Goal: Task Accomplishment & Management: Manage account settings

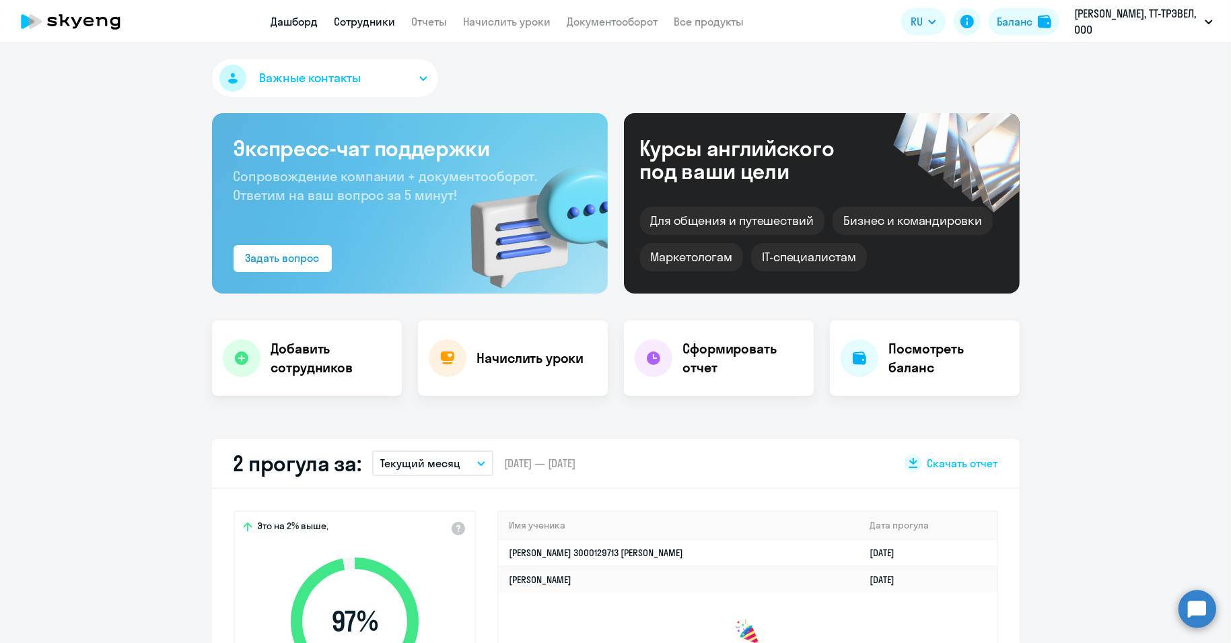
click at [375, 15] on link "Сотрудники" at bounding box center [365, 21] width 61 height 13
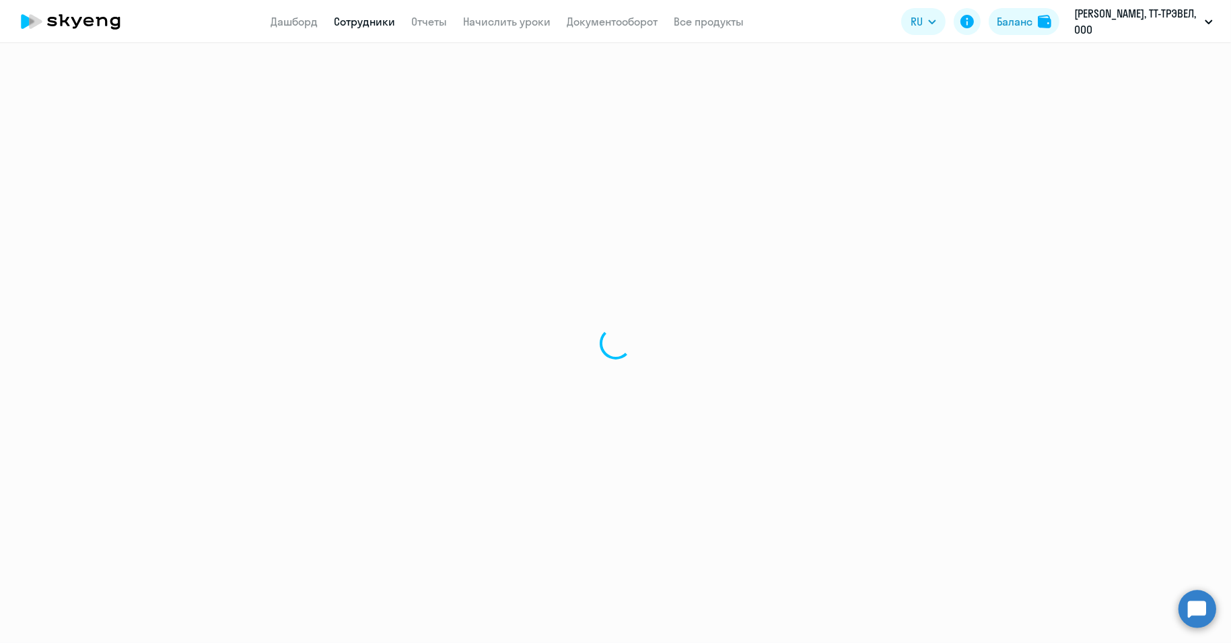
select select "30"
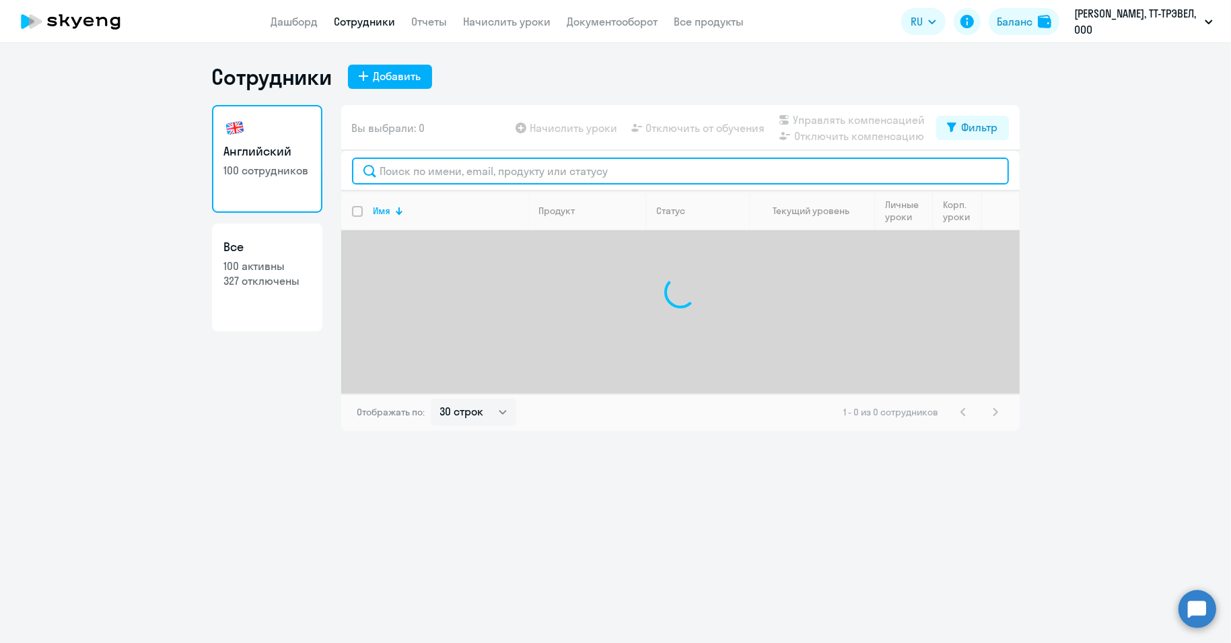
click at [454, 170] on input "text" at bounding box center [680, 171] width 657 height 27
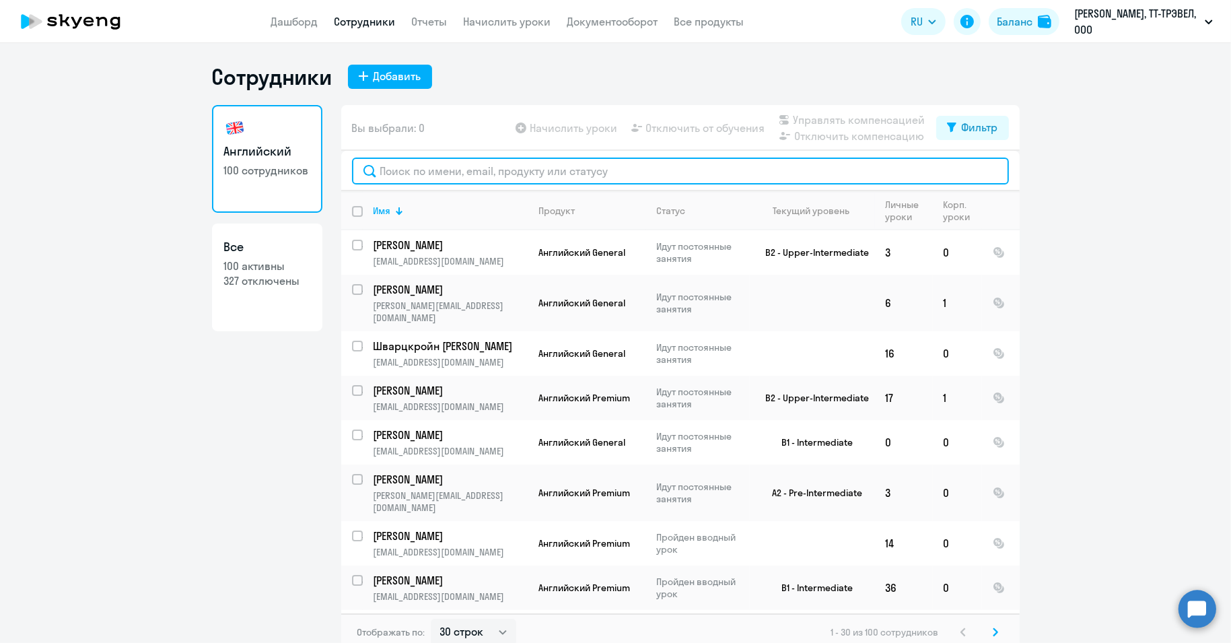
paste input "[PERSON_NAME]"
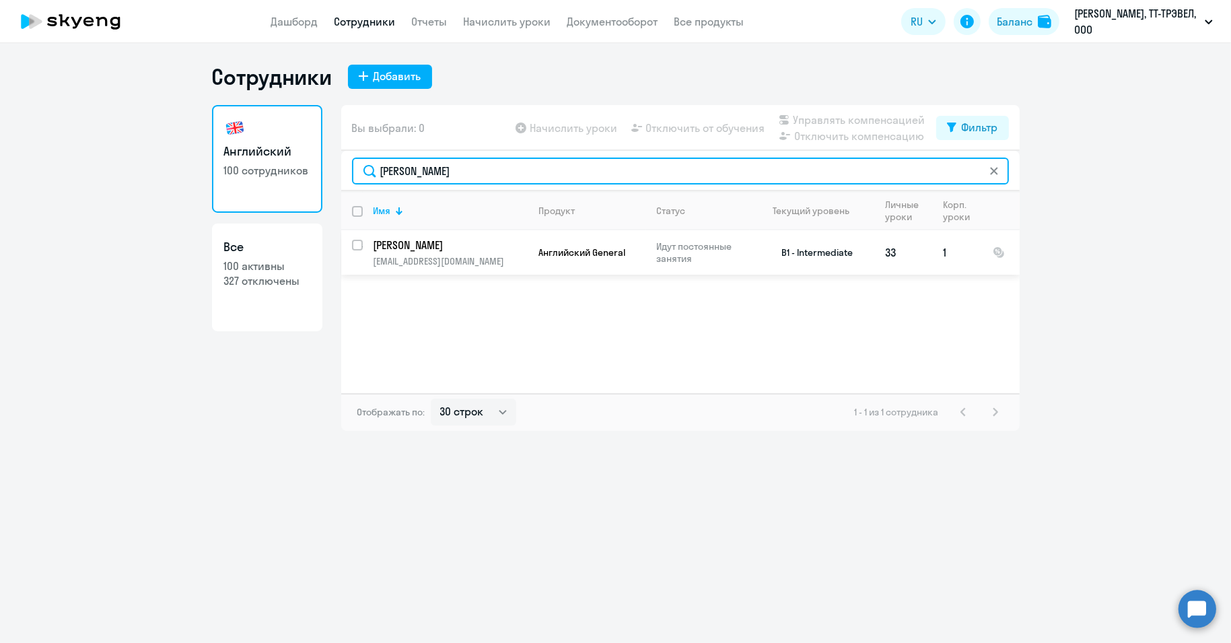
type input "[PERSON_NAME]"
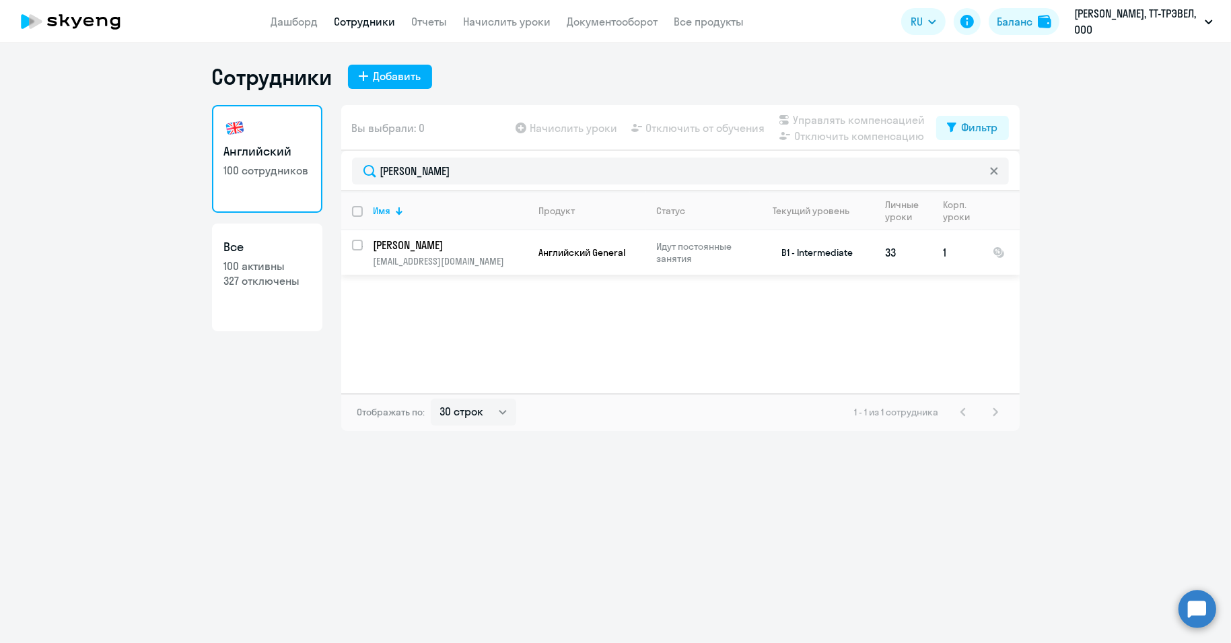
click at [356, 245] on input "select row 14809294" at bounding box center [365, 253] width 27 height 27
checkbox input "true"
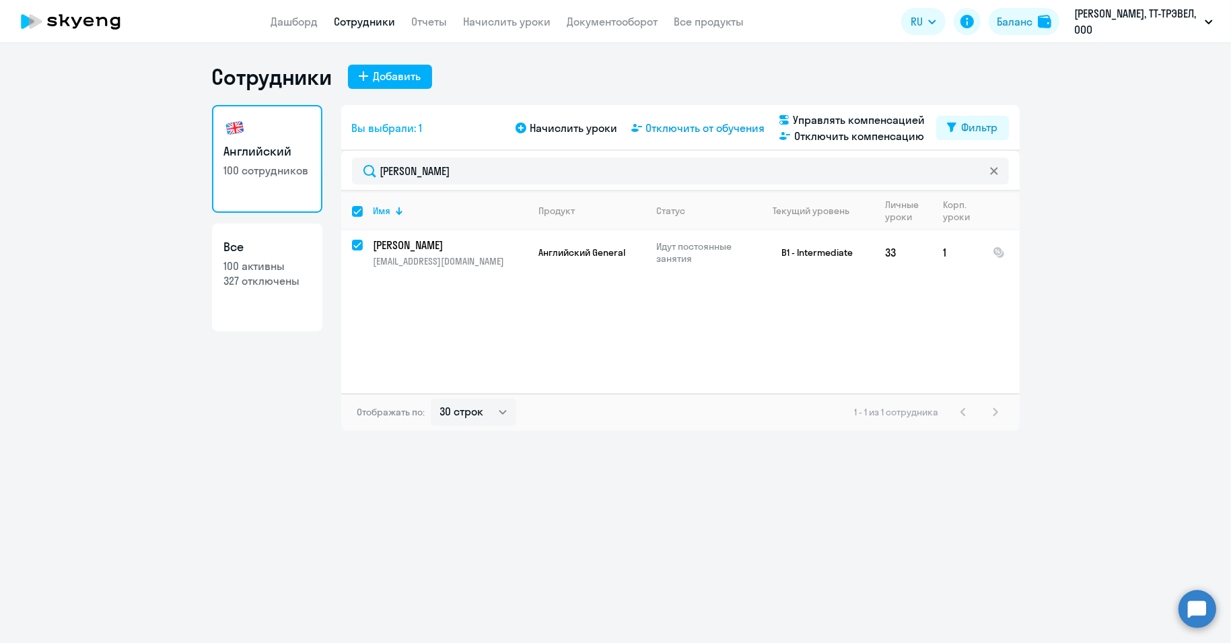
click at [696, 129] on span "Отключить от обучения" at bounding box center [705, 128] width 119 height 16
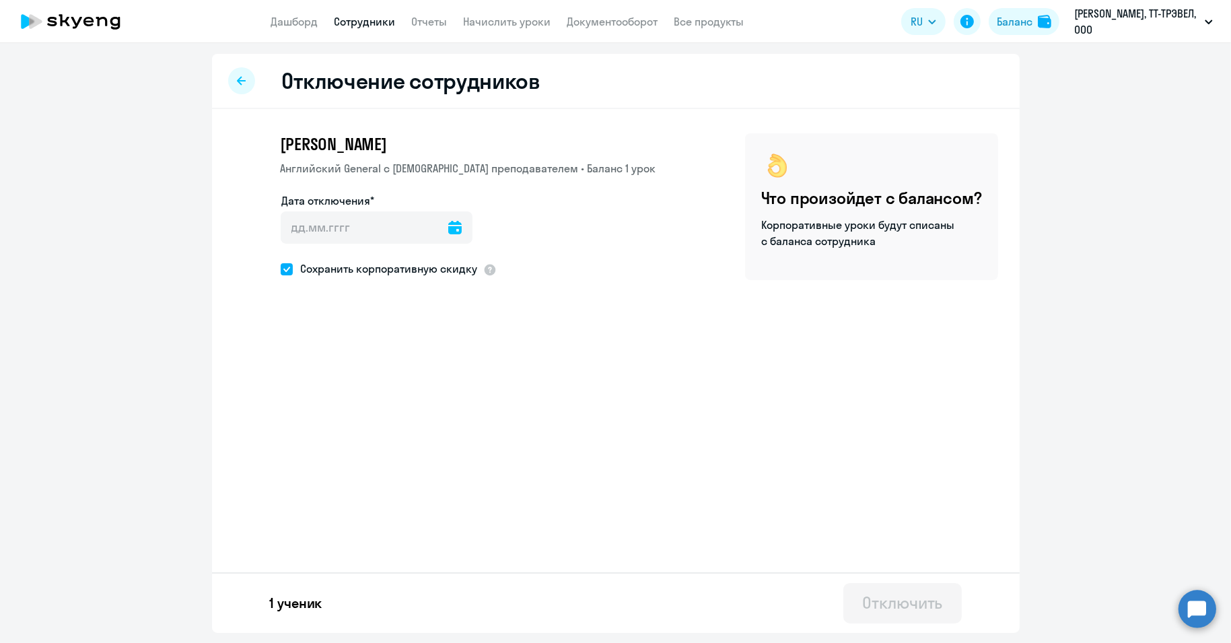
click at [448, 231] on icon at bounding box center [454, 227] width 13 height 13
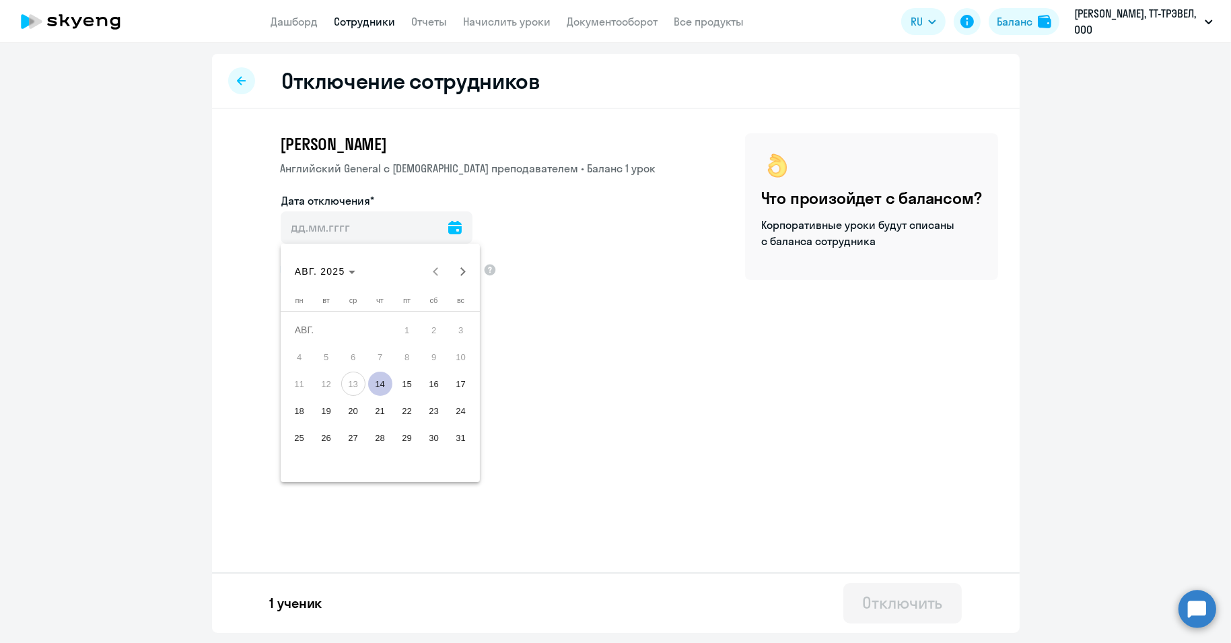
click at [384, 382] on span "14" at bounding box center [380, 384] width 24 height 24
type input "[DATE]"
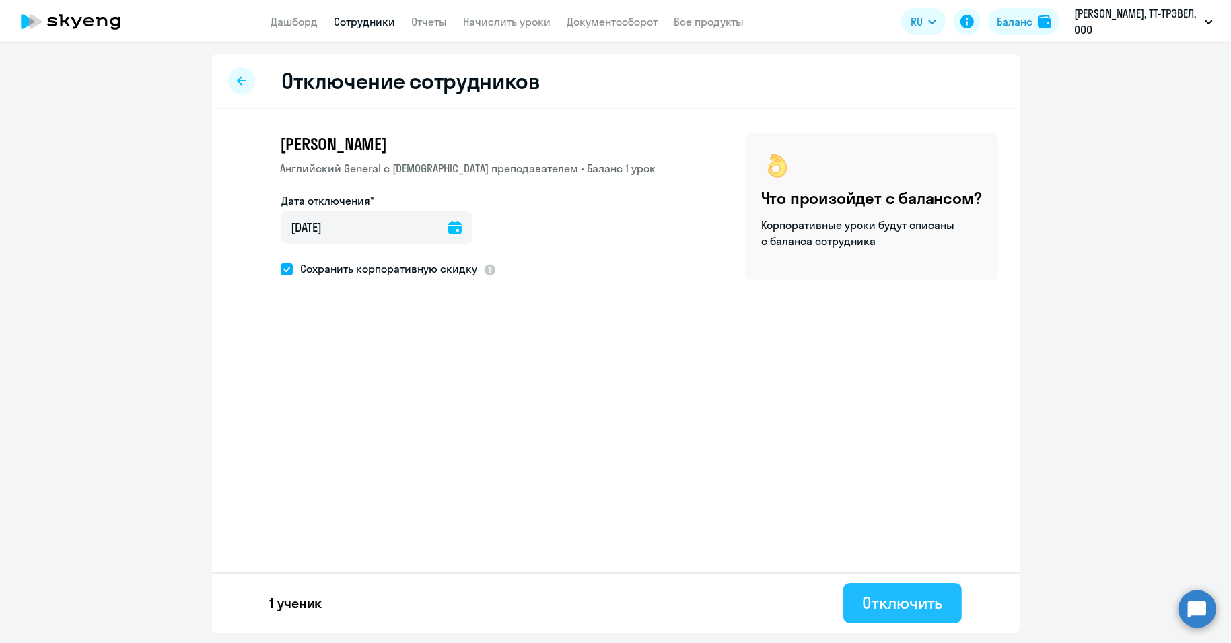
click at [900, 597] on div "Отключить" at bounding box center [902, 603] width 80 height 22
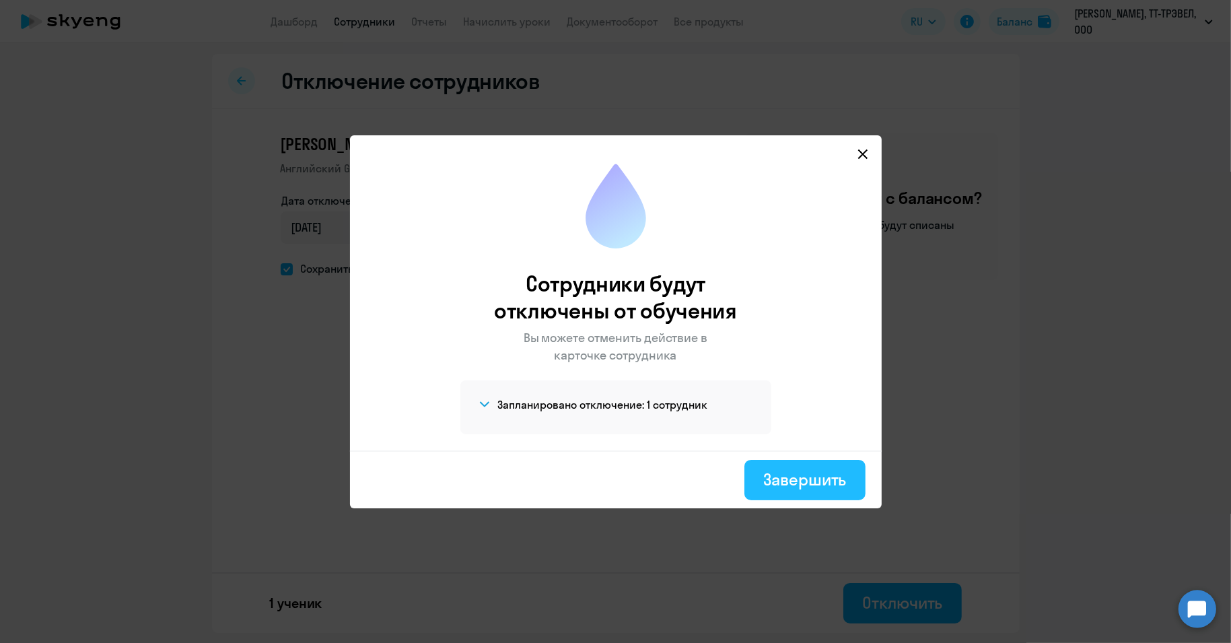
click at [816, 479] on div "Завершить" at bounding box center [805, 480] width 83 height 22
select select "30"
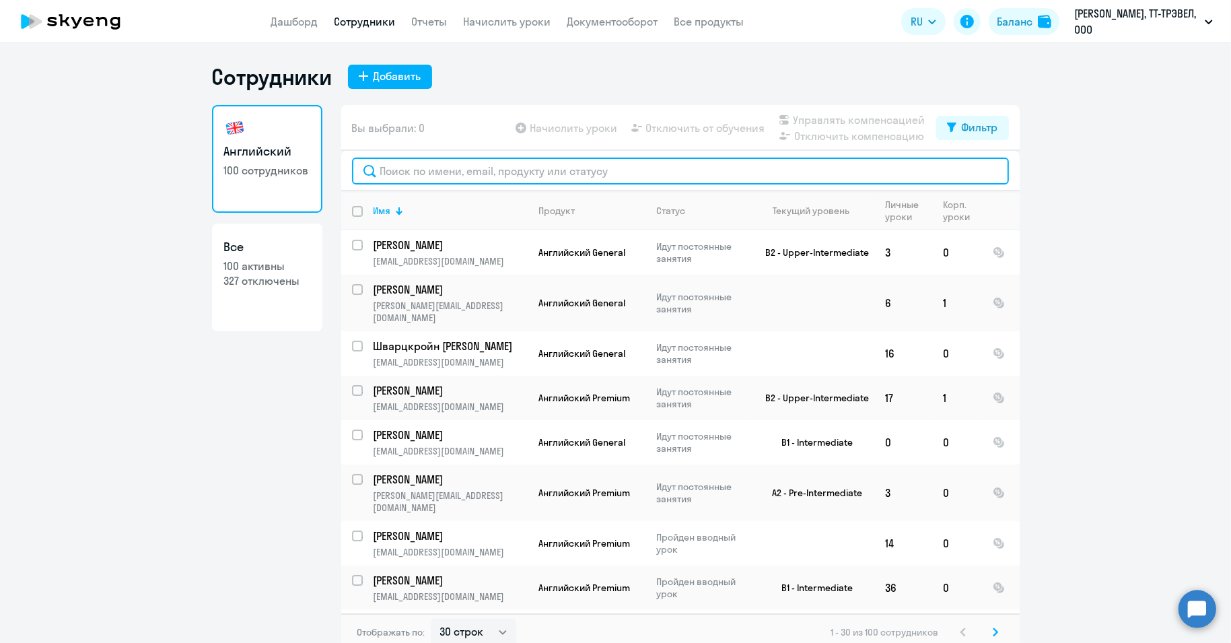
click at [419, 164] on input "text" at bounding box center [680, 171] width 657 height 27
paste input "[PERSON_NAME]"
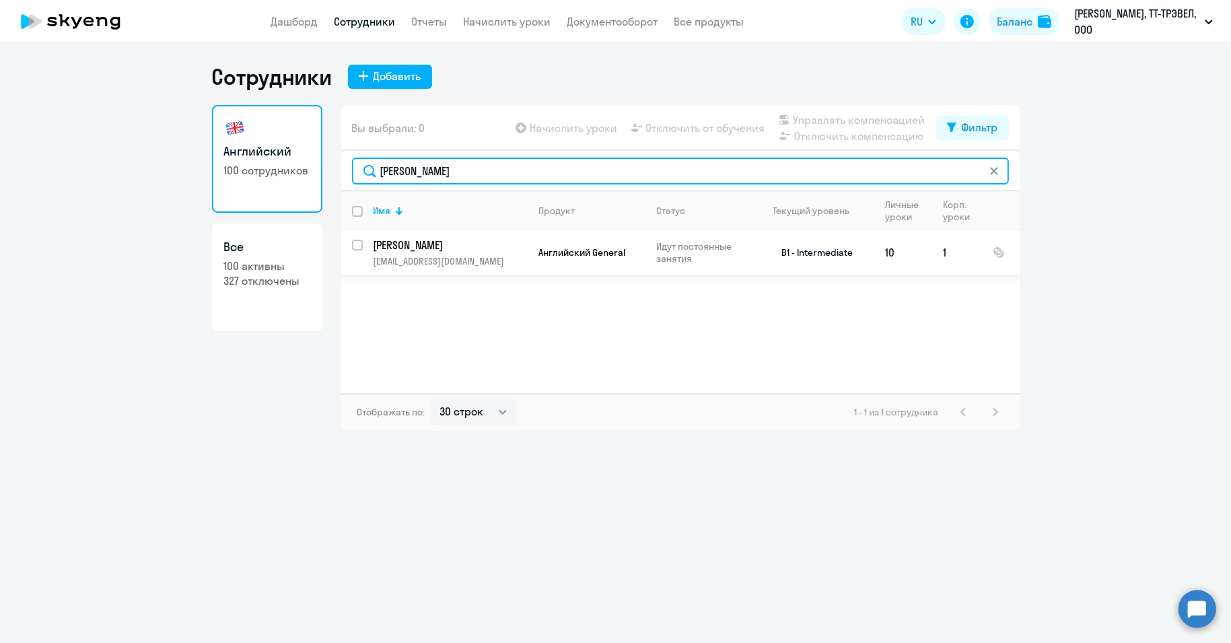
type input "[PERSON_NAME]"
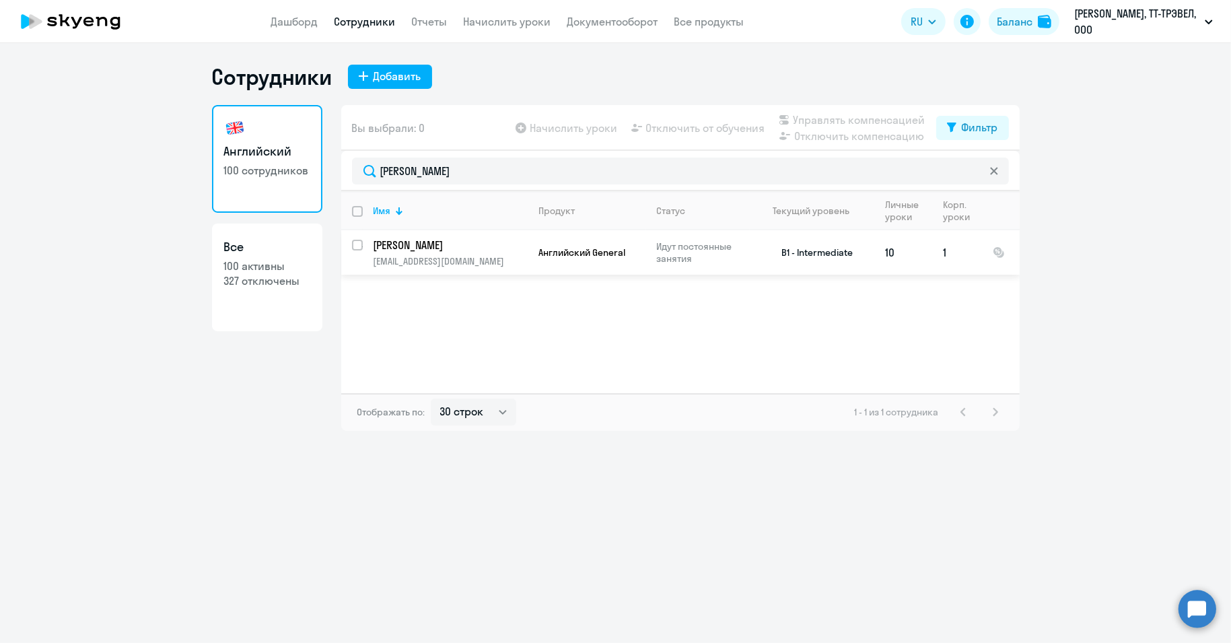
click at [357, 246] on input "select row 15013882" at bounding box center [365, 253] width 27 height 27
checkbox input "true"
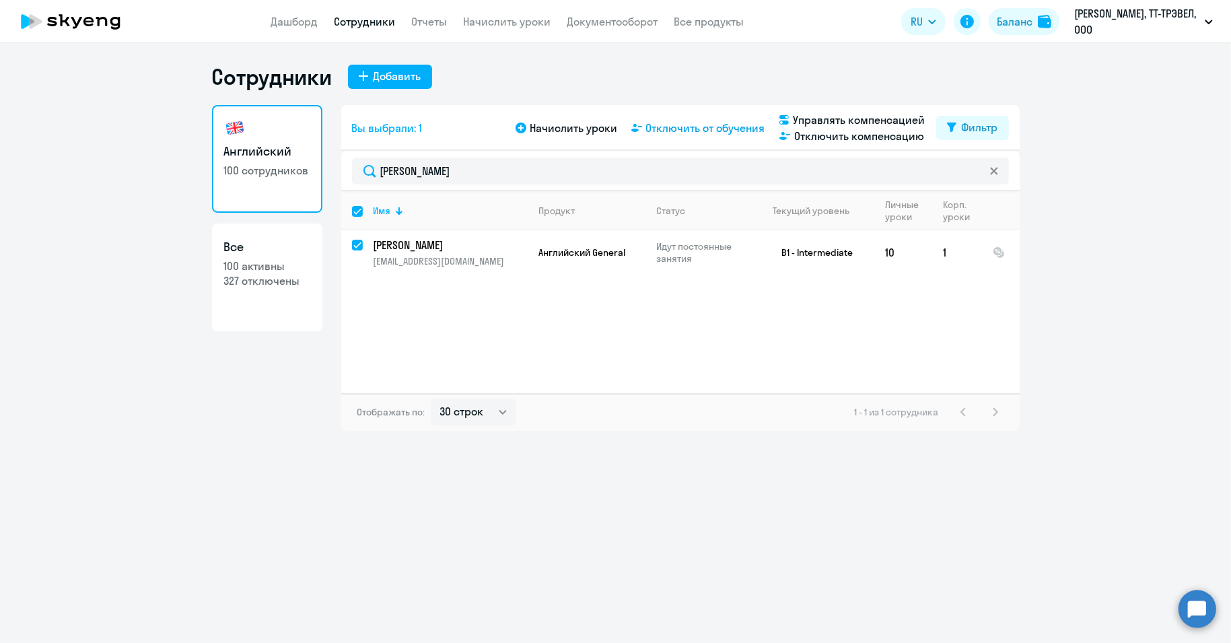
click at [682, 134] on span "Отключить от обучения" at bounding box center [705, 128] width 119 height 16
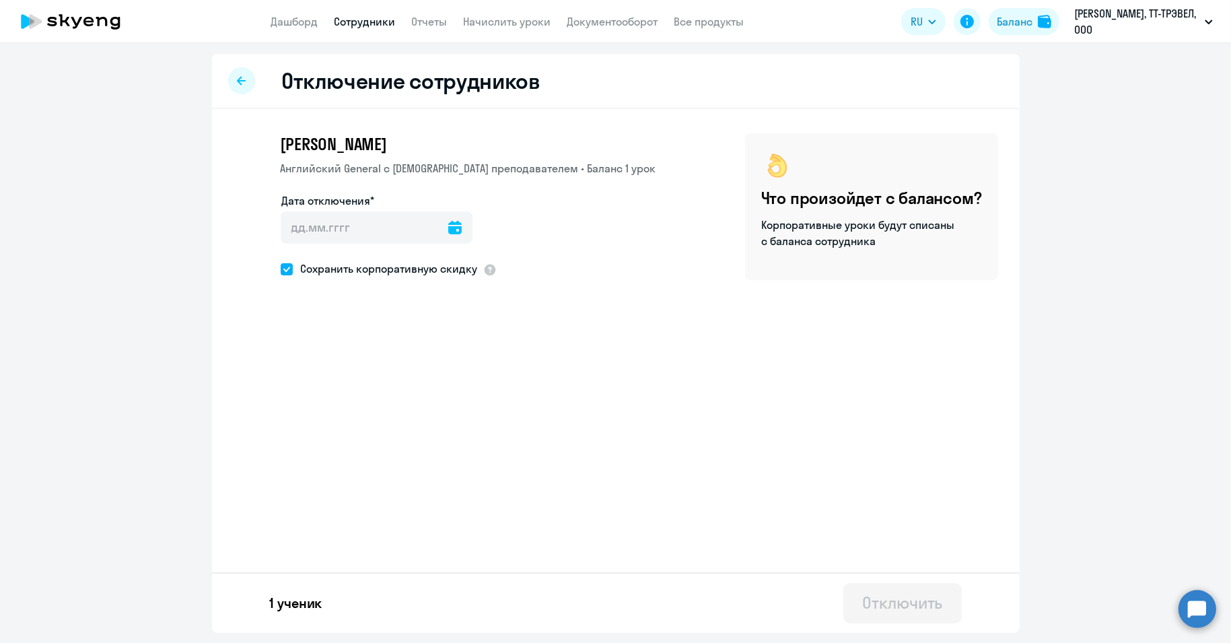
click at [448, 228] on icon at bounding box center [454, 227] width 13 height 13
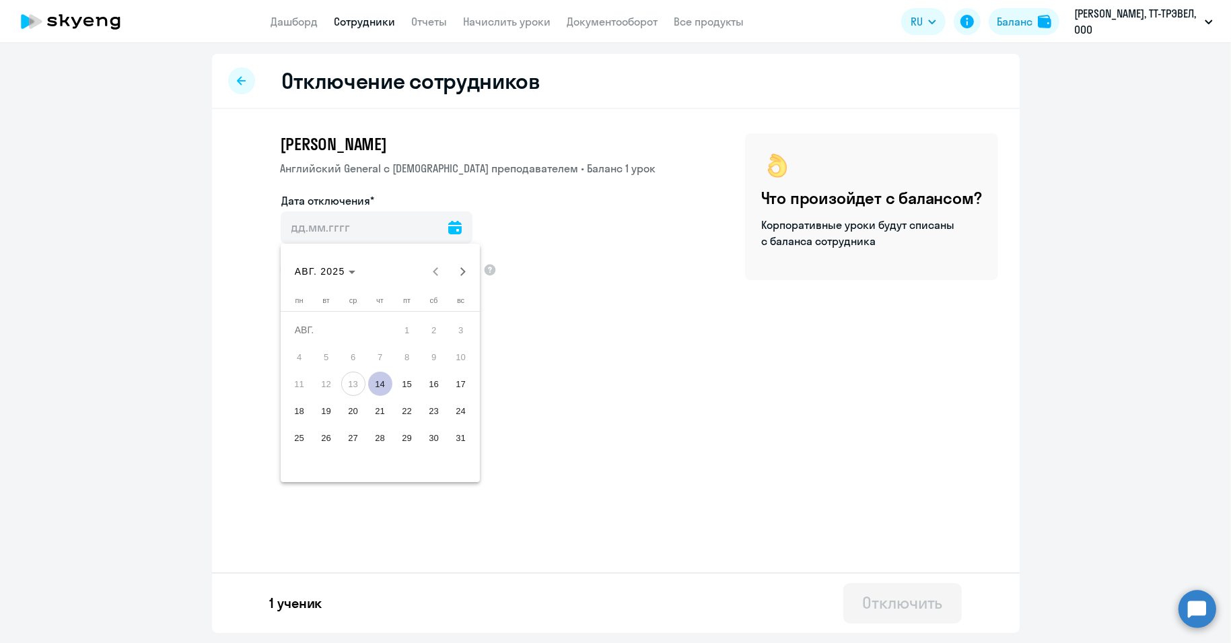
click at [379, 379] on span "14" at bounding box center [380, 384] width 24 height 24
type input "[DATE]"
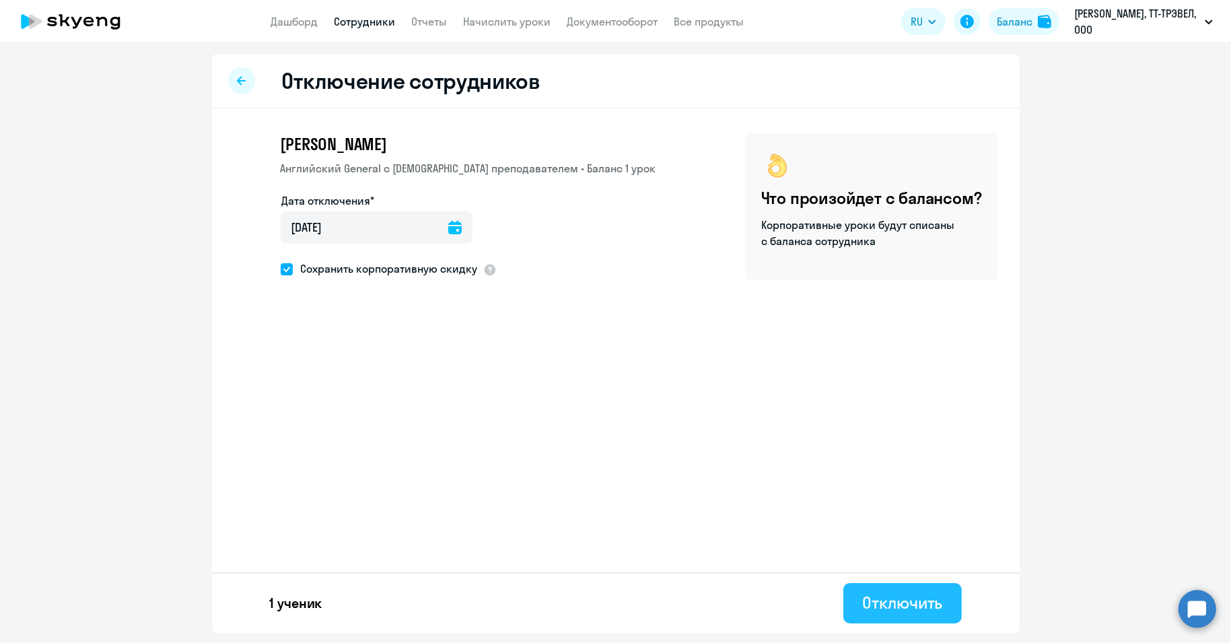
click at [890, 599] on div "Отключить" at bounding box center [902, 603] width 80 height 22
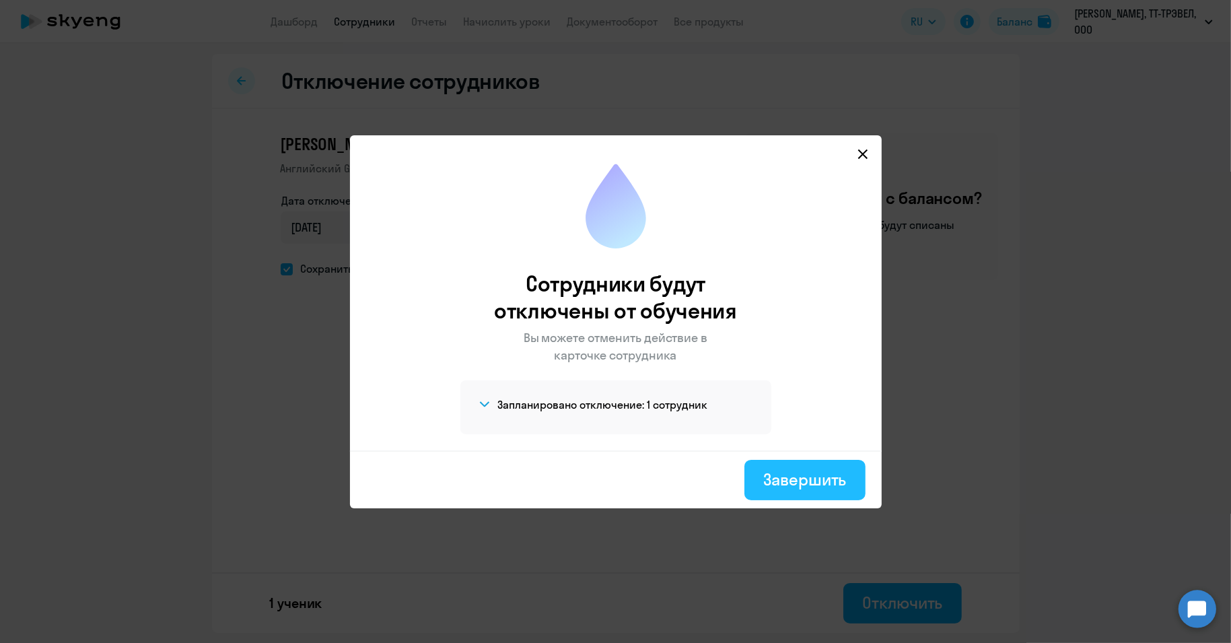
click at [823, 479] on div "Завершить" at bounding box center [805, 480] width 83 height 22
select select "30"
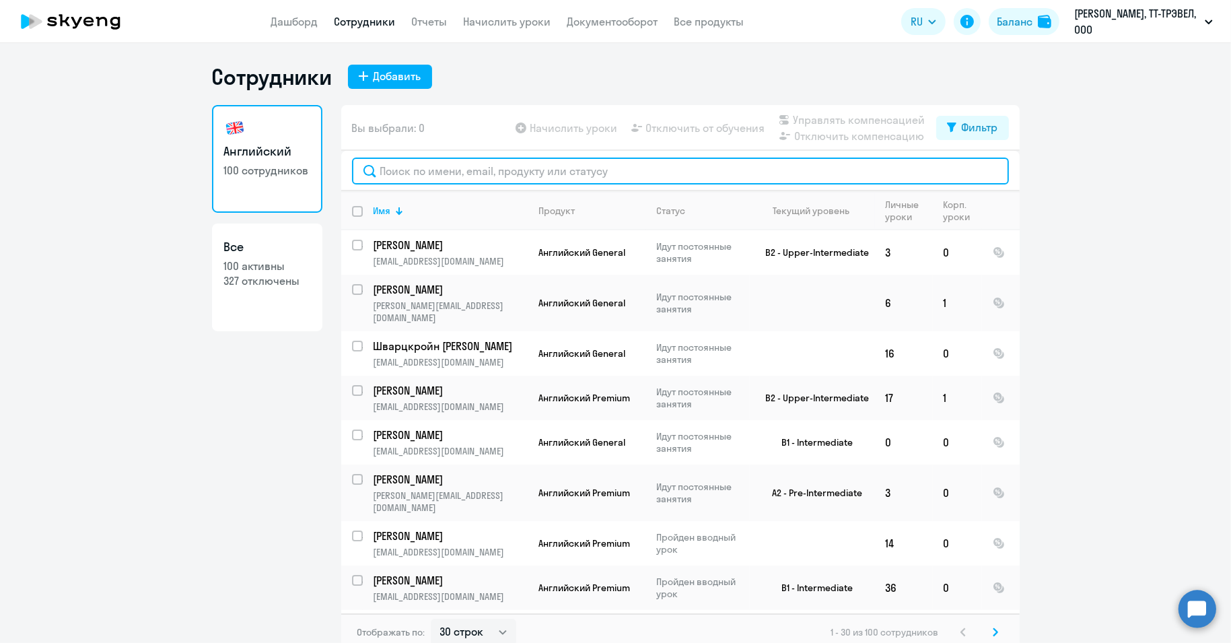
click at [416, 167] on input "text" at bounding box center [680, 171] width 657 height 27
paste input "[PERSON_NAME]"
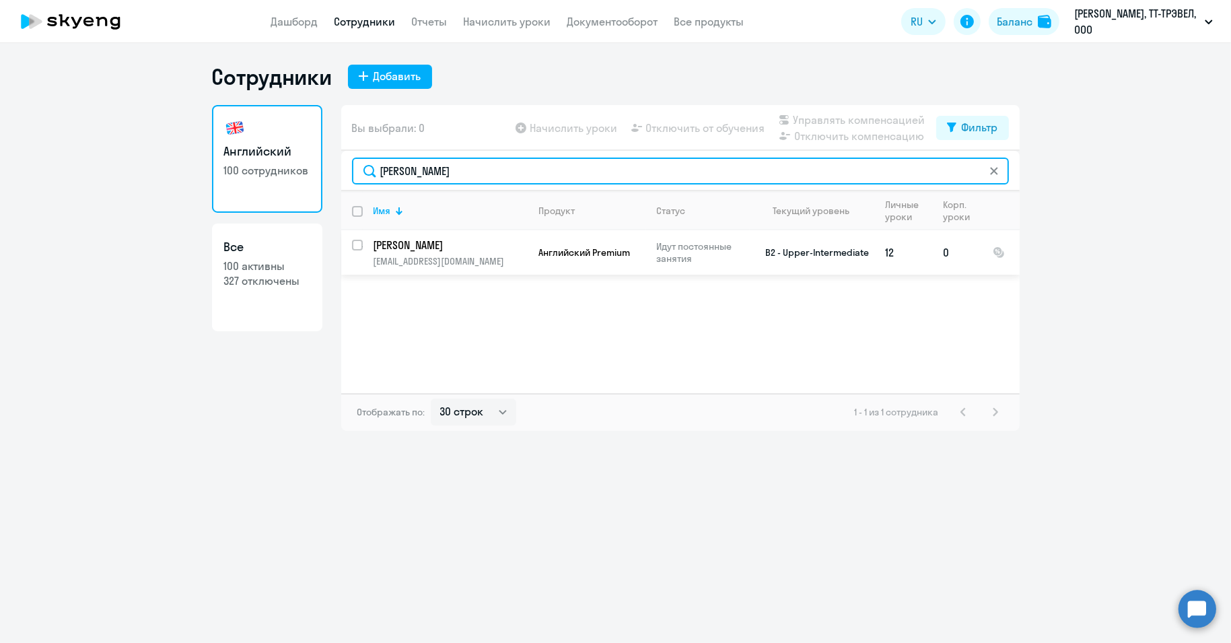
type input "[PERSON_NAME]"
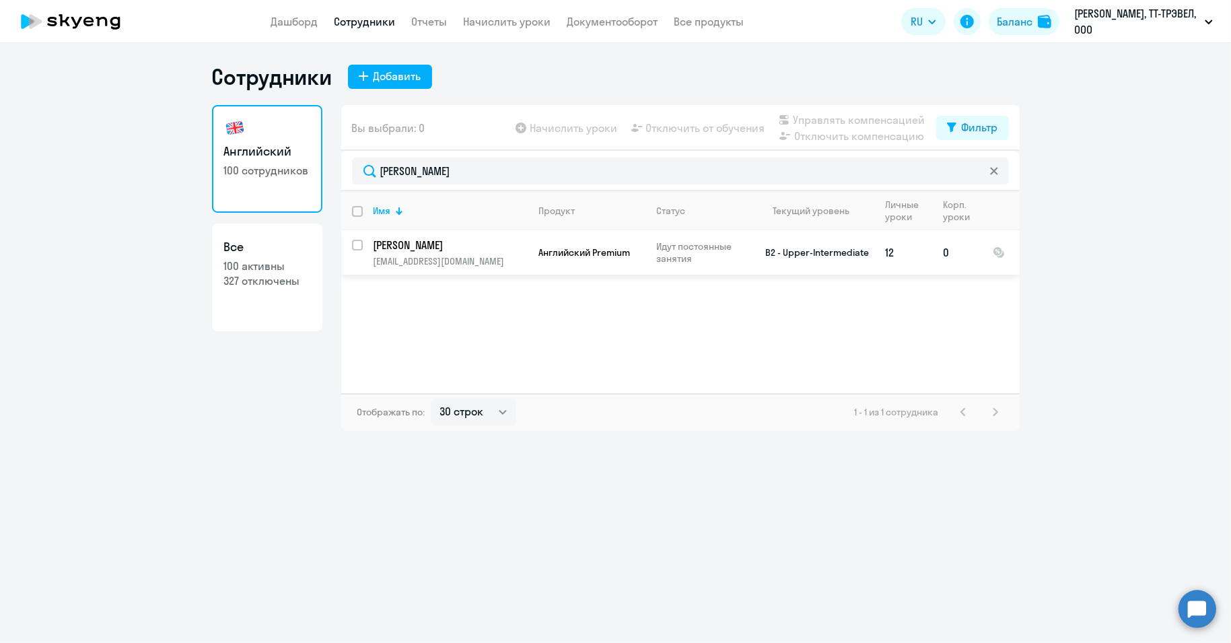
click at [359, 246] on input "select row 23330221" at bounding box center [365, 253] width 27 height 27
checkbox input "true"
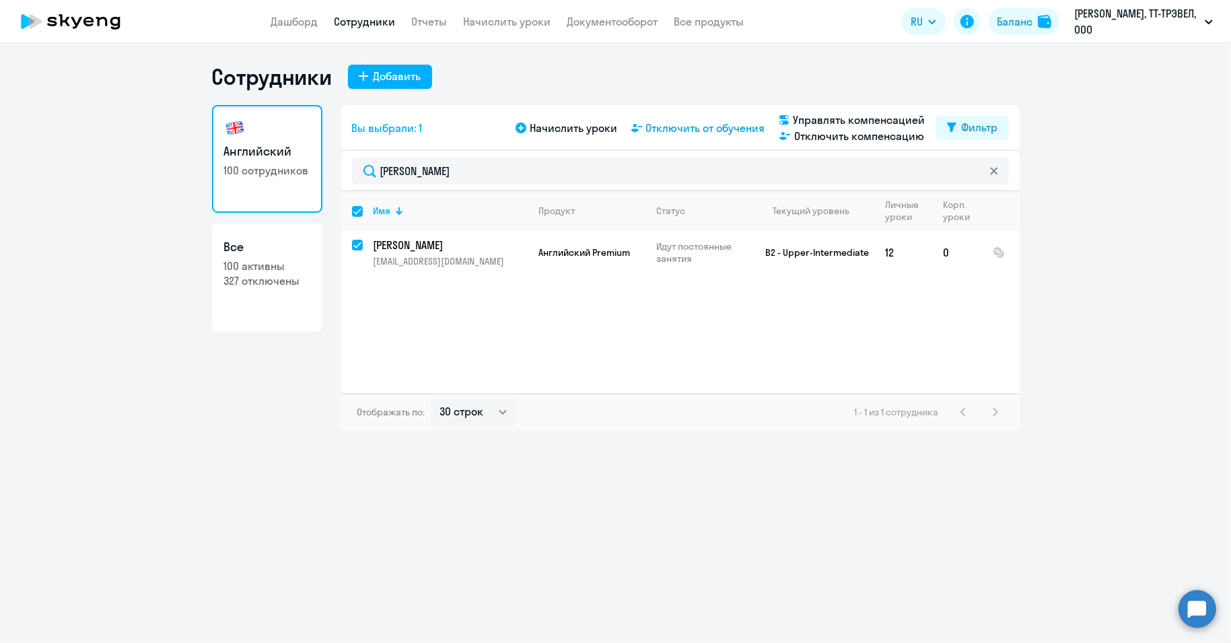
click at [688, 124] on span "Отключить от обучения" at bounding box center [705, 128] width 119 height 16
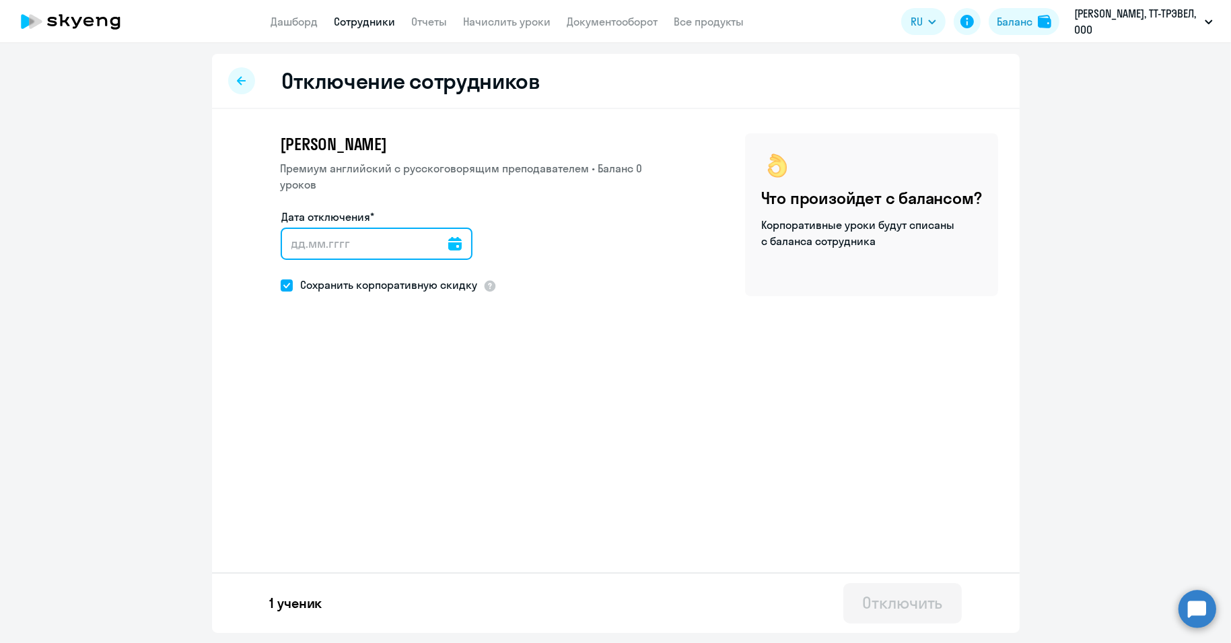
click at [455, 243] on input "Дата отключения*" at bounding box center [377, 244] width 192 height 32
click at [450, 243] on icon at bounding box center [454, 243] width 13 height 13
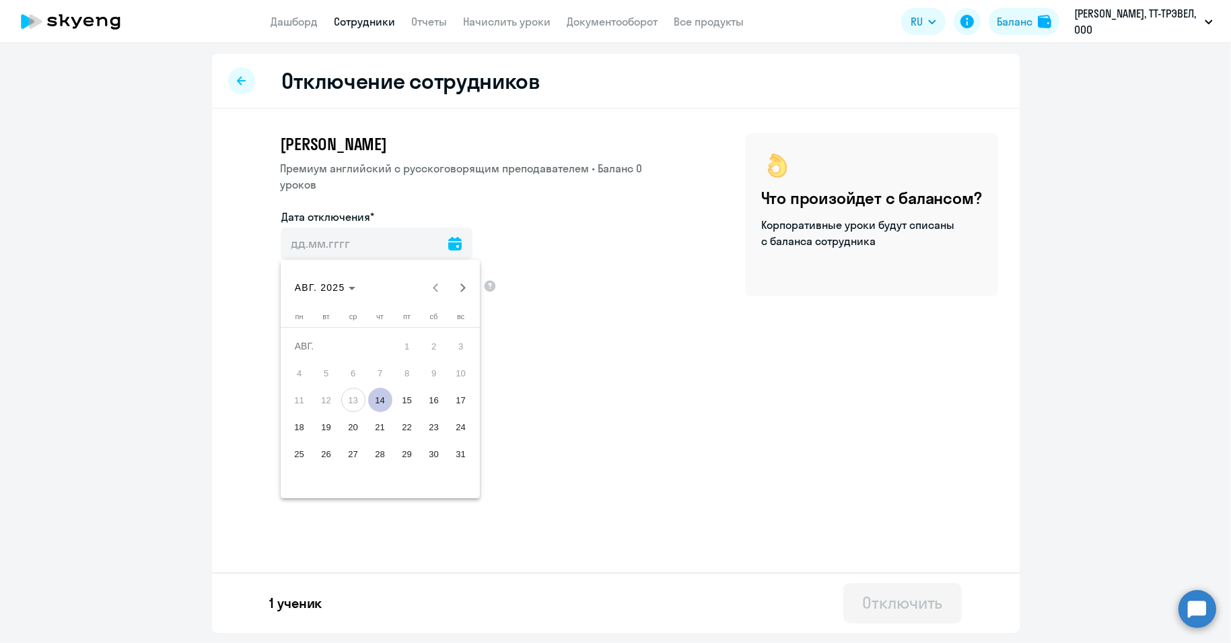
click at [377, 394] on span "14" at bounding box center [380, 400] width 24 height 24
type input "[DATE]"
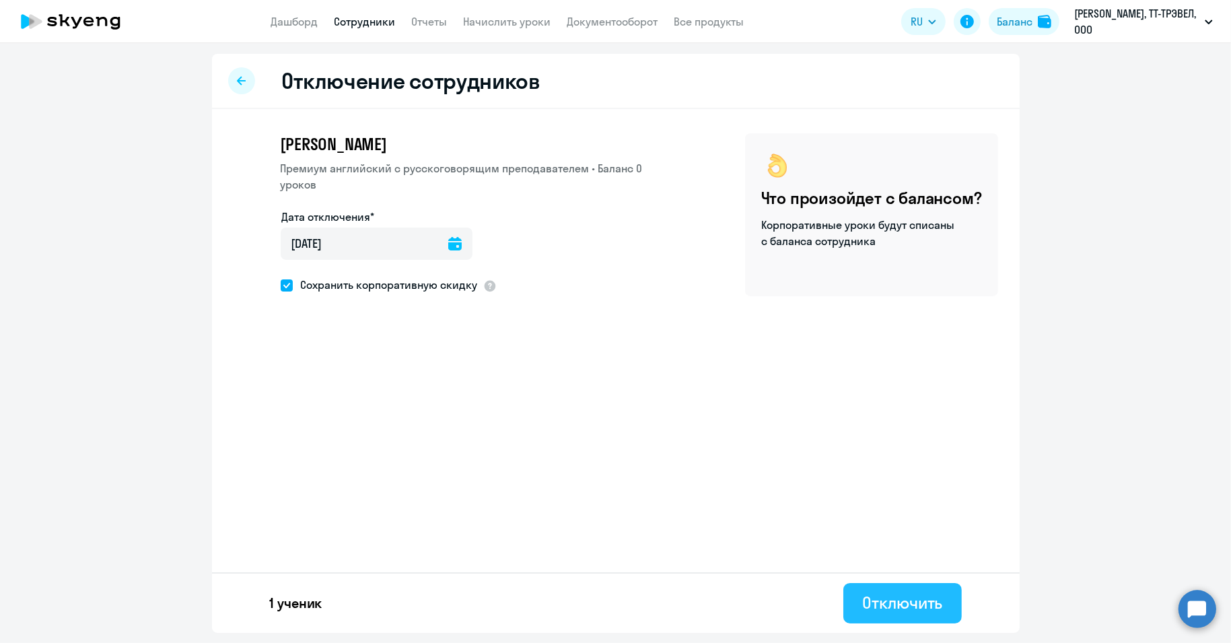
click at [910, 605] on div "Отключить" at bounding box center [902, 603] width 80 height 22
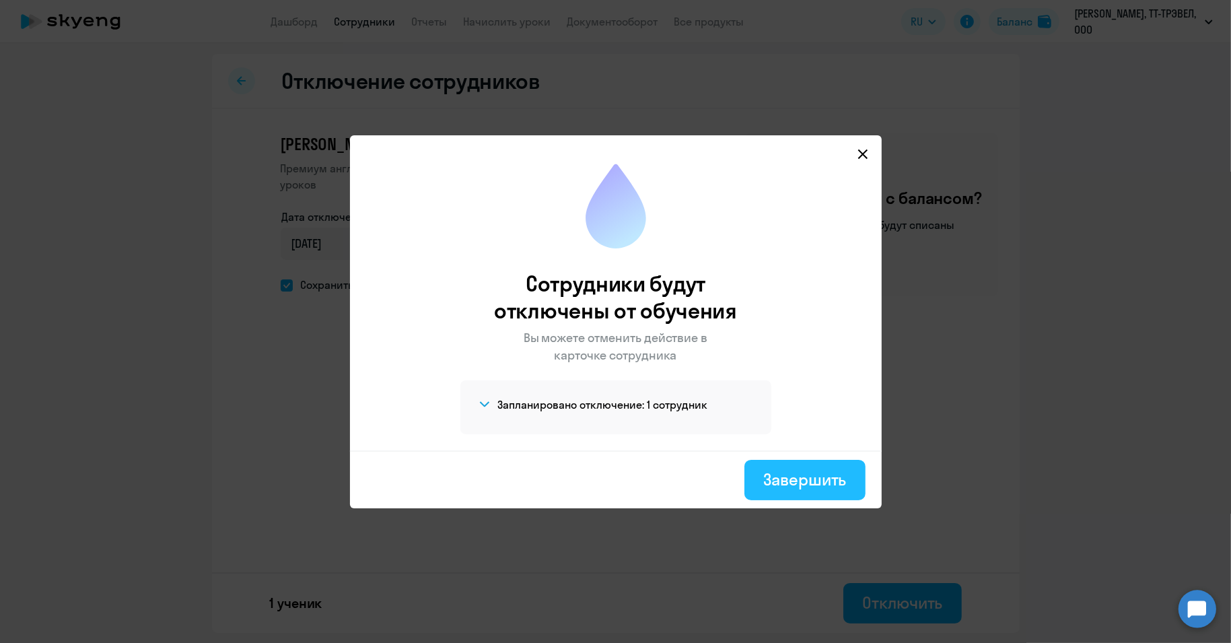
click at [821, 495] on button "Завершить" at bounding box center [805, 480] width 121 height 40
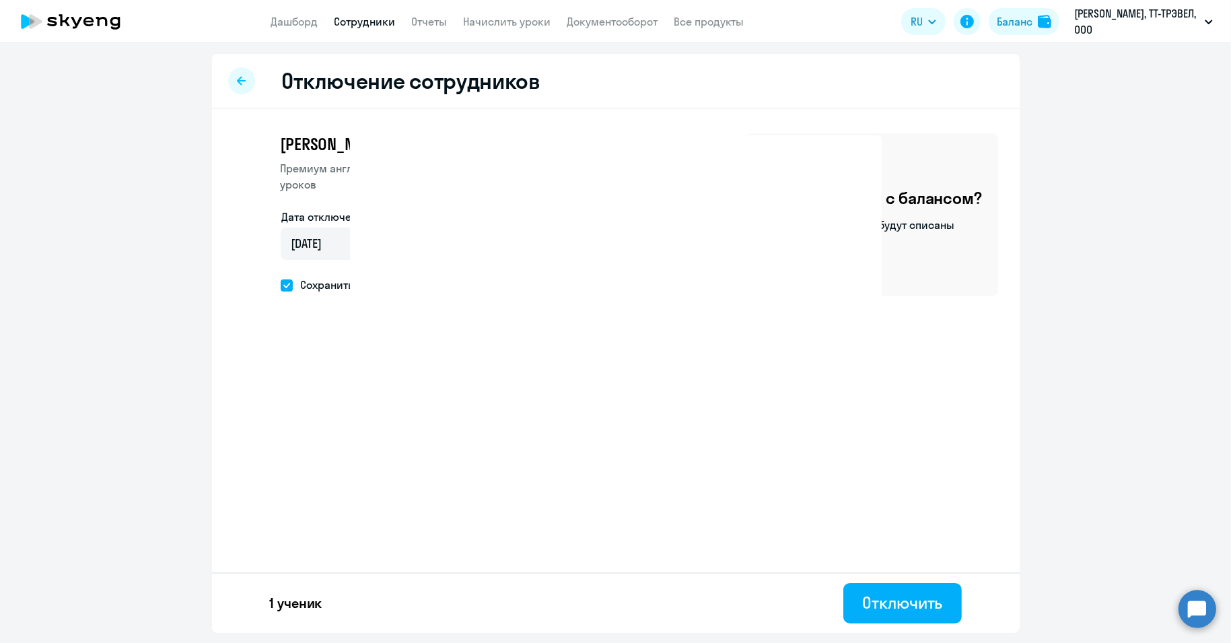
select select "30"
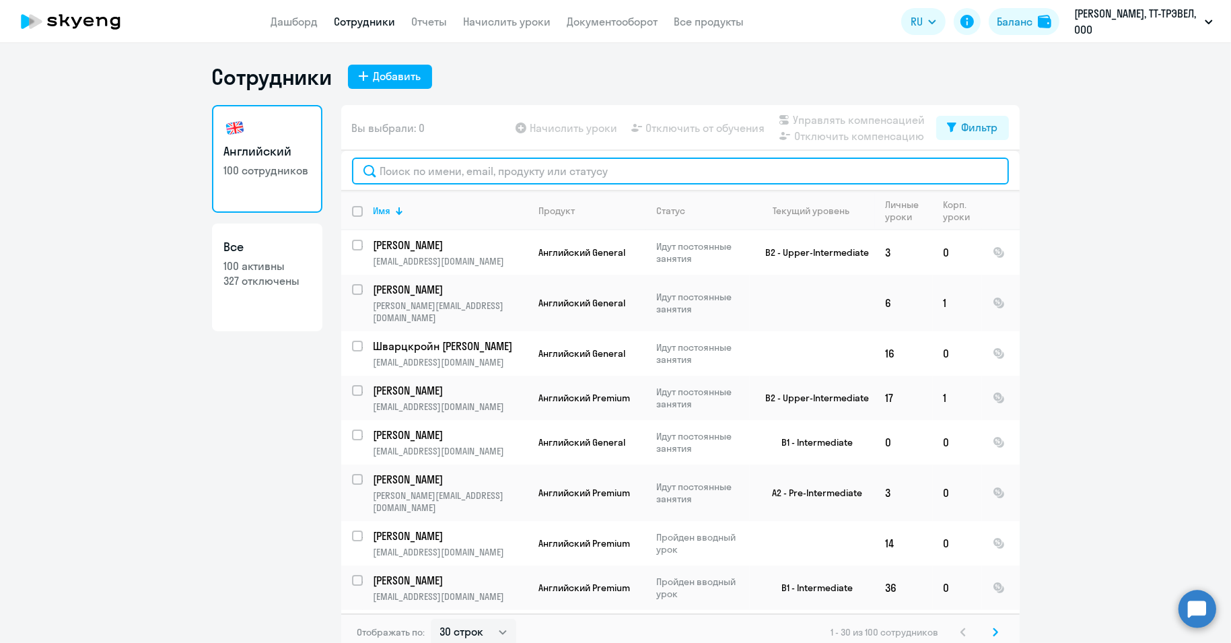
click at [439, 163] on input "text" at bounding box center [680, 171] width 657 height 27
paste input "[PERSON_NAME]"
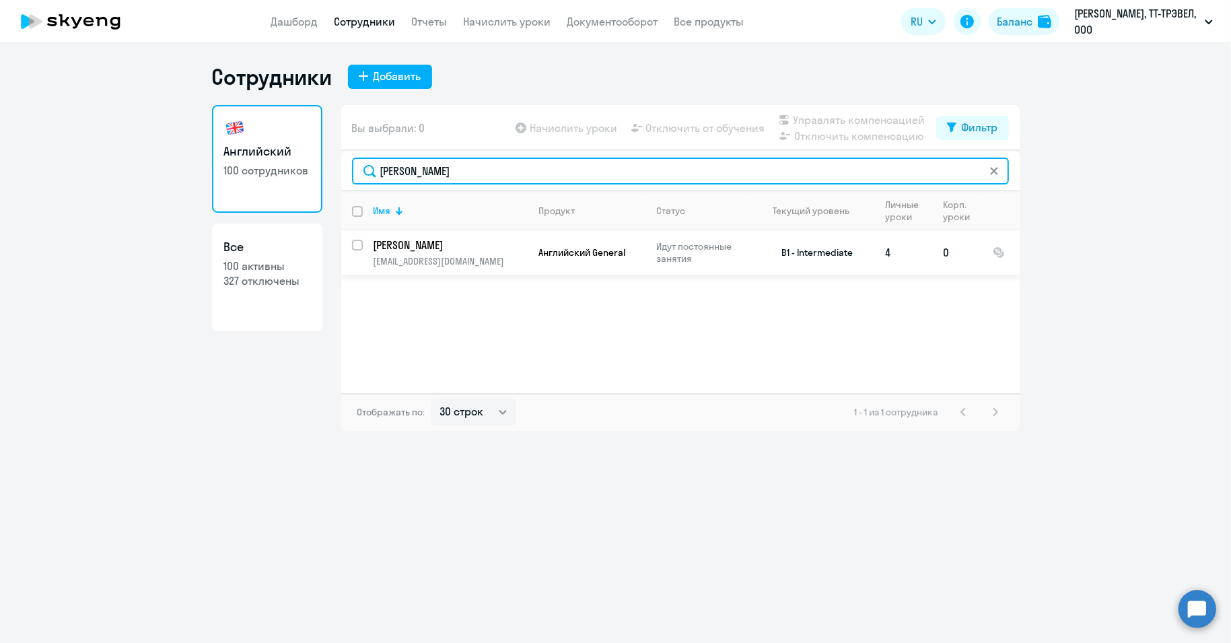
type input "[PERSON_NAME]"
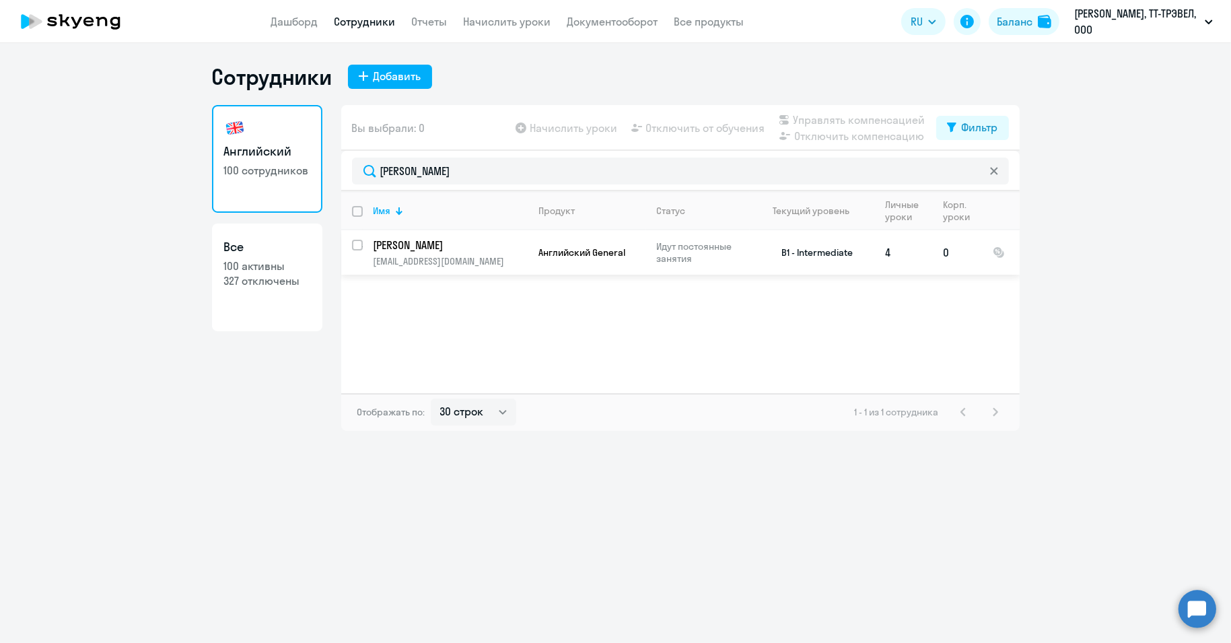
click at [358, 247] on input "select row 1501491" at bounding box center [365, 253] width 27 height 27
checkbox input "true"
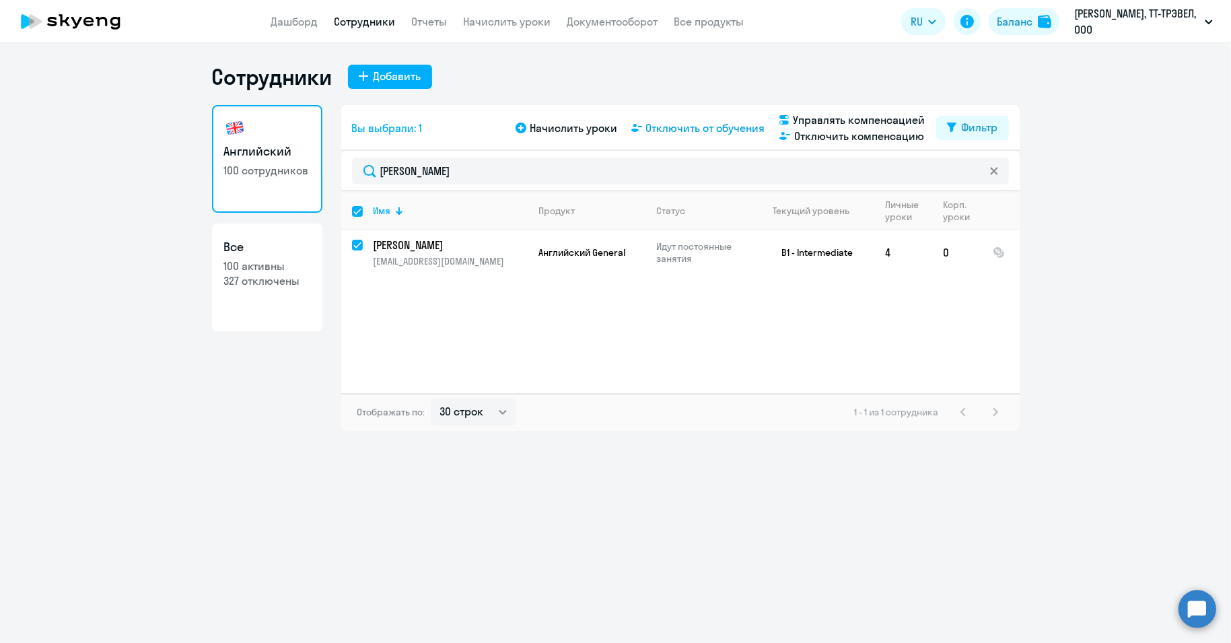
click at [681, 131] on span "Отключить от обучения" at bounding box center [705, 128] width 119 height 16
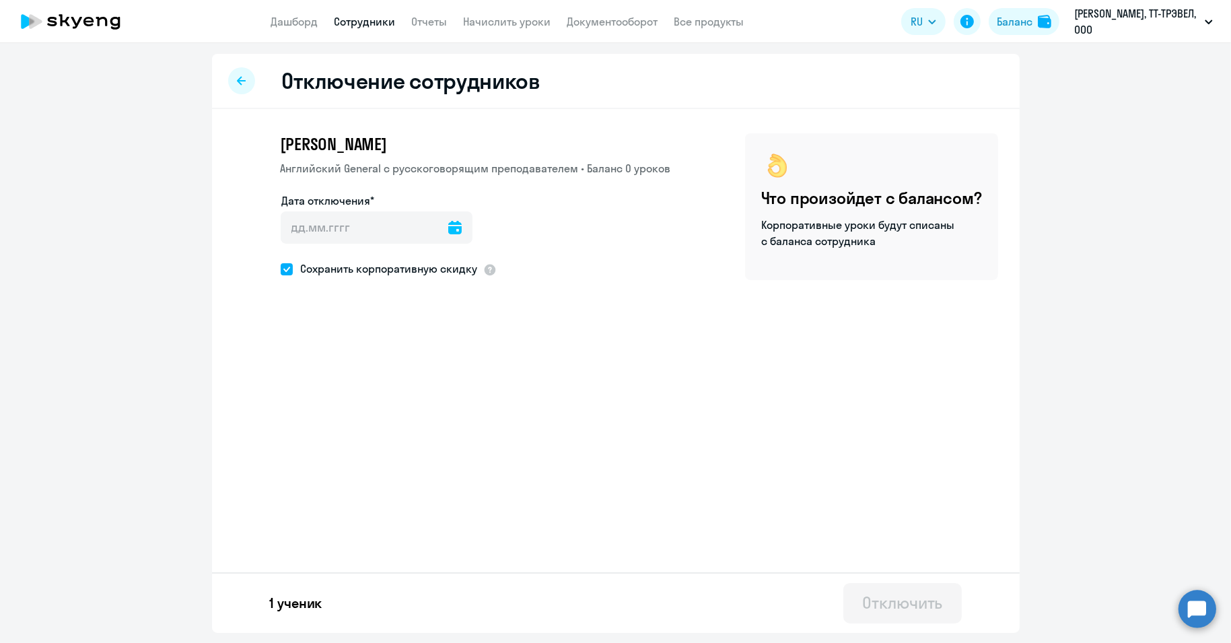
click at [452, 226] on icon at bounding box center [454, 227] width 13 height 13
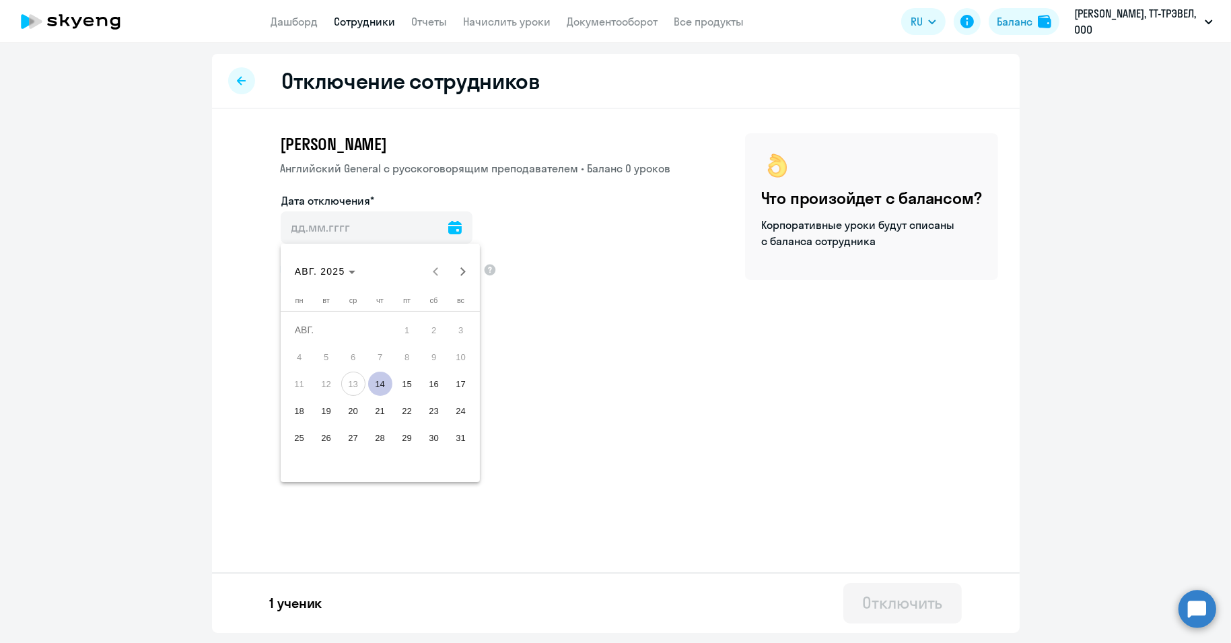
click at [382, 383] on span "14" at bounding box center [380, 384] width 24 height 24
type input "[DATE]"
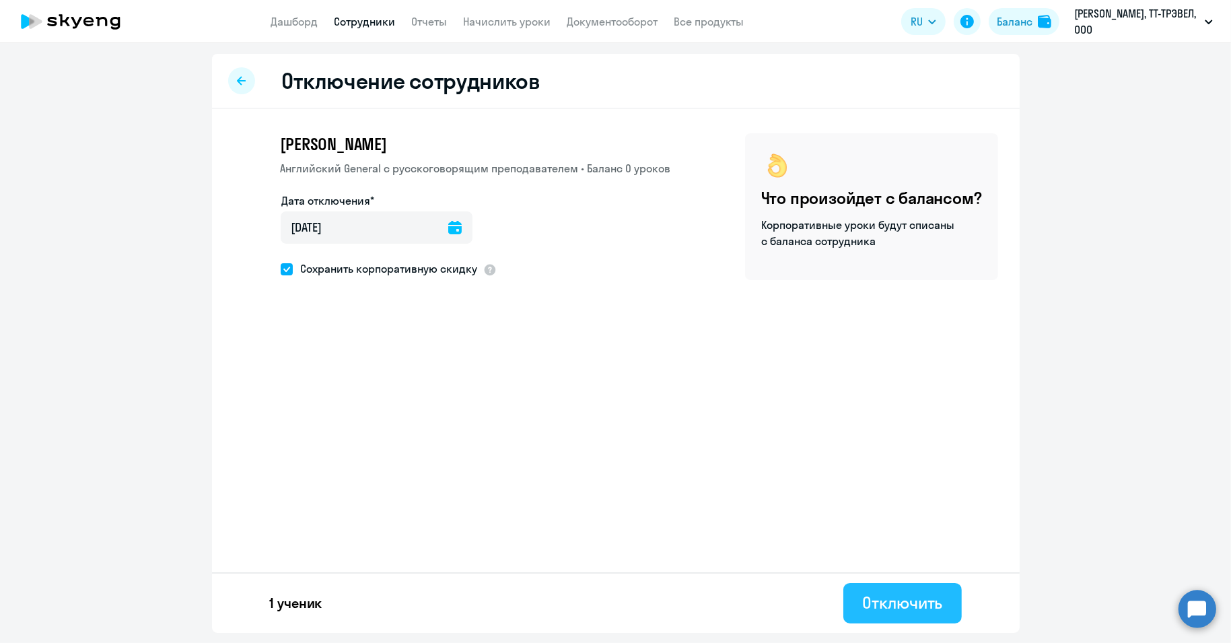
click at [887, 596] on div "Отключить" at bounding box center [902, 603] width 80 height 22
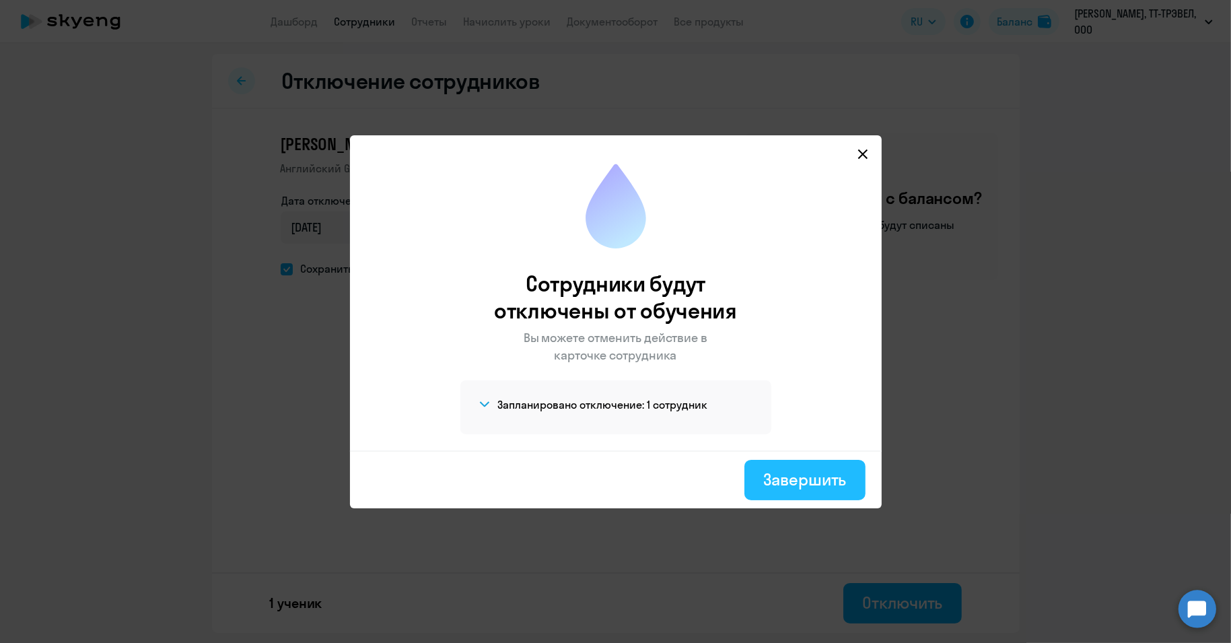
click at [820, 475] on div "Завершить" at bounding box center [805, 480] width 83 height 22
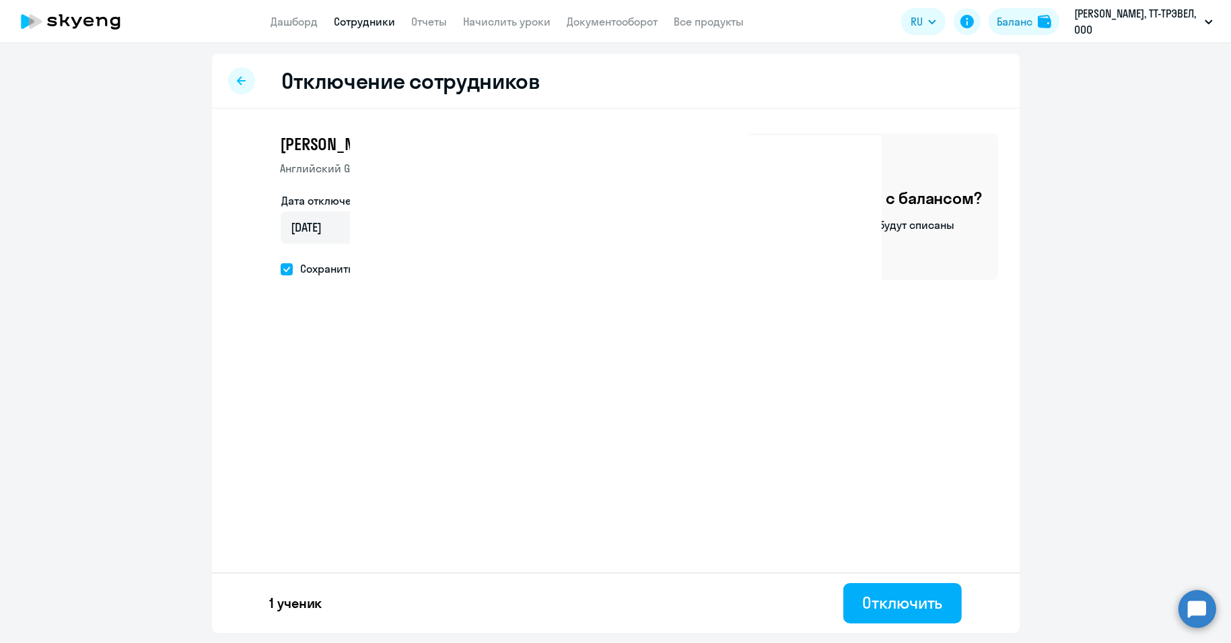
select select "30"
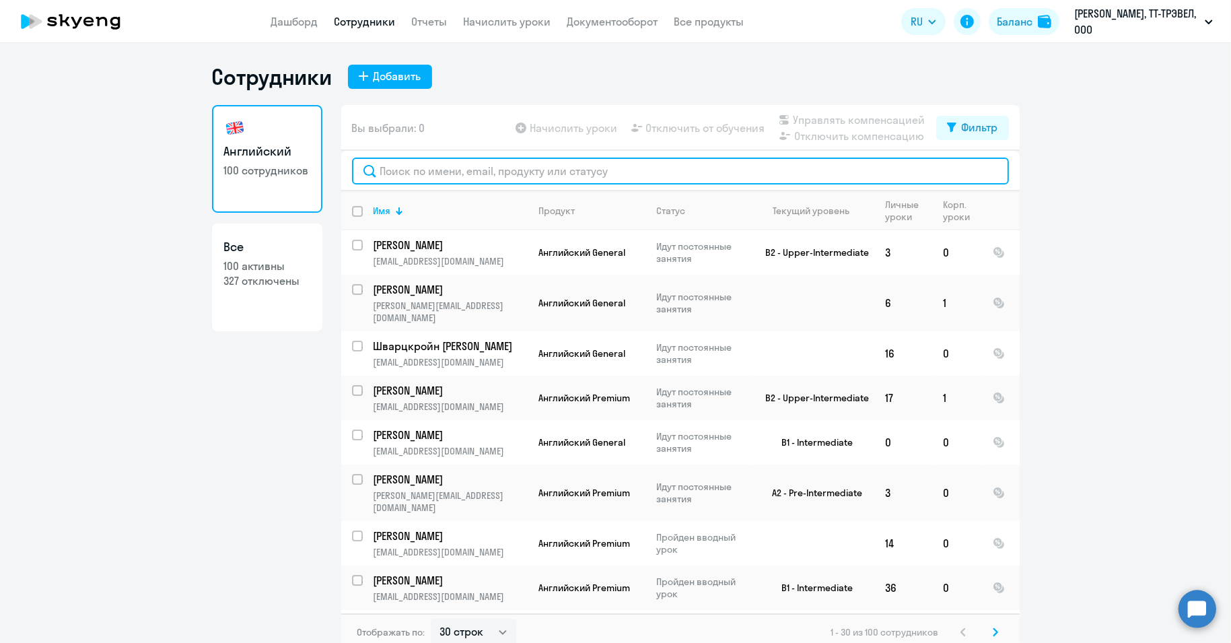
click at [420, 169] on input "text" at bounding box center [680, 171] width 657 height 27
paste input "[PERSON_NAME]"
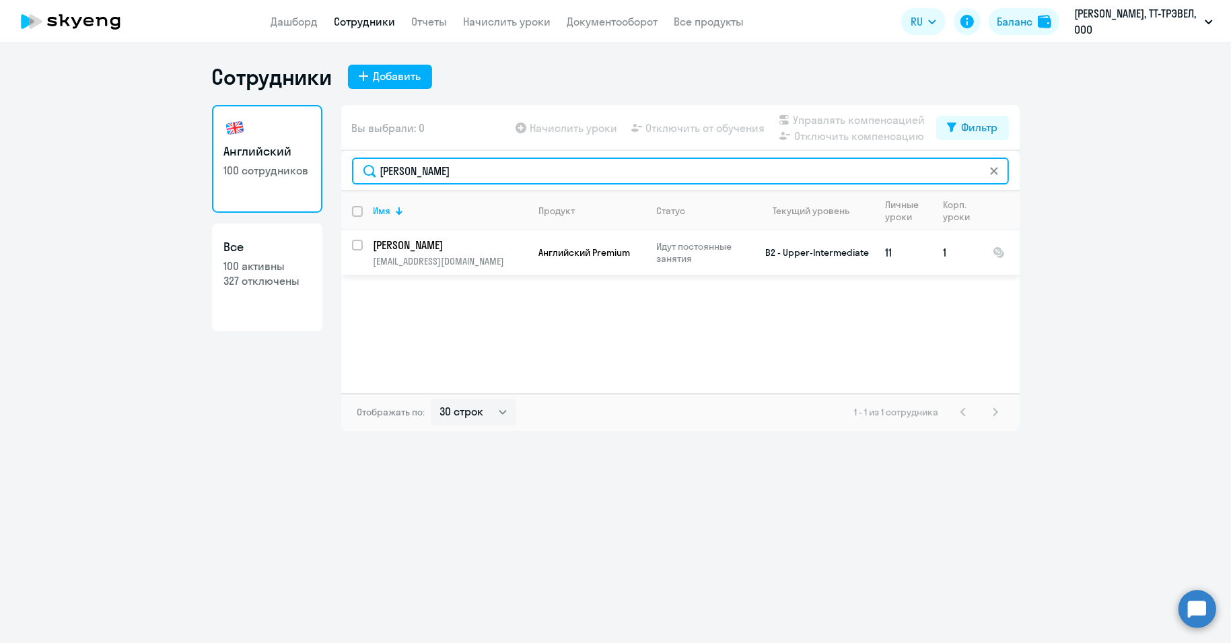
type input "[PERSON_NAME]"
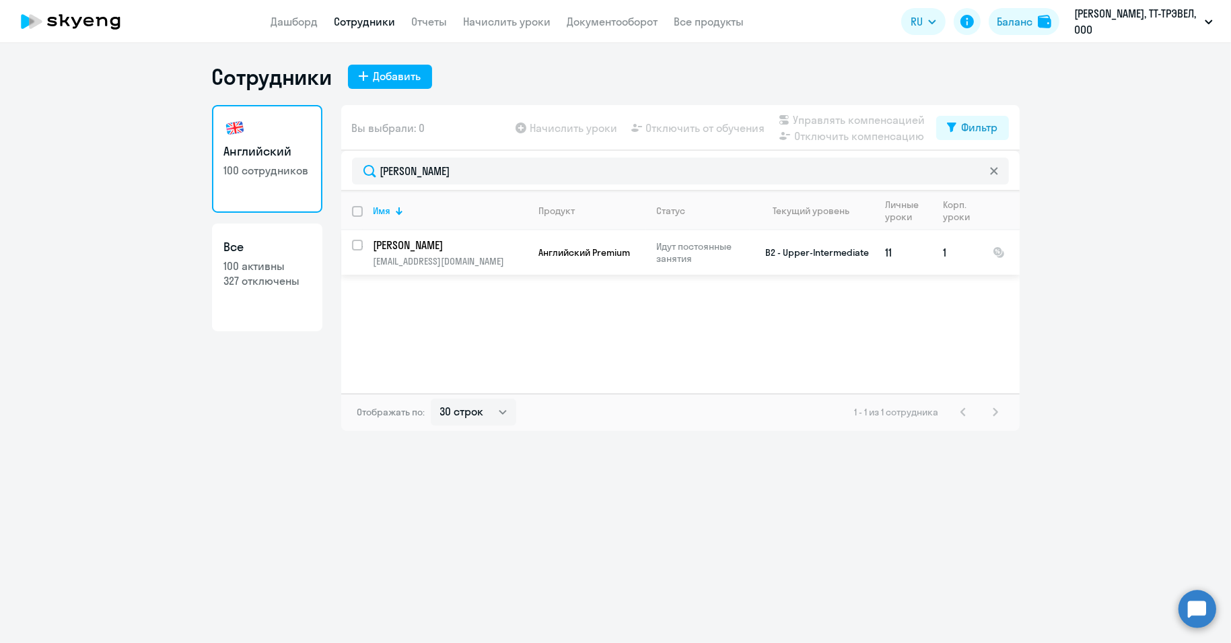
click at [357, 241] on input "select row 38501137" at bounding box center [365, 253] width 27 height 27
checkbox input "true"
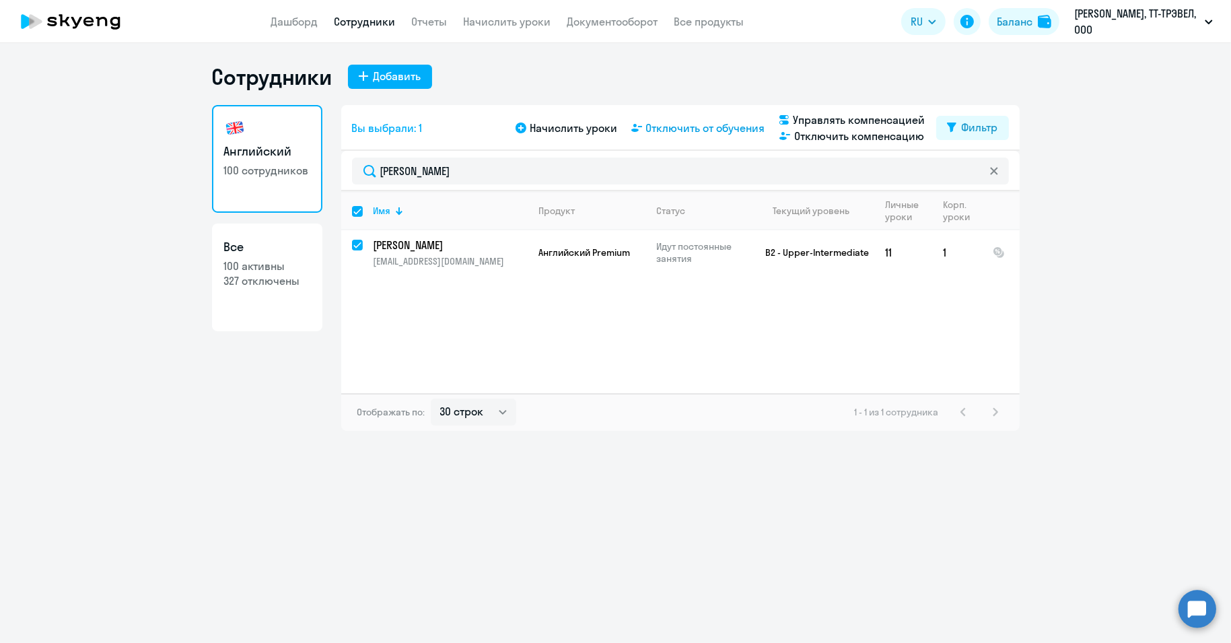
click at [693, 131] on span "Отключить от обучения" at bounding box center [705, 128] width 119 height 16
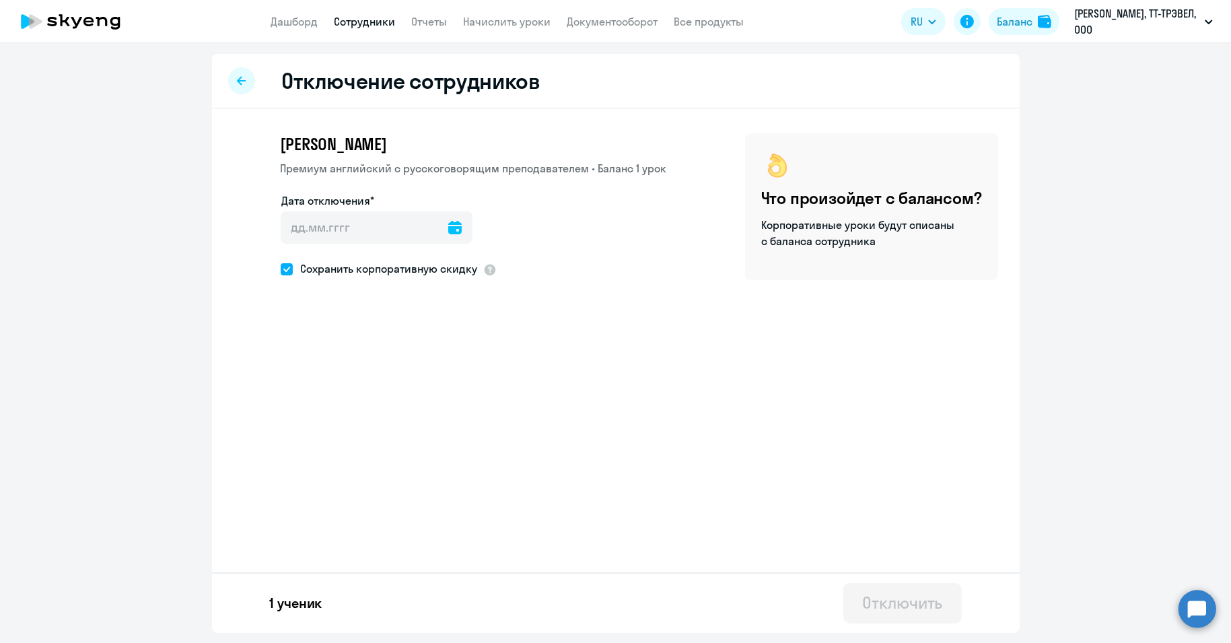
click at [467, 228] on div "Дата отключения*" at bounding box center [474, 226] width 386 height 67
click at [460, 227] on input "Дата отключения*" at bounding box center [377, 227] width 192 height 32
click at [448, 227] on icon at bounding box center [454, 227] width 13 height 13
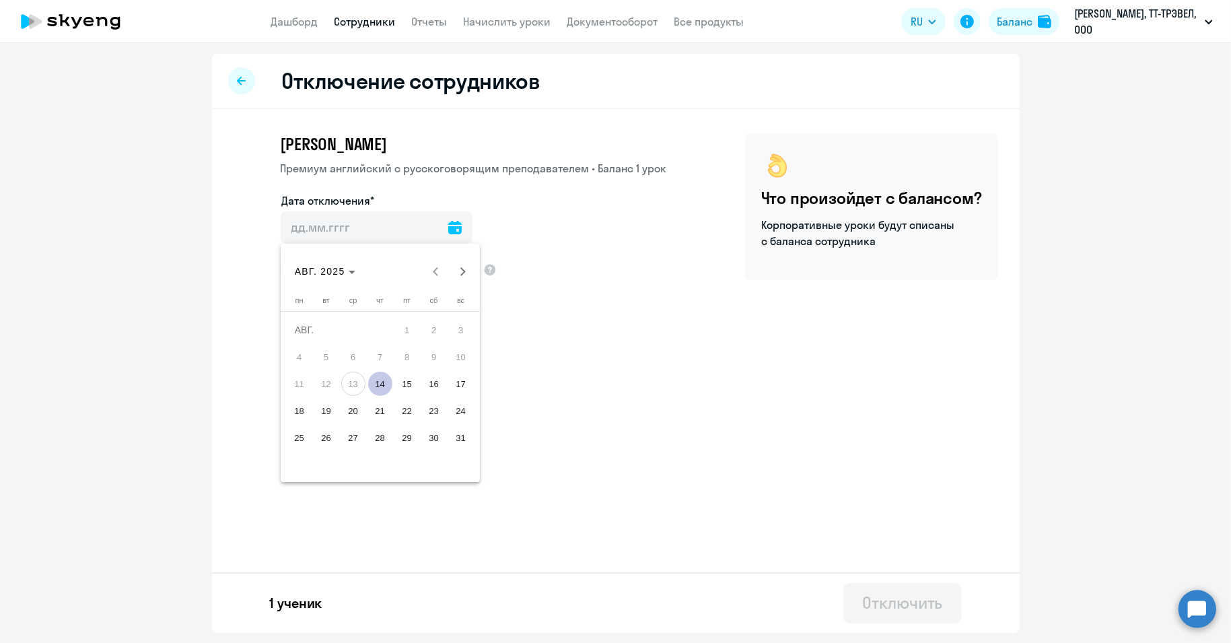
click at [381, 383] on span "14" at bounding box center [380, 384] width 24 height 24
type input "[DATE]"
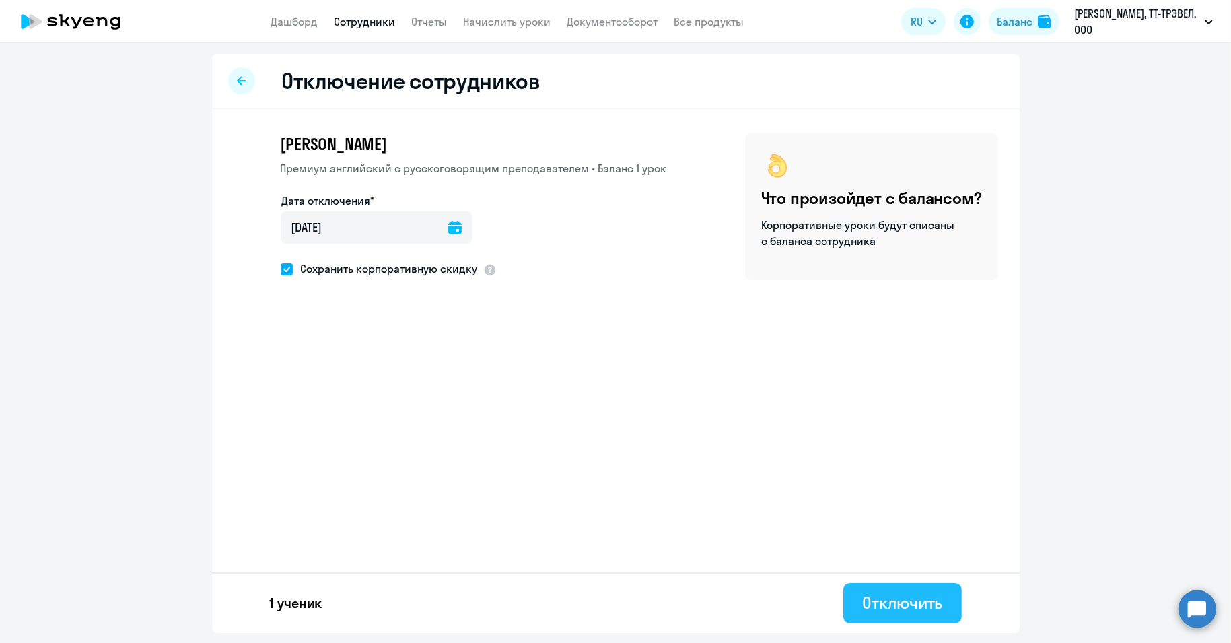
click at [913, 596] on div "Отключить" at bounding box center [902, 603] width 80 height 22
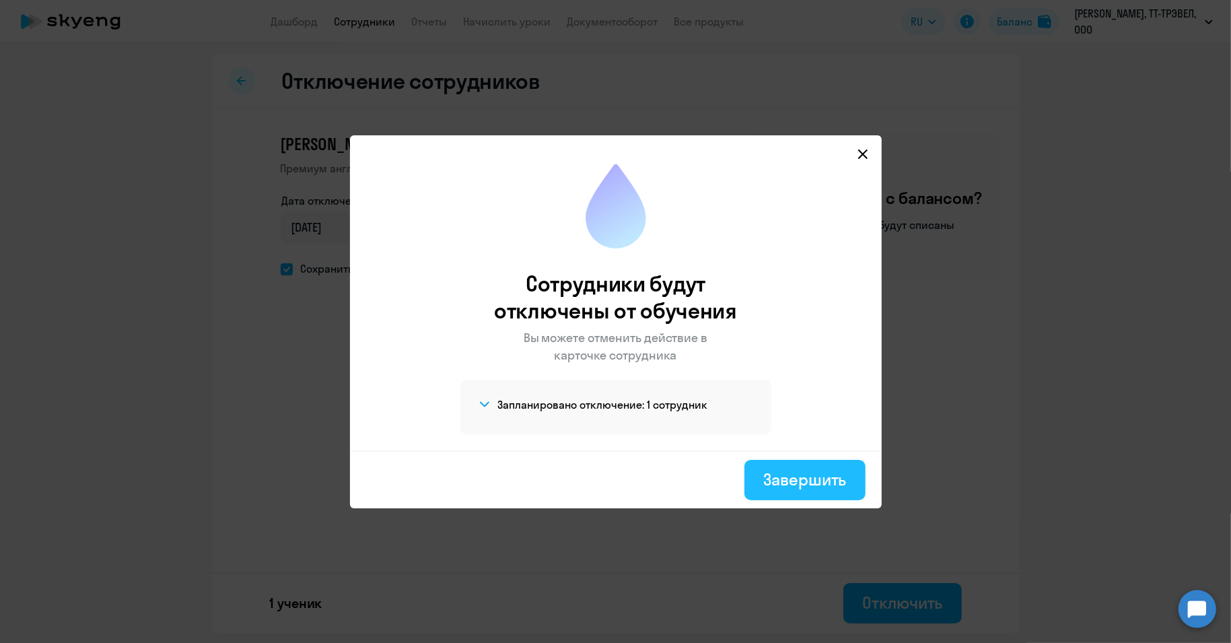
click at [838, 484] on div "Завершить" at bounding box center [805, 480] width 83 height 22
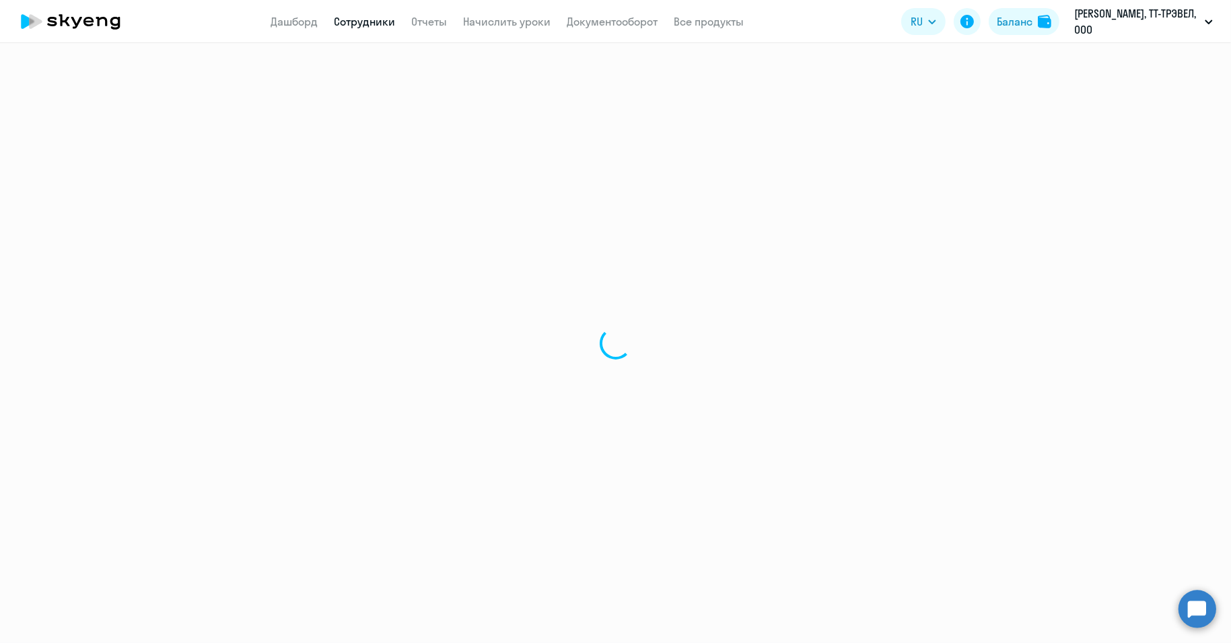
select select "30"
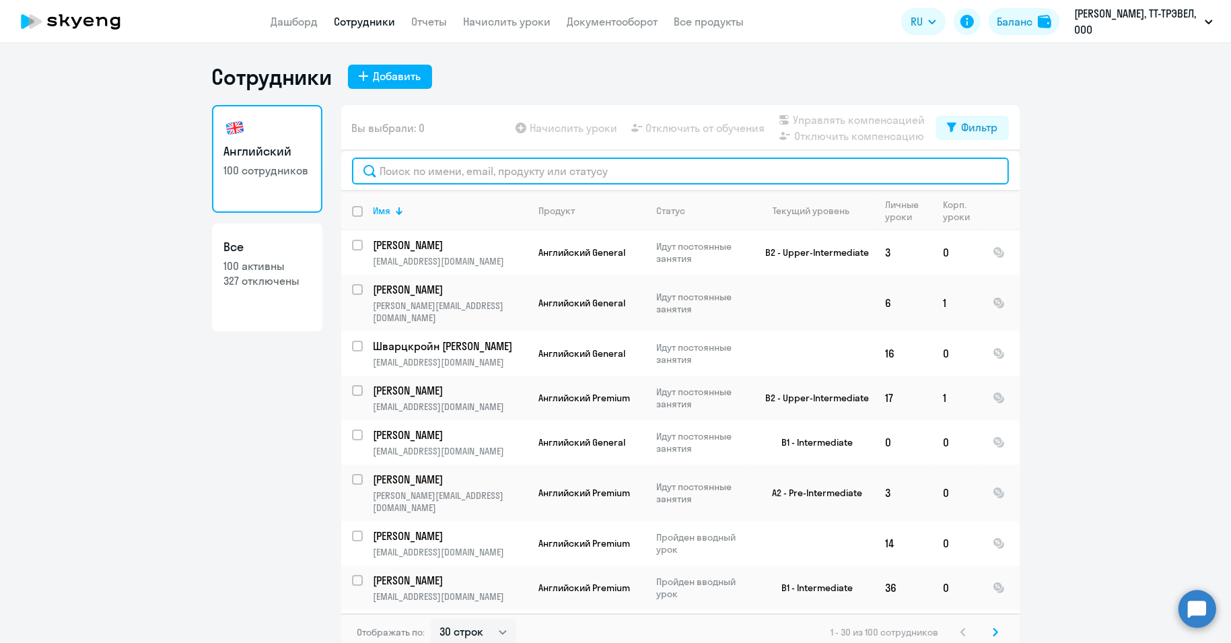
click at [456, 173] on input "text" at bounding box center [680, 171] width 657 height 27
paste input "[PERSON_NAME]"
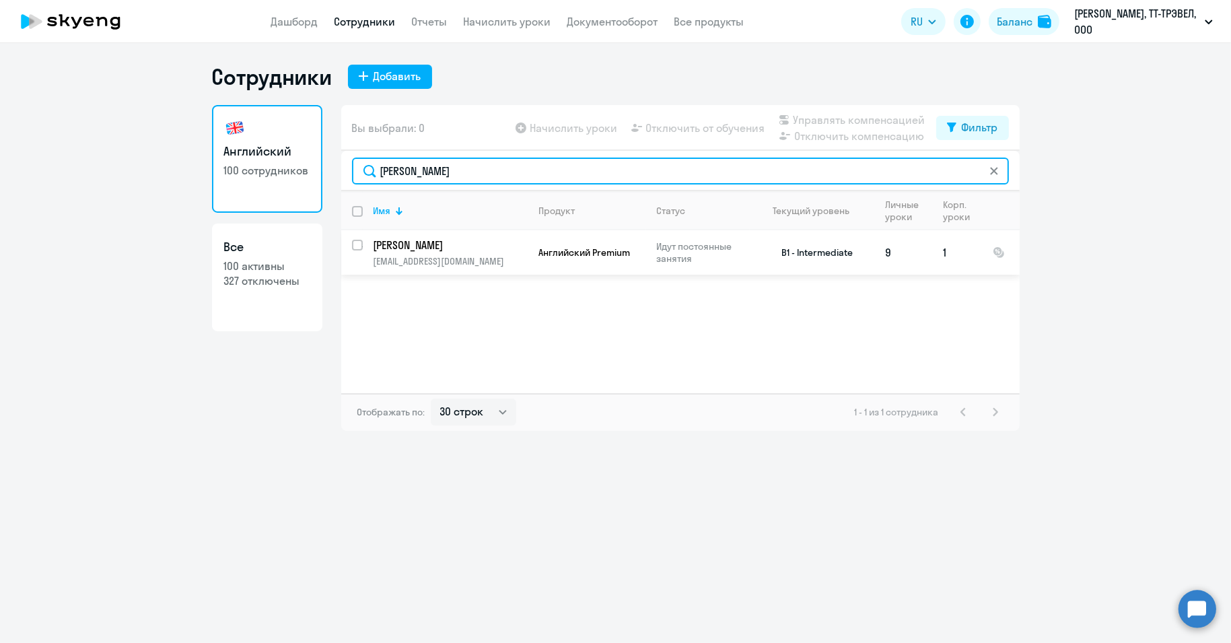
type input "[PERSON_NAME]"
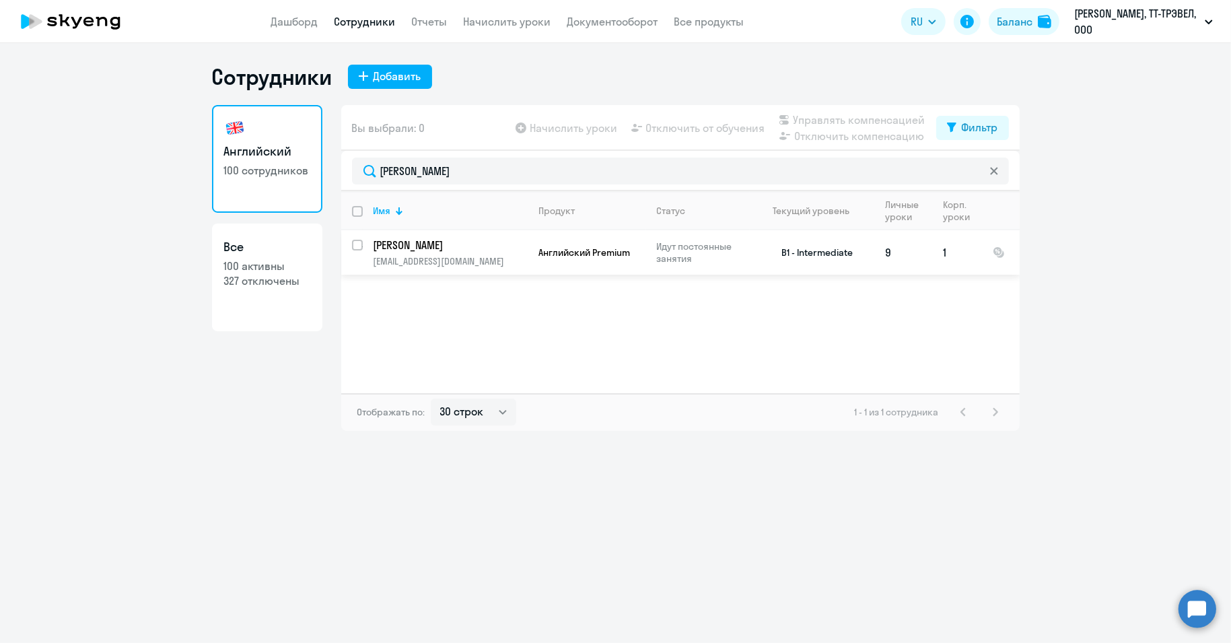
click at [358, 247] on input "select row 2097984" at bounding box center [365, 253] width 27 height 27
checkbox input "true"
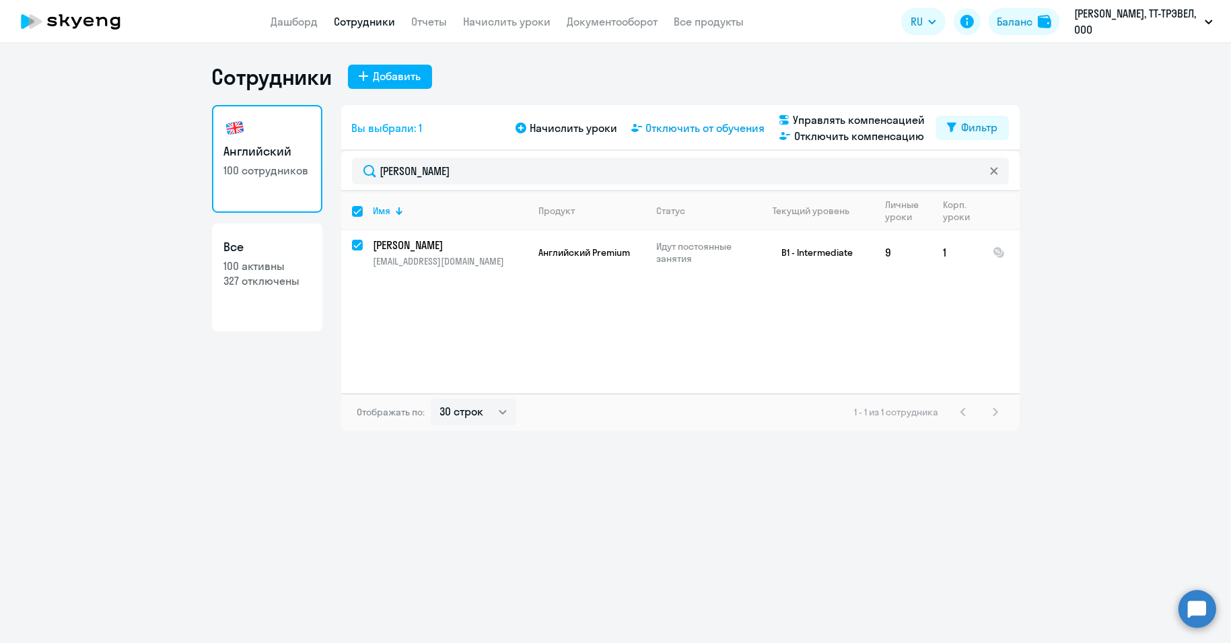
click at [687, 132] on span "Отключить от обучения" at bounding box center [705, 128] width 119 height 16
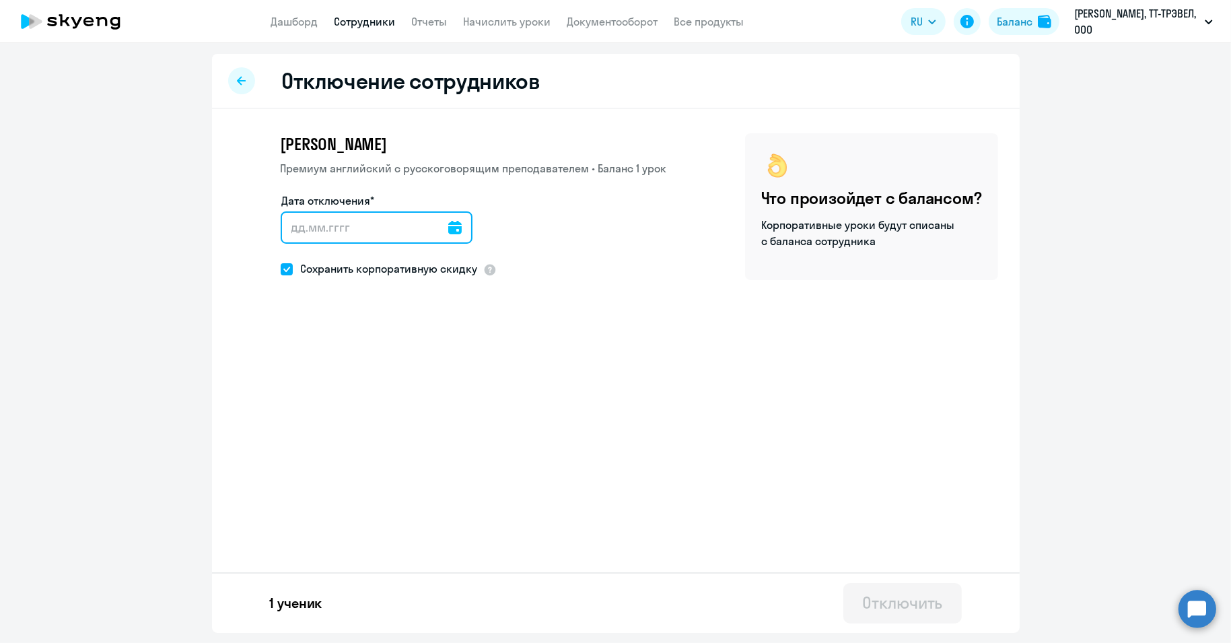
click at [456, 229] on input "Дата отключения*" at bounding box center [377, 227] width 192 height 32
click at [450, 217] on div at bounding box center [454, 227] width 13 height 32
click at [448, 229] on icon at bounding box center [454, 227] width 13 height 13
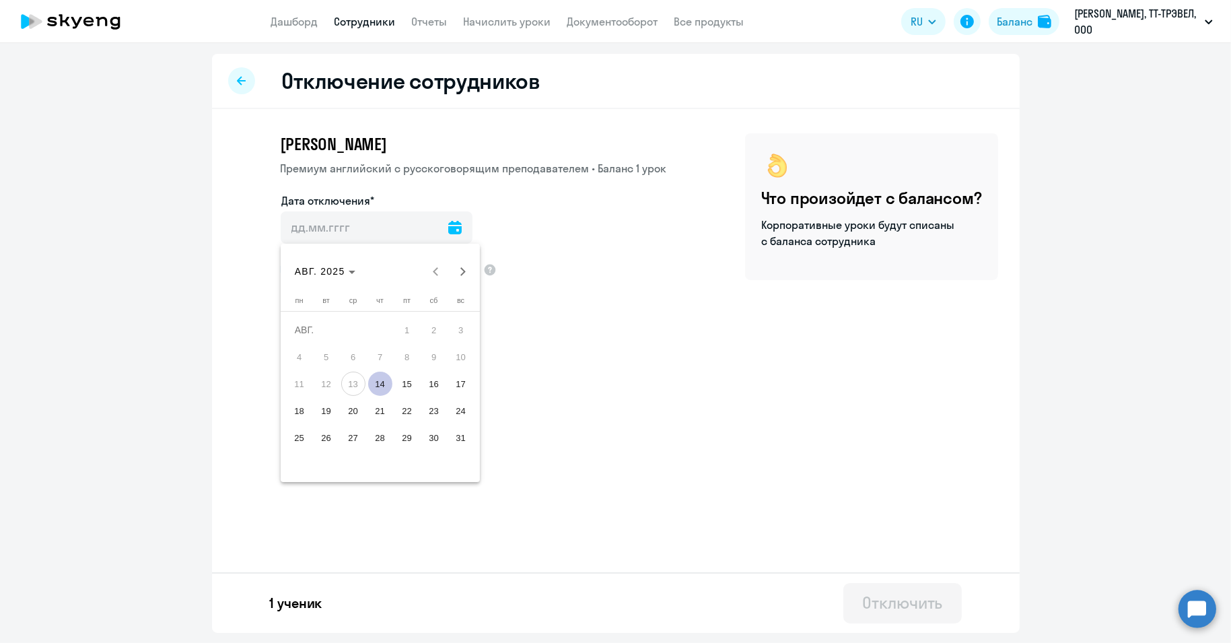
click at [379, 378] on span "14" at bounding box center [380, 384] width 24 height 24
type input "[DATE]"
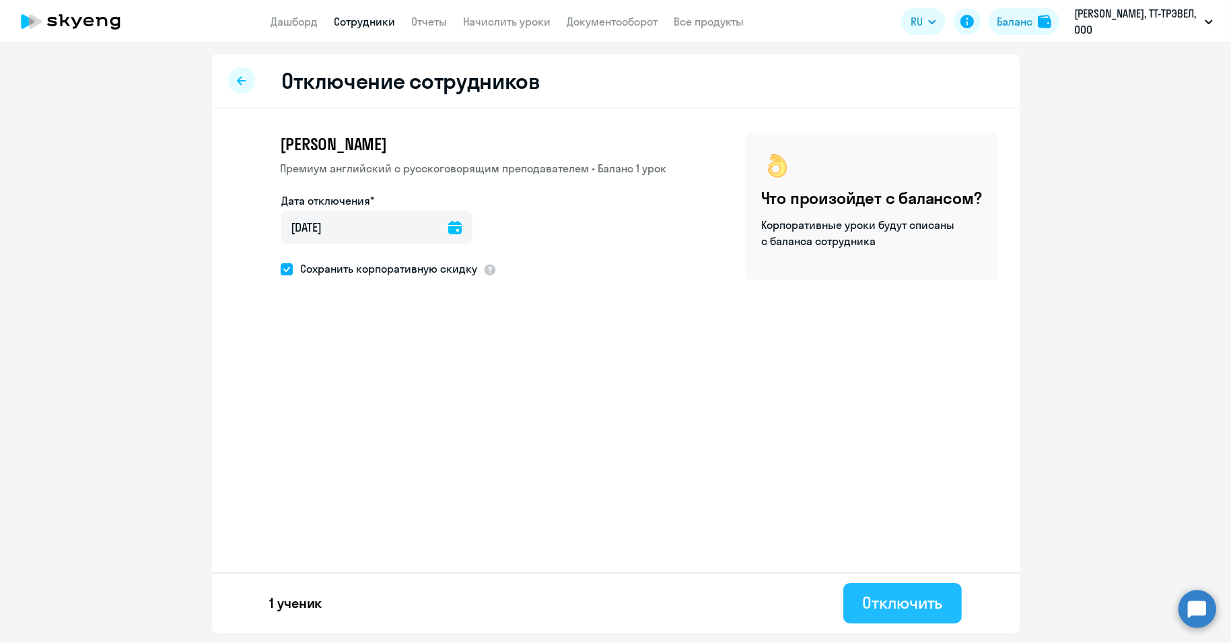
click at [887, 607] on div "Отключить" at bounding box center [902, 603] width 80 height 22
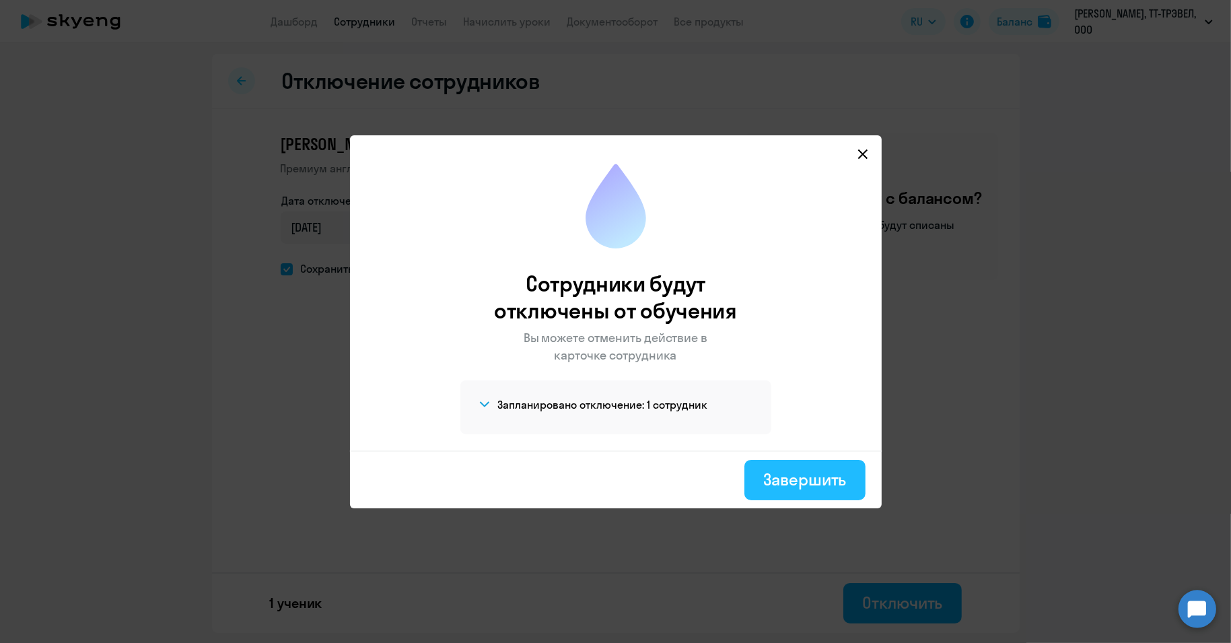
click at [815, 479] on div "Завершить" at bounding box center [805, 480] width 83 height 22
select select "30"
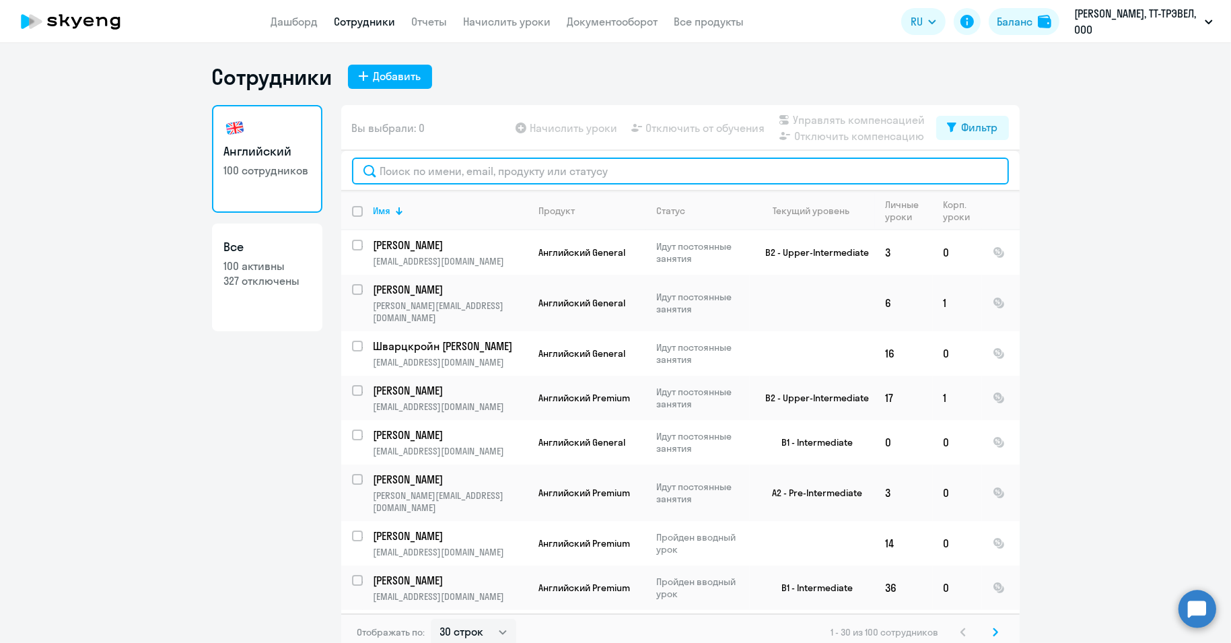
click at [448, 169] on input "text" at bounding box center [680, 171] width 657 height 27
paste input "[PERSON_NAME]"
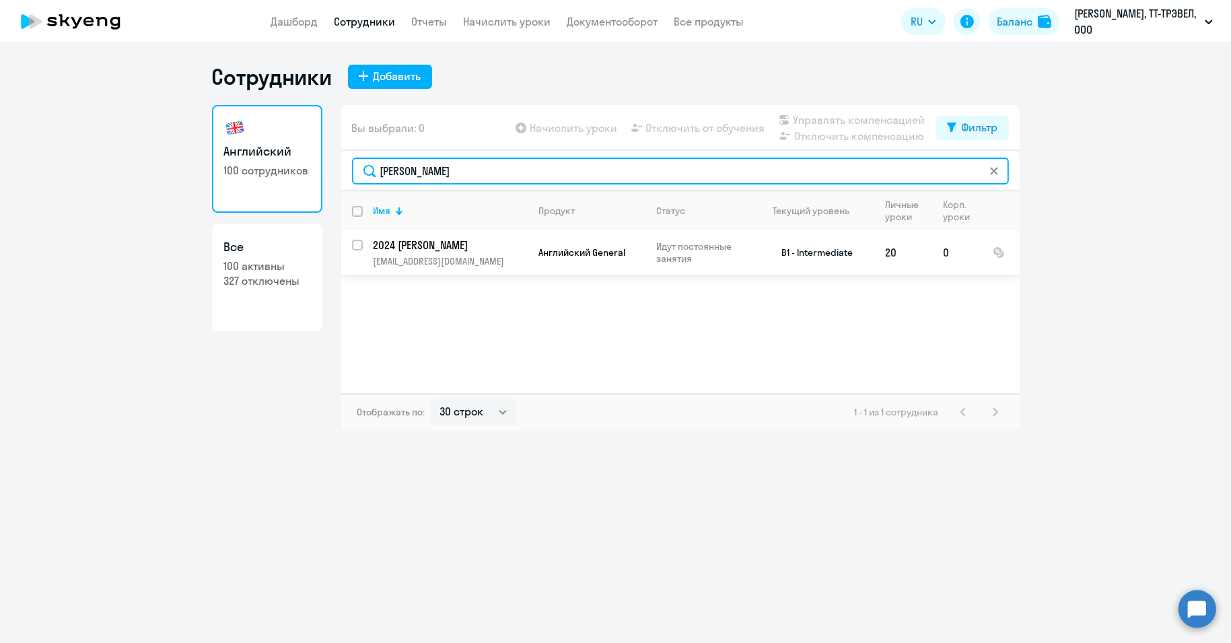
type input "[PERSON_NAME]"
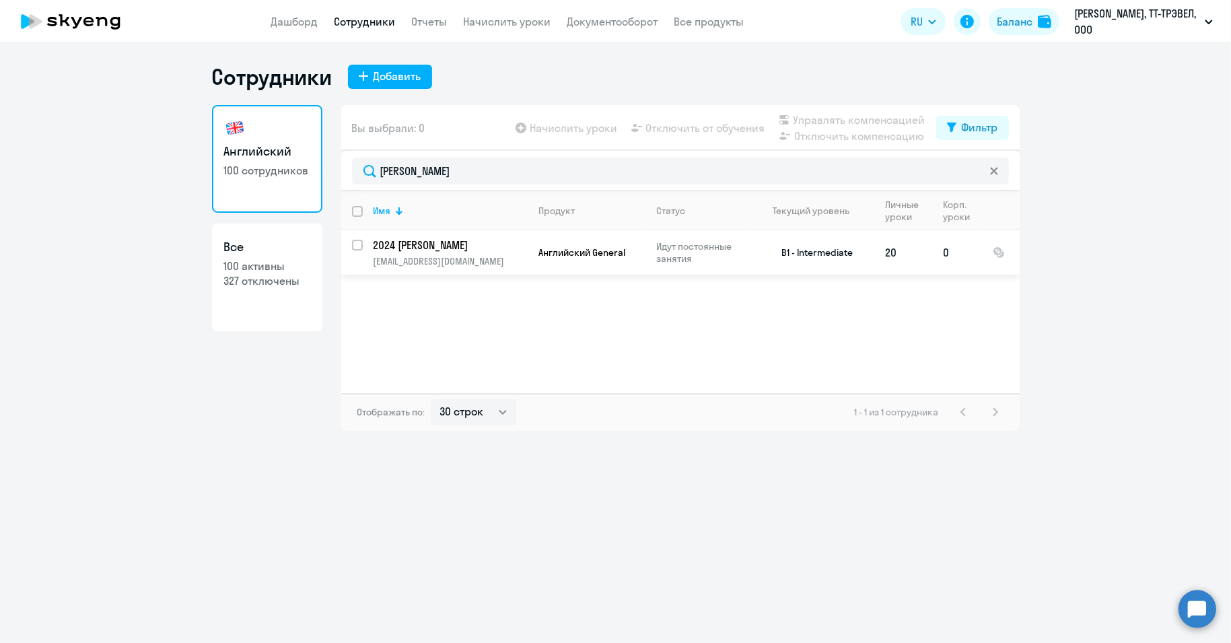
click at [359, 242] on input "select row 16564664" at bounding box center [365, 253] width 27 height 27
checkbox input "true"
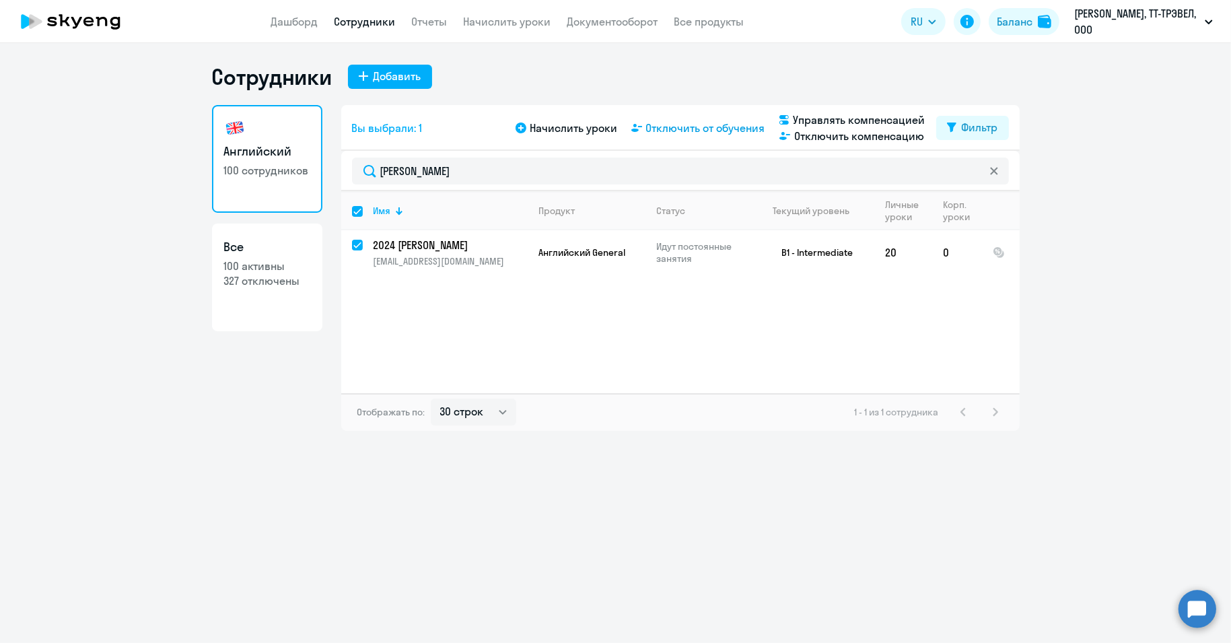
click at [702, 123] on span "Отключить от обучения" at bounding box center [705, 128] width 119 height 16
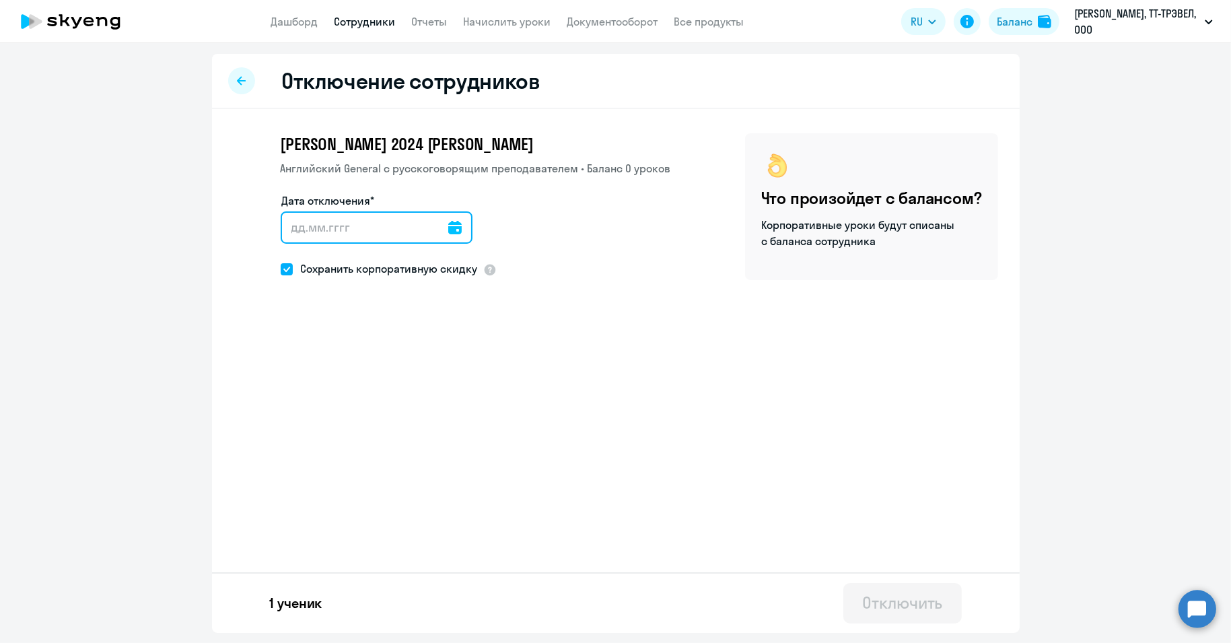
click at [440, 225] on input "Дата отключения*" at bounding box center [377, 227] width 192 height 32
click at [448, 226] on icon at bounding box center [454, 227] width 13 height 13
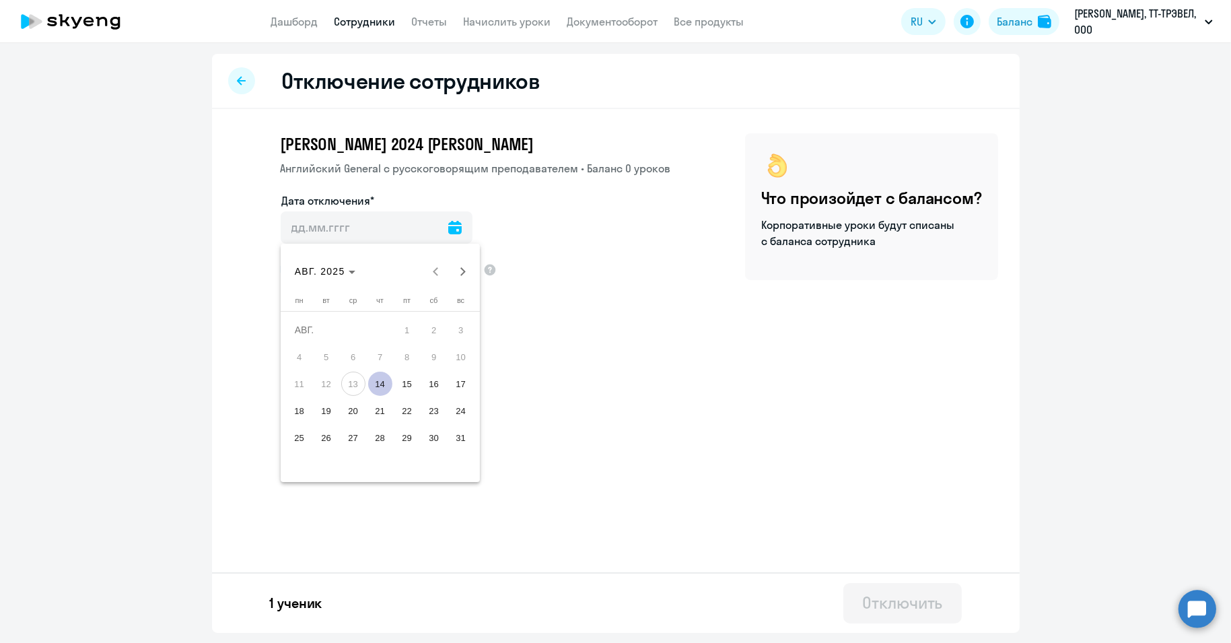
click at [378, 385] on span "14" at bounding box center [380, 384] width 24 height 24
type input "[DATE]"
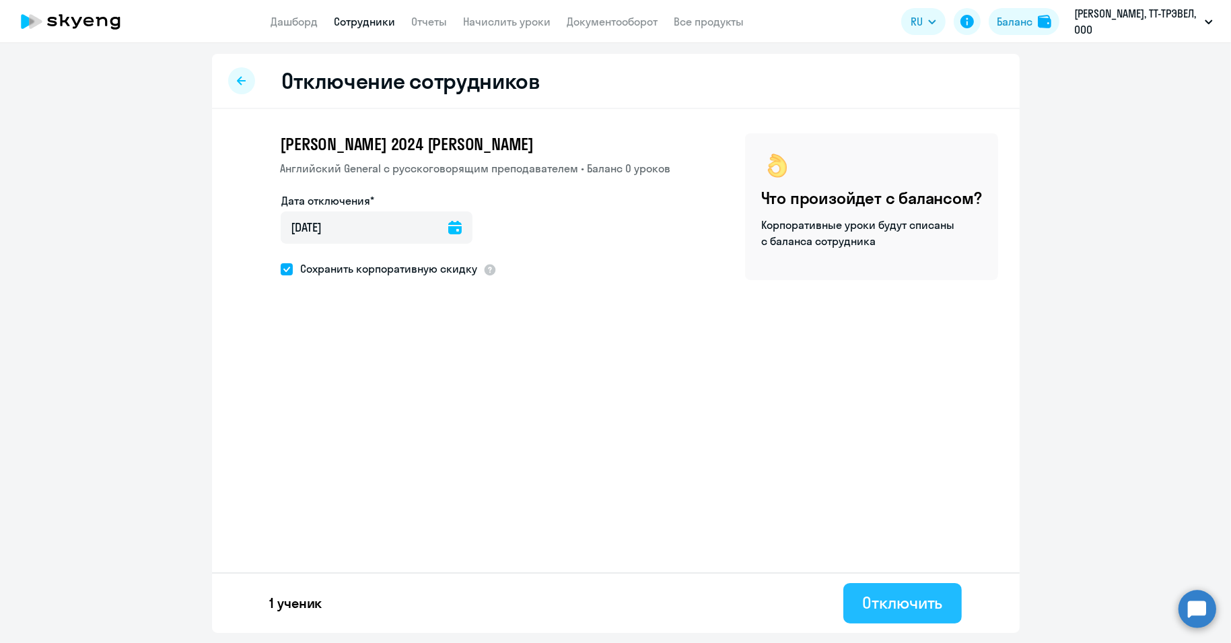
click at [893, 604] on div "Отключить" at bounding box center [902, 603] width 80 height 22
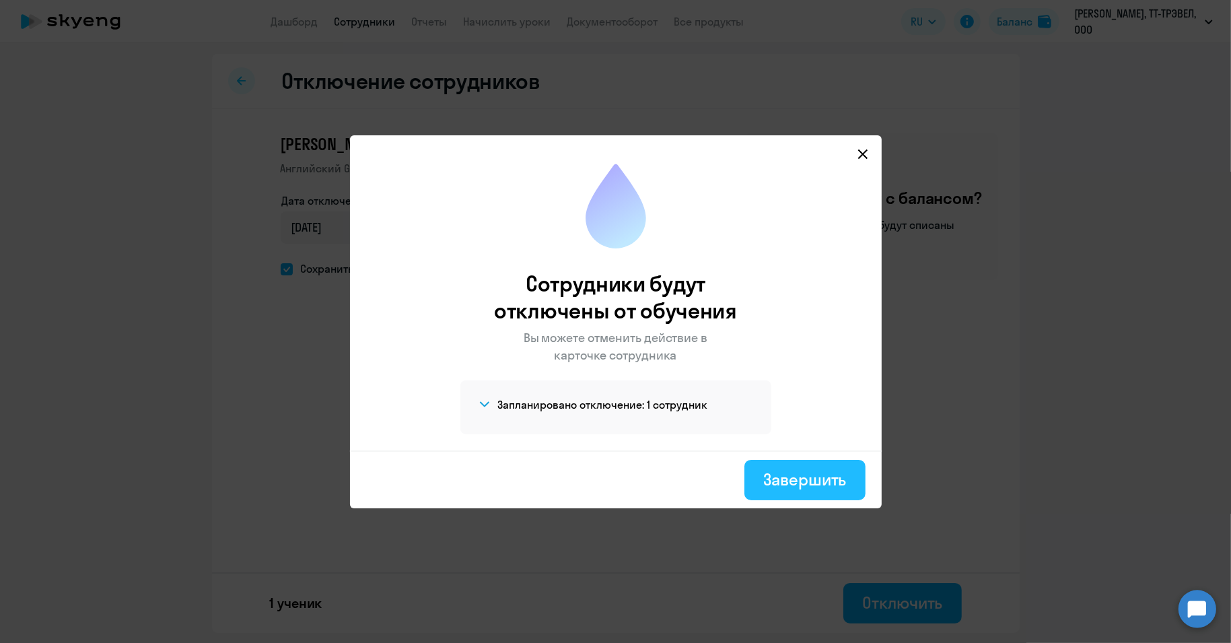
click at [809, 491] on button "Завершить" at bounding box center [805, 480] width 121 height 40
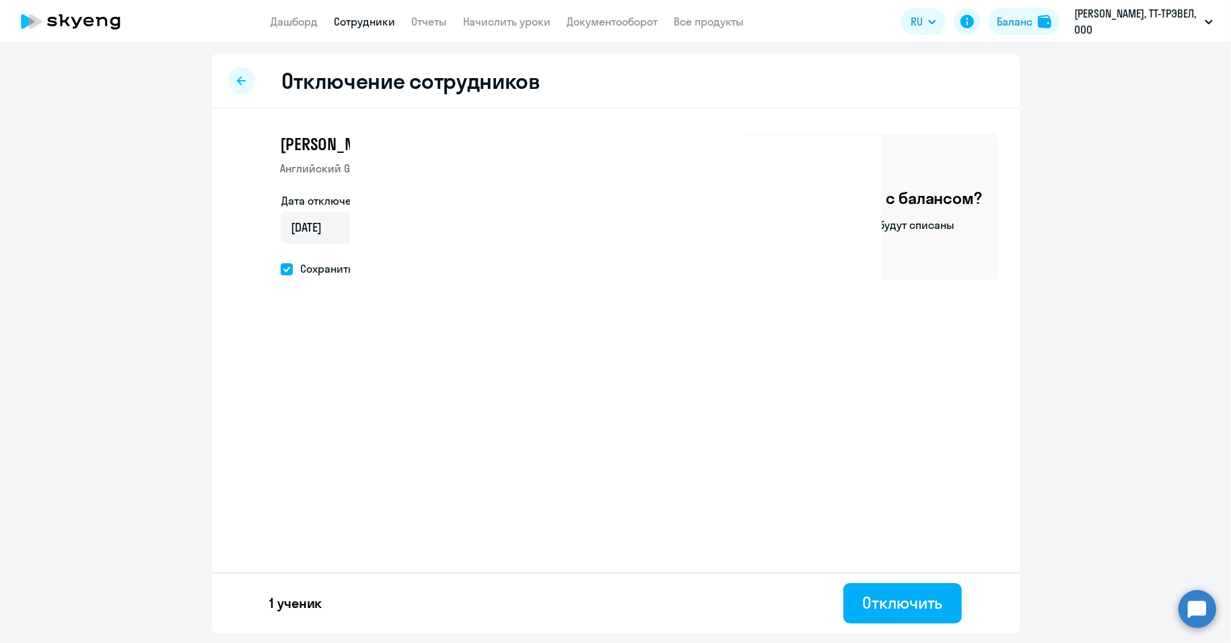
select select "30"
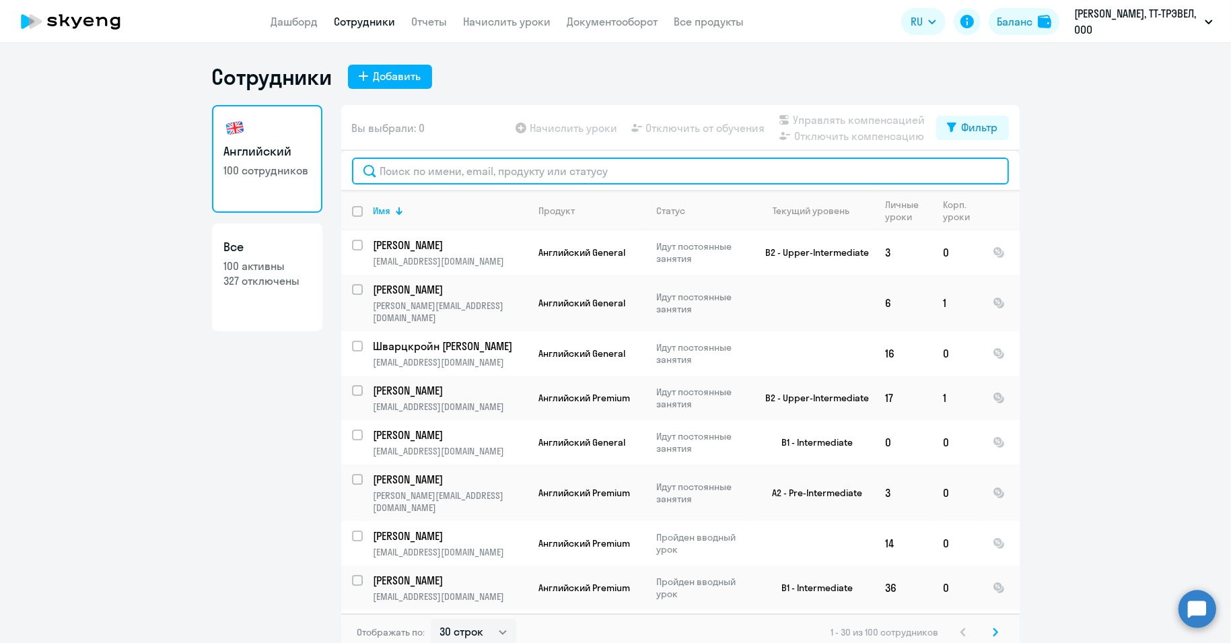
click at [420, 172] on input "text" at bounding box center [680, 171] width 657 height 27
paste input "[PERSON_NAME]"
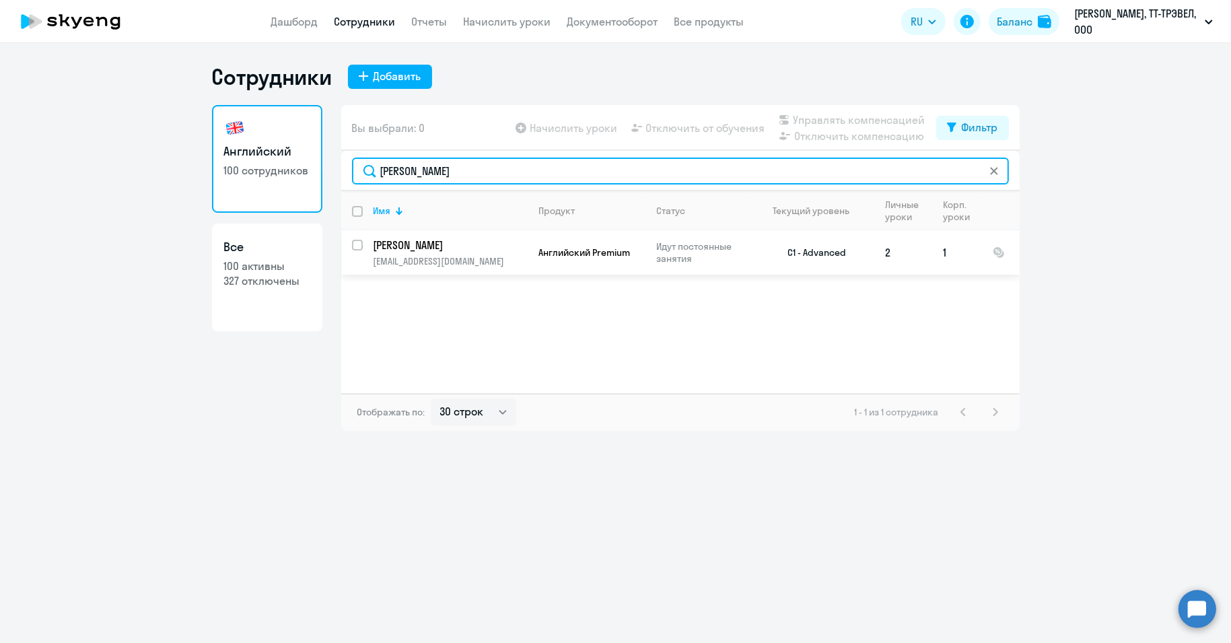
type input "[PERSON_NAME]"
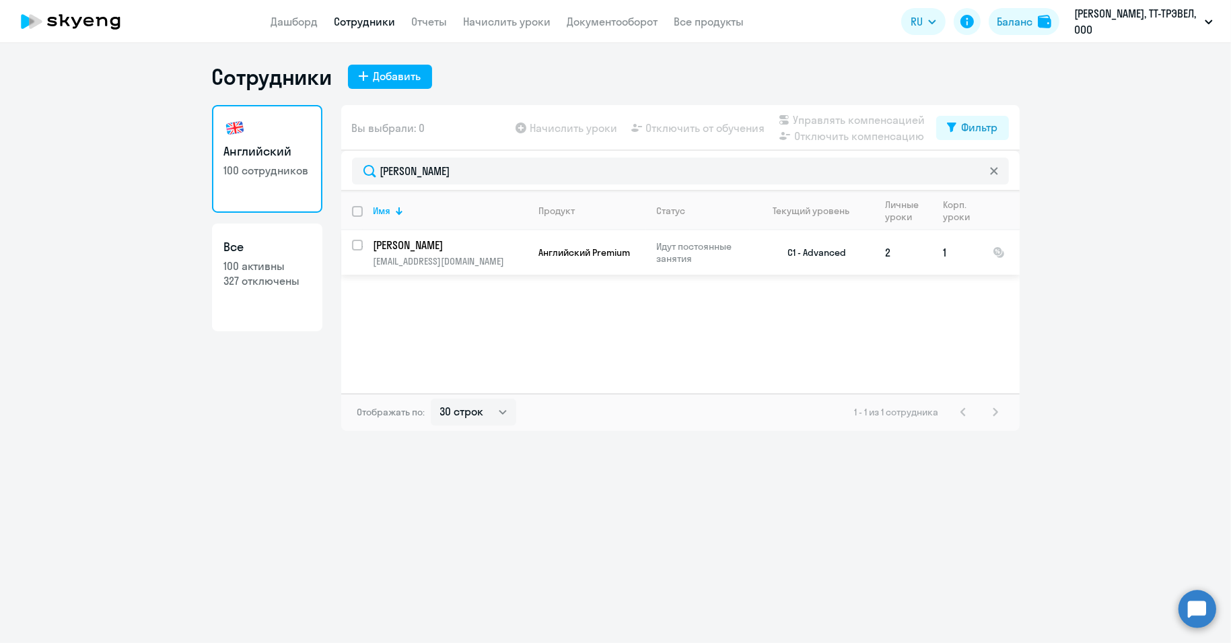
click at [357, 244] on input "select row 13002126" at bounding box center [365, 253] width 27 height 27
checkbox input "true"
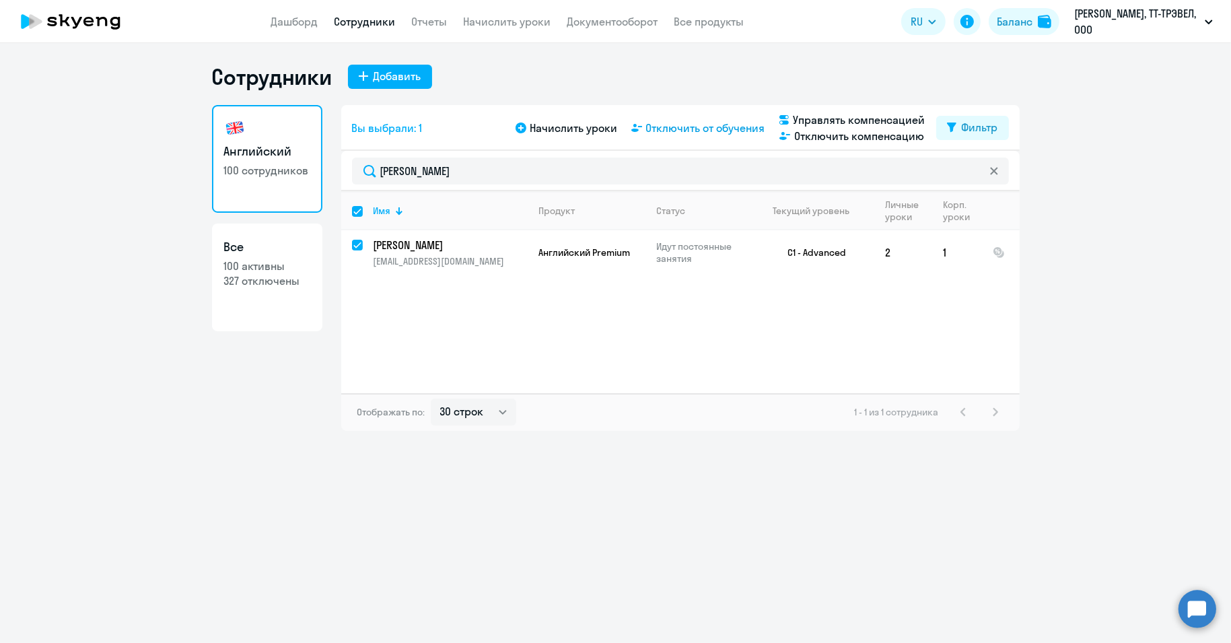
click at [685, 135] on span "Отключить от обучения" at bounding box center [705, 128] width 119 height 16
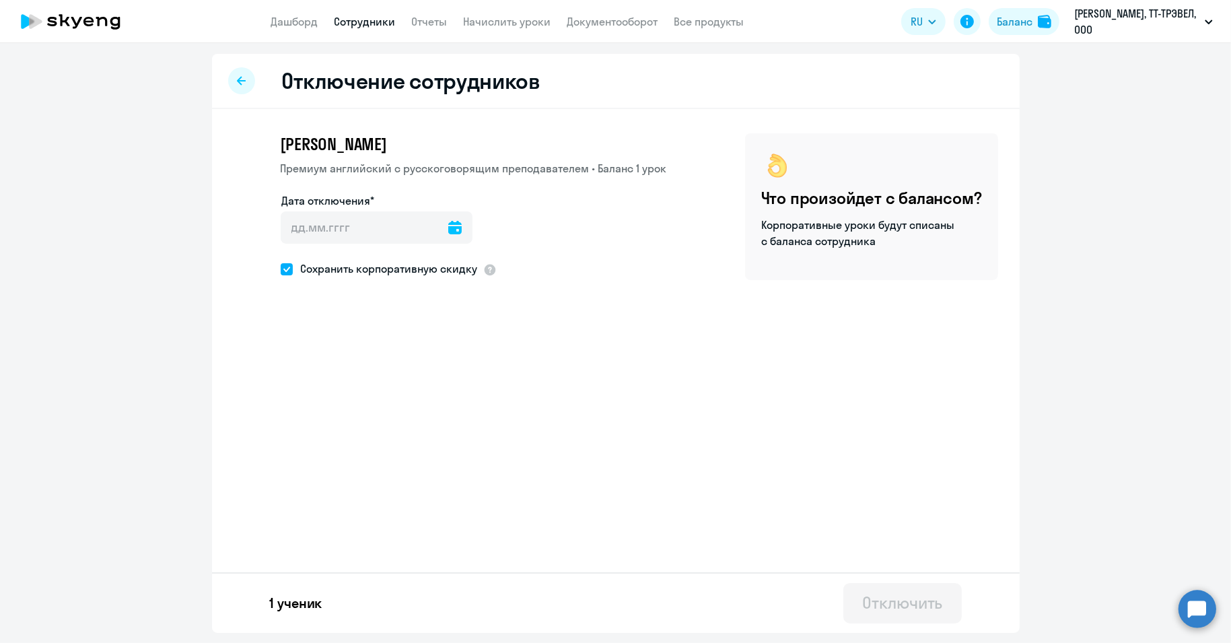
click at [448, 222] on icon at bounding box center [454, 227] width 13 height 13
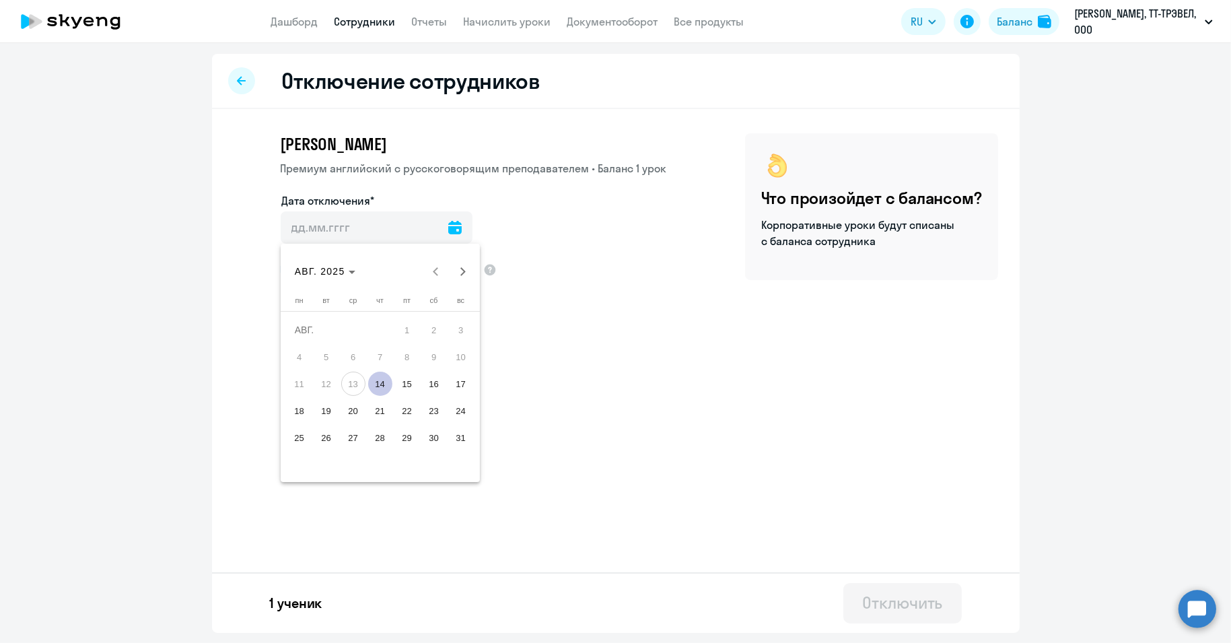
click at [379, 383] on span "14" at bounding box center [380, 384] width 24 height 24
type input "[DATE]"
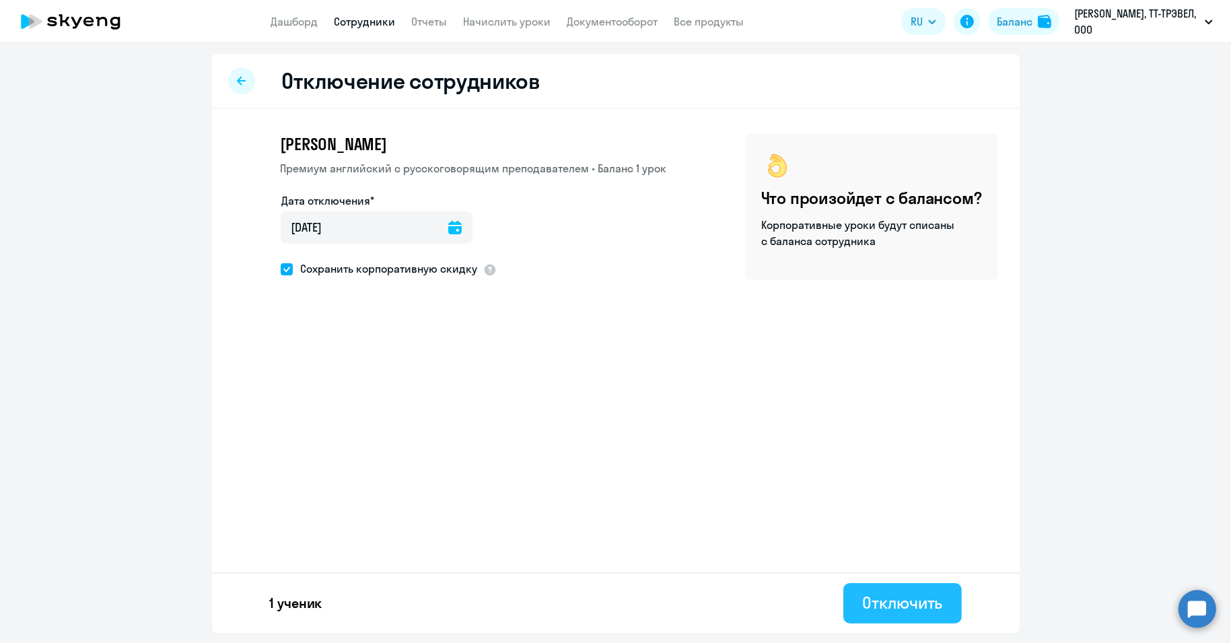
click at [911, 599] on div "Отключить" at bounding box center [902, 603] width 80 height 22
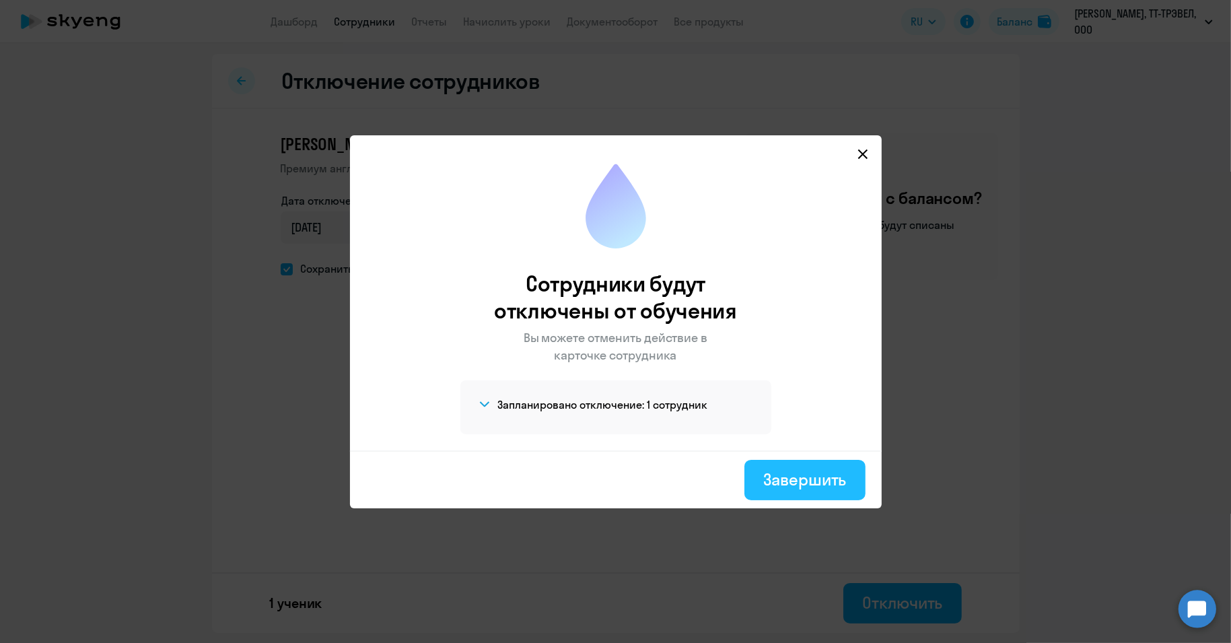
click at [799, 488] on div "Завершить" at bounding box center [805, 480] width 83 height 22
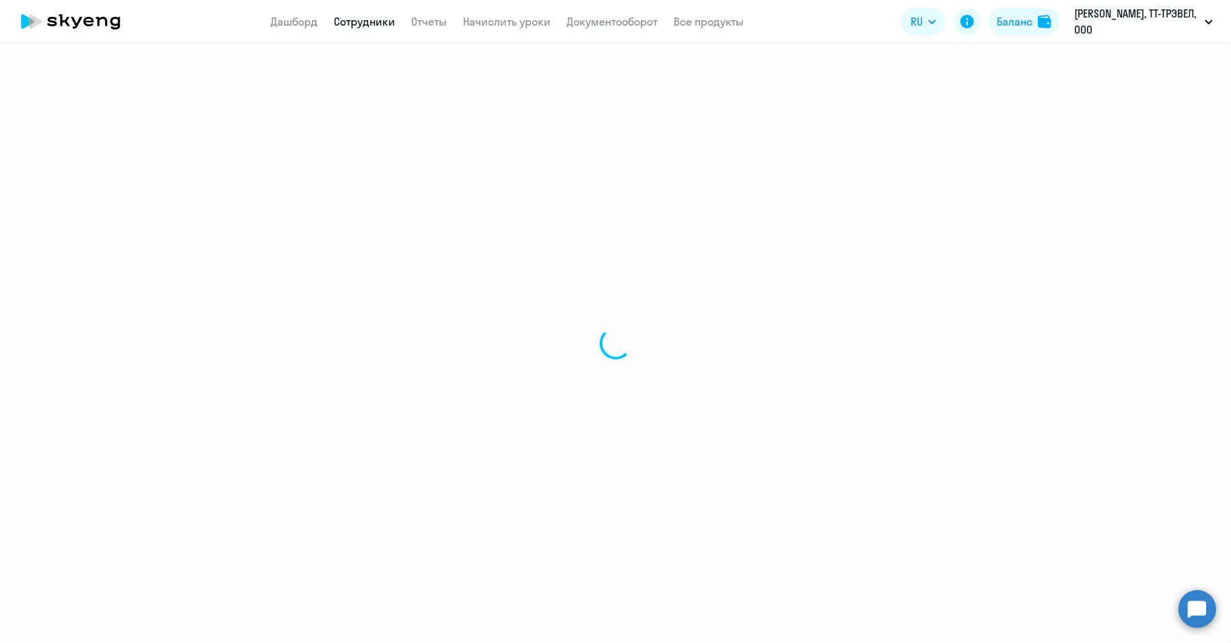
select select "30"
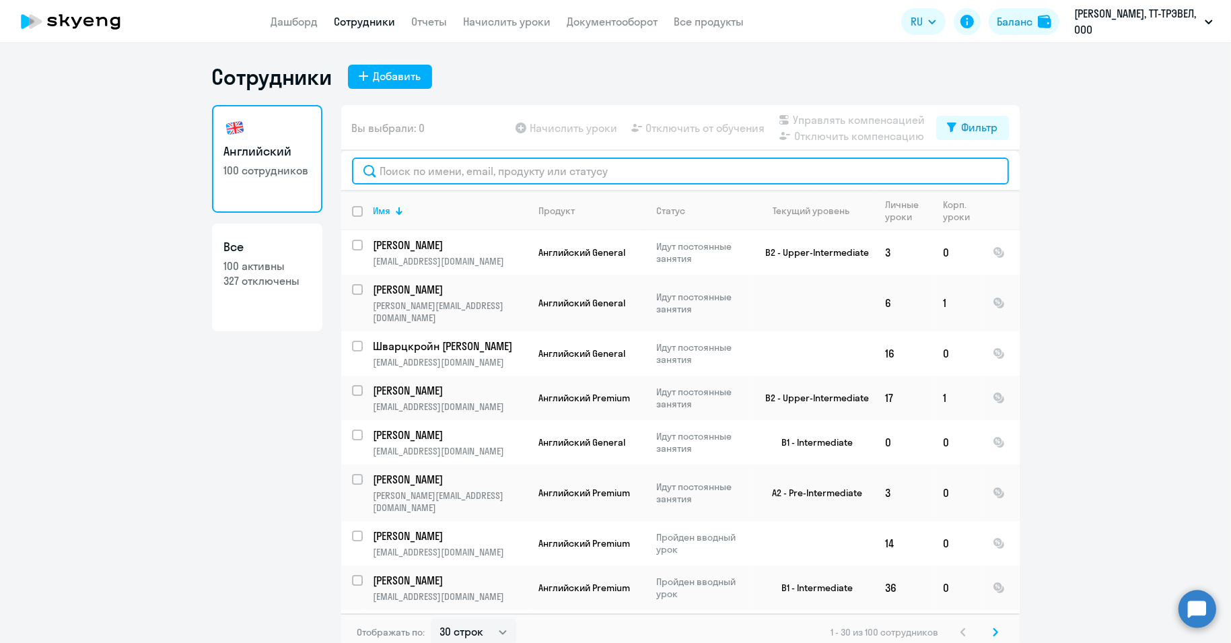
click at [416, 160] on input "text" at bounding box center [680, 171] width 657 height 27
paste input "[PERSON_NAME]"
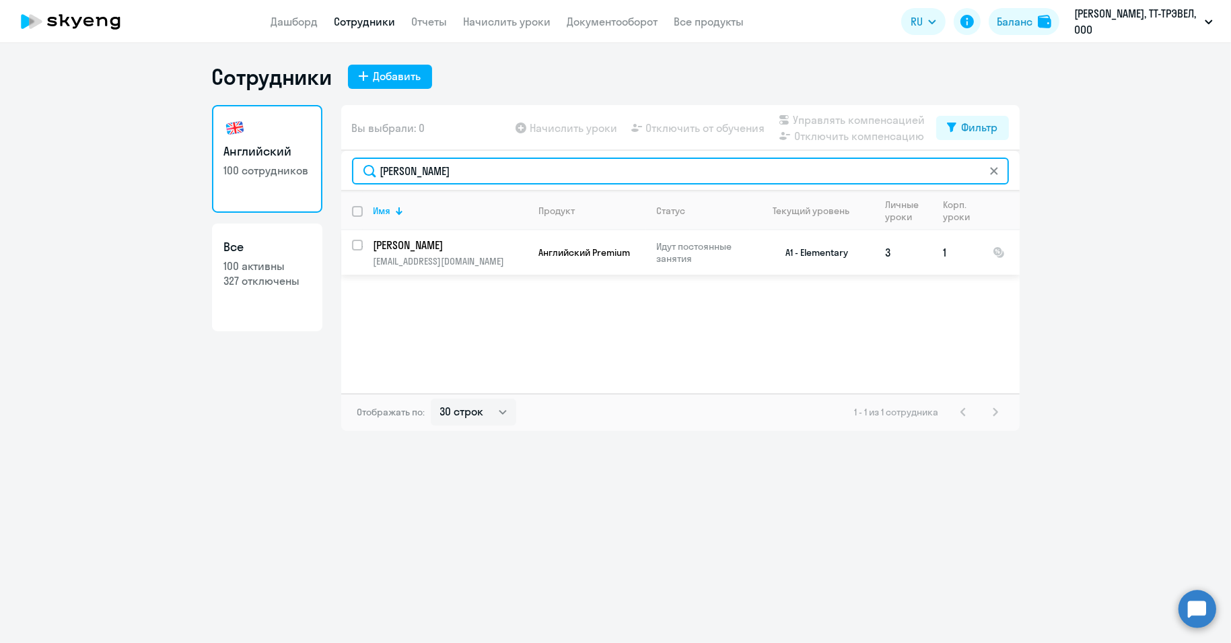
type input "[PERSON_NAME]"
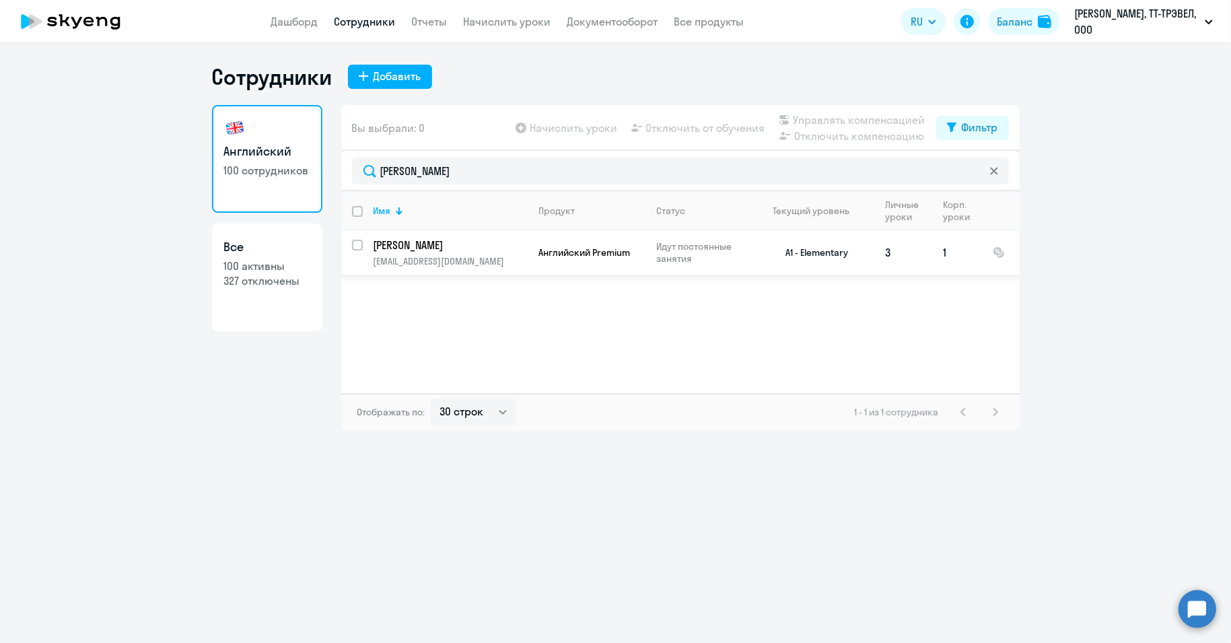
click at [359, 243] on input "select row 40735628" at bounding box center [365, 253] width 27 height 27
checkbox input "true"
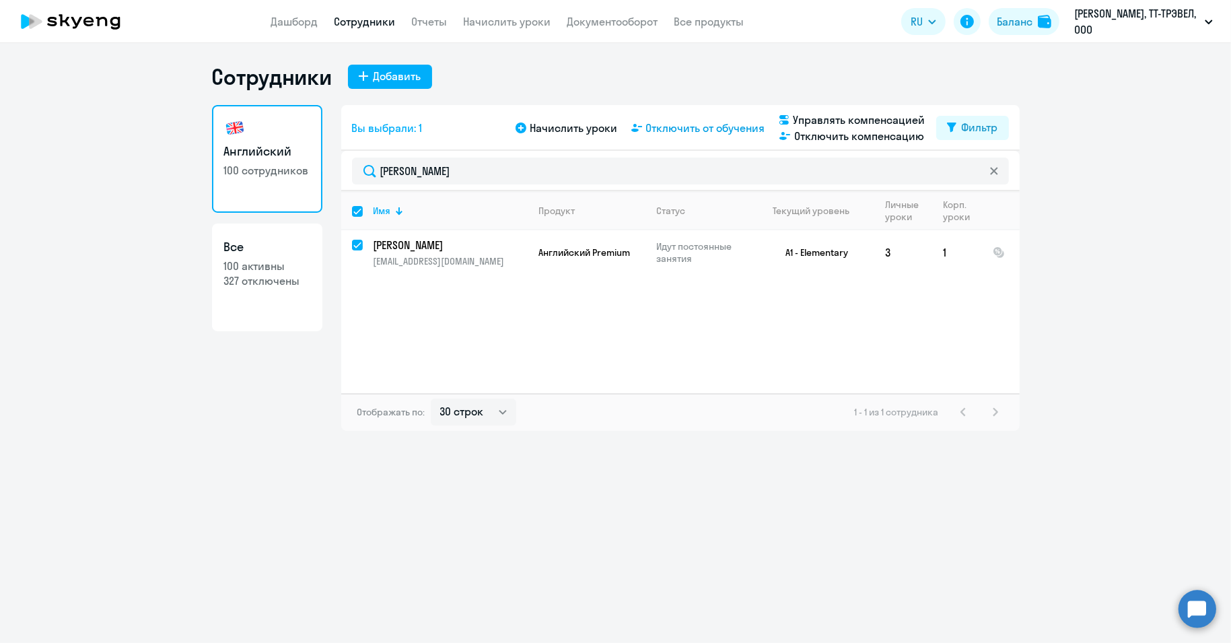
click at [698, 125] on span "Отключить от обучения" at bounding box center [705, 128] width 119 height 16
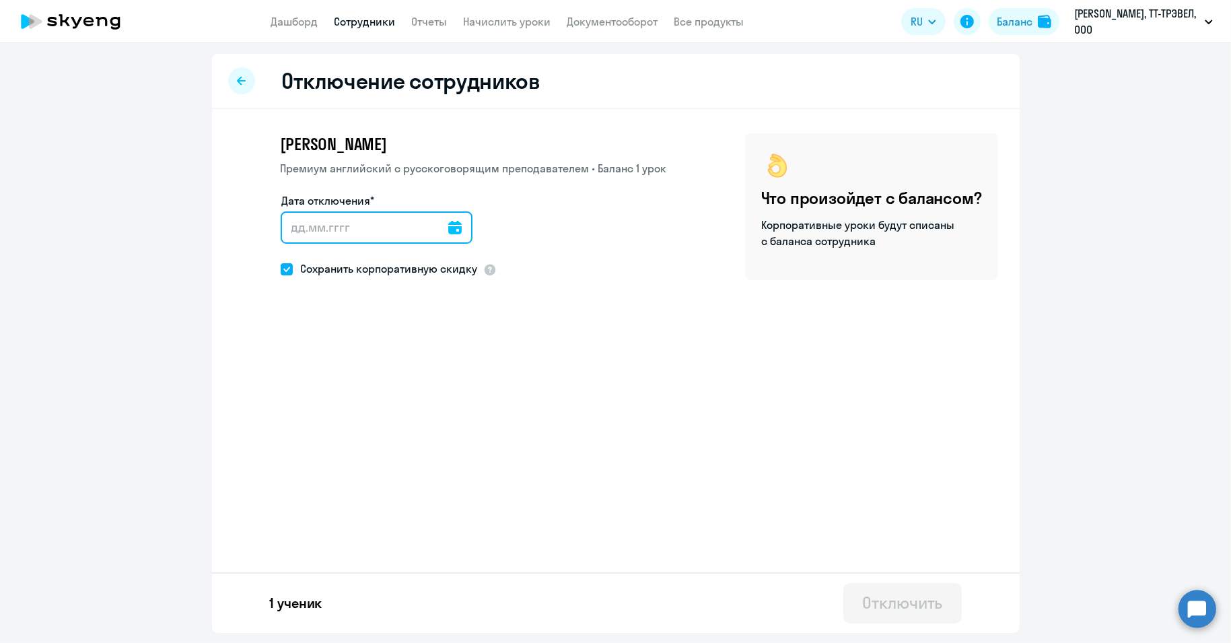
click at [462, 224] on input "Дата отключения*" at bounding box center [377, 227] width 192 height 32
click at [450, 226] on icon at bounding box center [454, 227] width 13 height 13
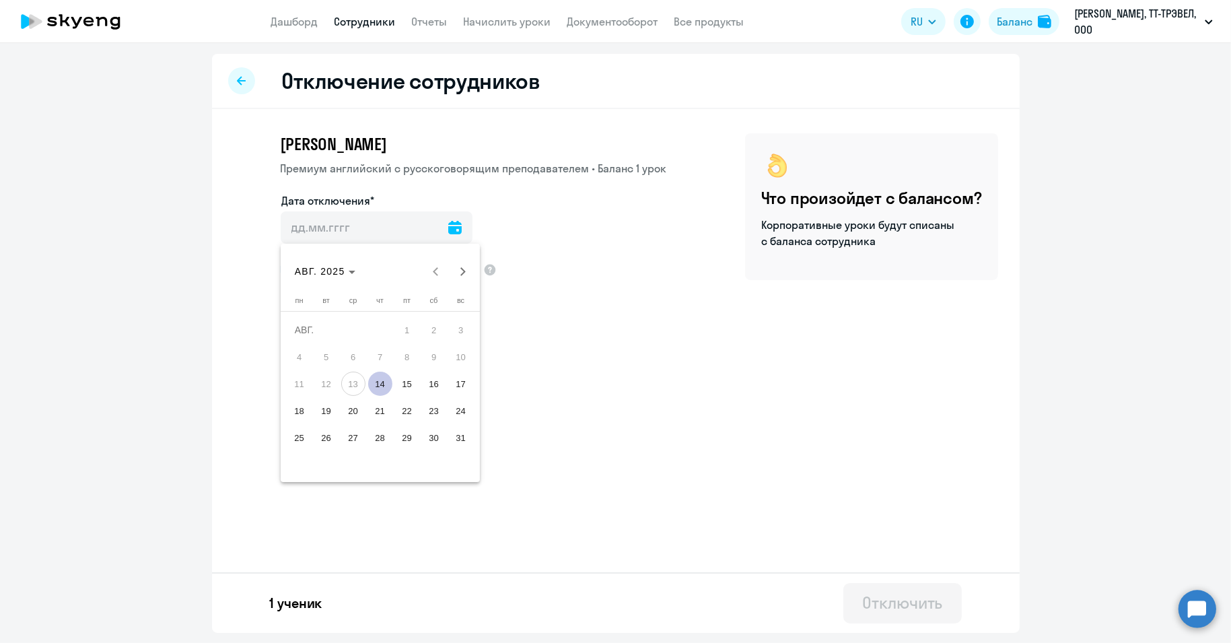
click at [378, 377] on span "14" at bounding box center [380, 384] width 24 height 24
type input "[DATE]"
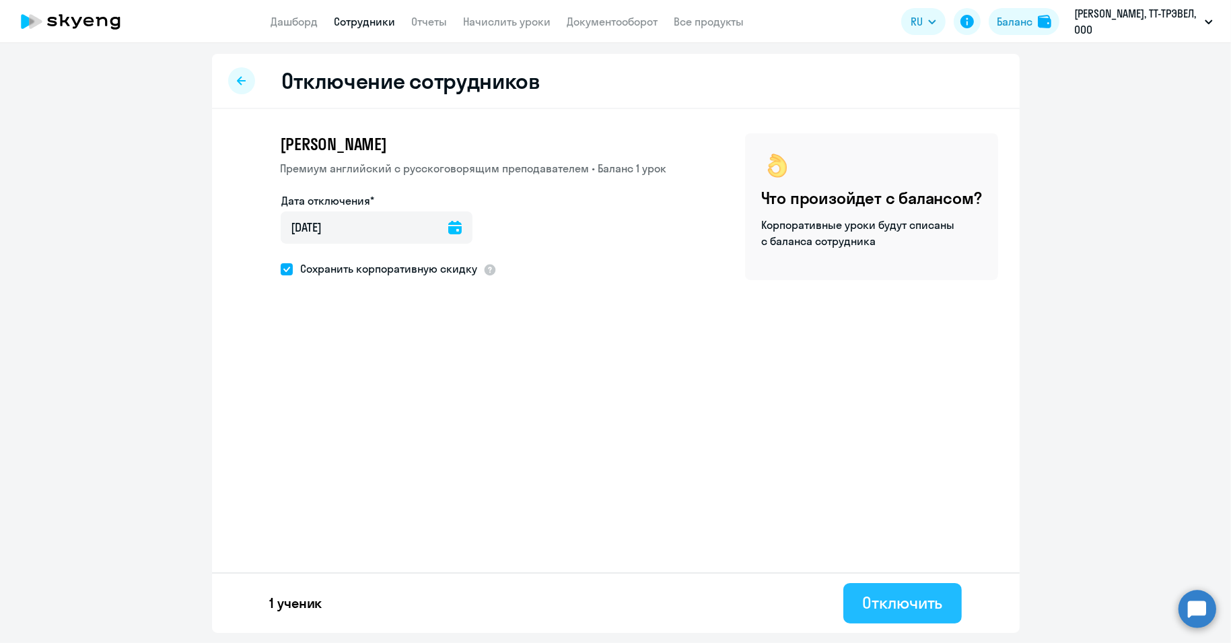
click at [905, 606] on div "Отключить" at bounding box center [902, 603] width 80 height 22
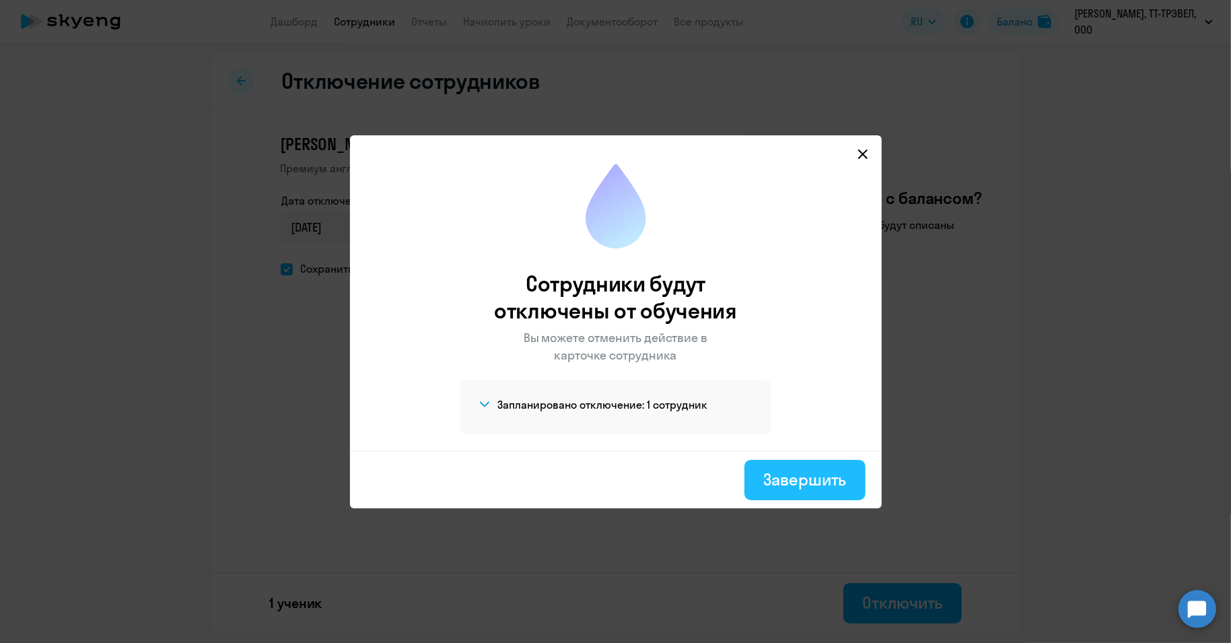
click at [792, 482] on div "Завершить" at bounding box center [805, 480] width 83 height 22
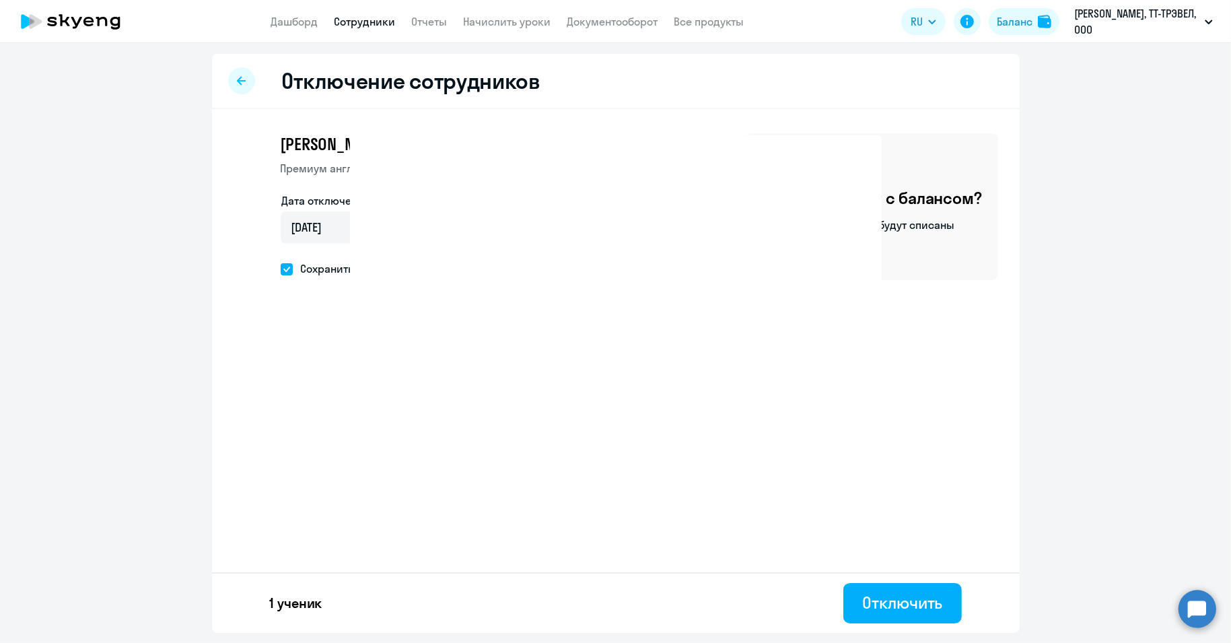
select select "30"
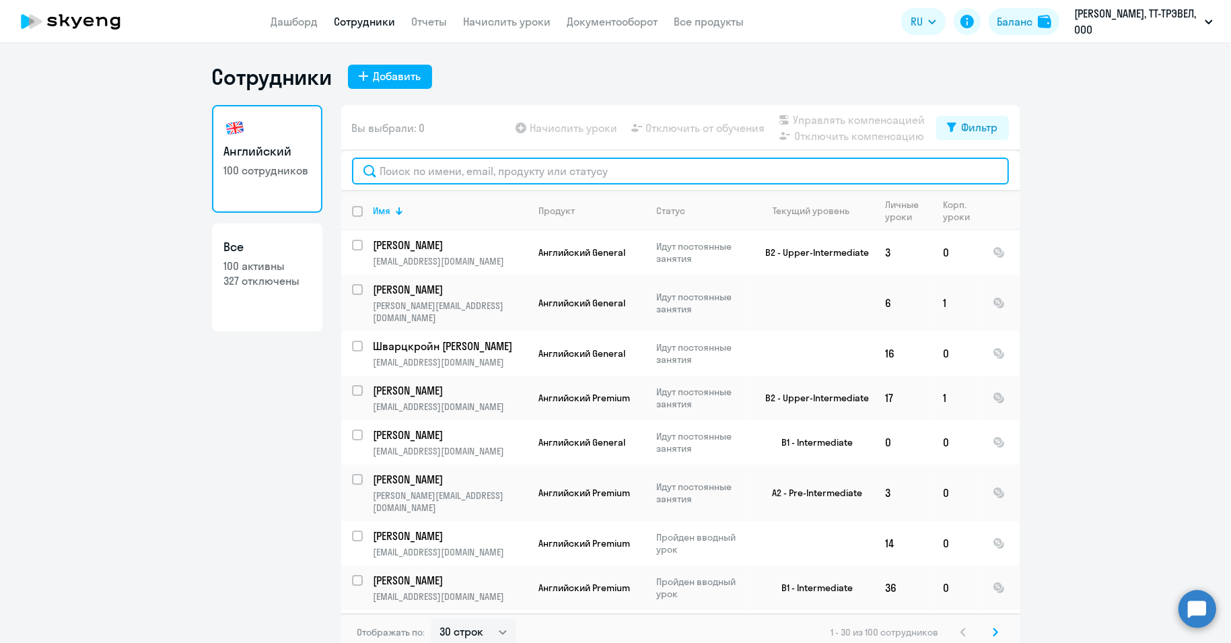
click at [411, 171] on input "text" at bounding box center [680, 171] width 657 height 27
paste input "[PERSON_NAME]"
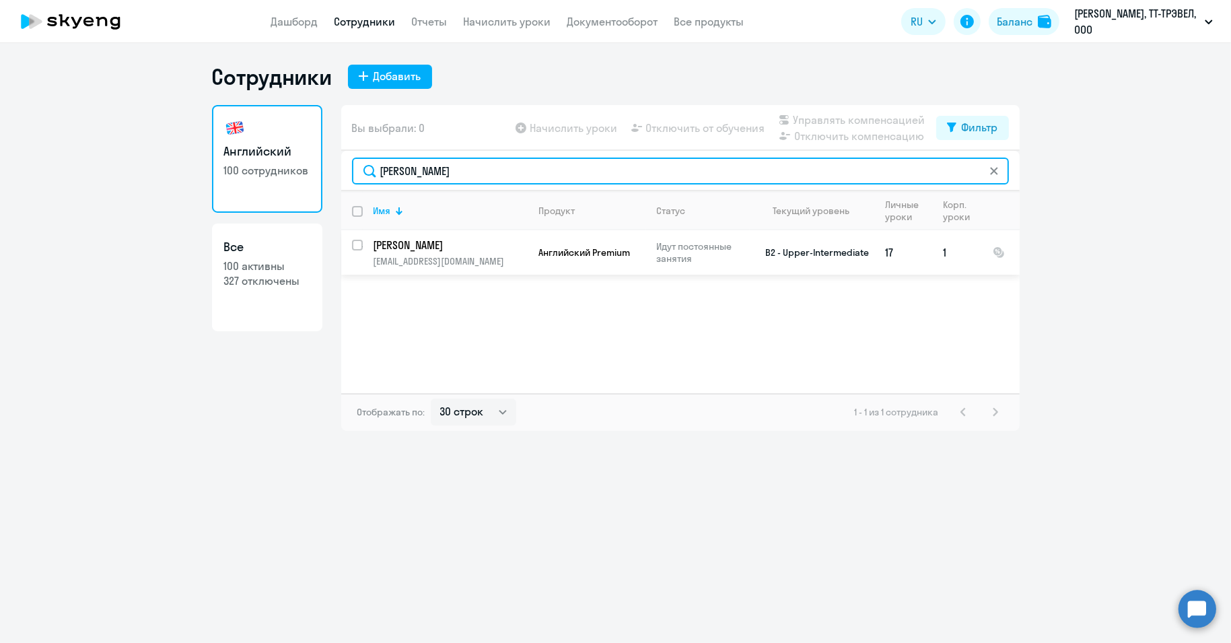
type input "[PERSON_NAME]"
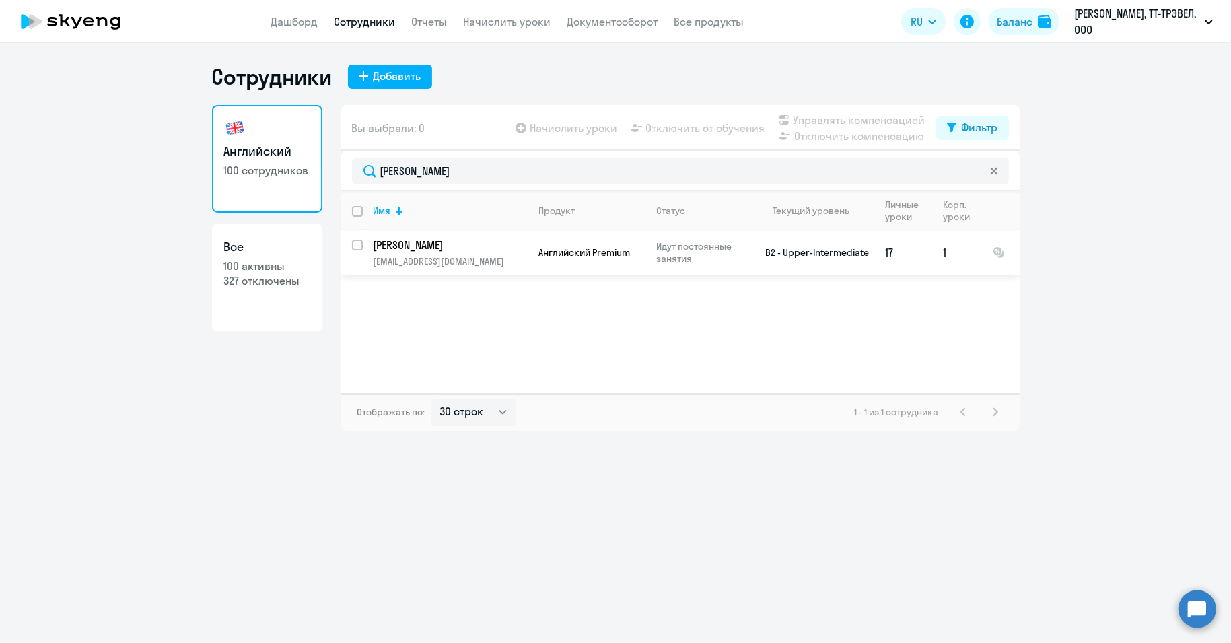
click at [358, 244] on input "select row 1501697" at bounding box center [365, 253] width 27 height 27
checkbox input "true"
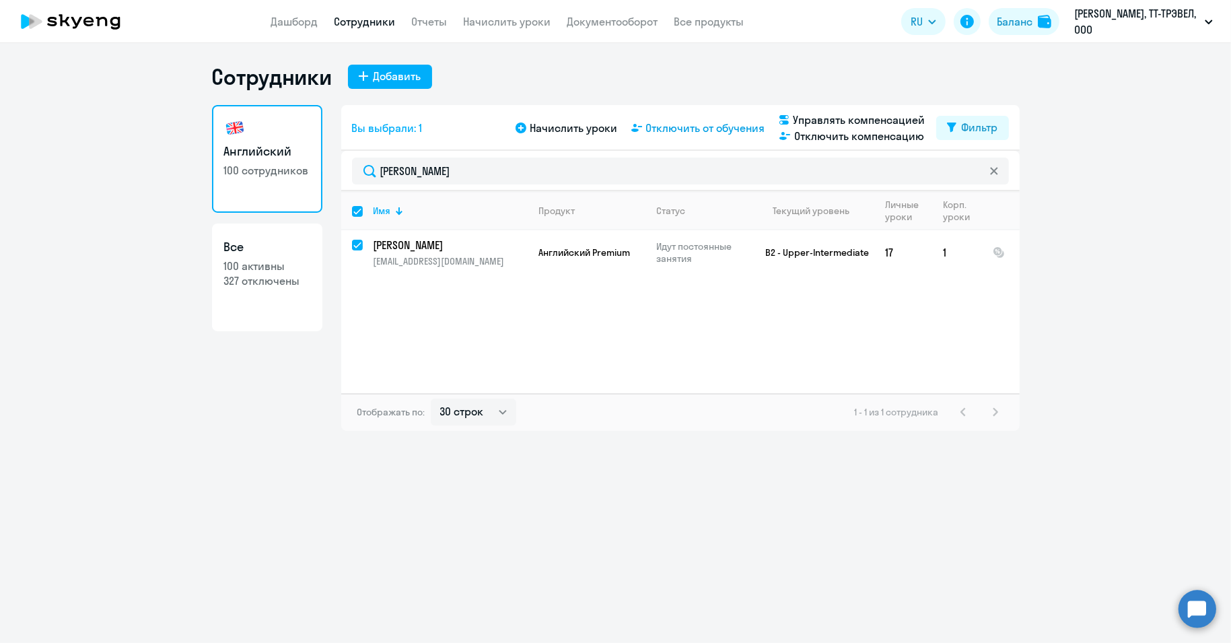
click at [675, 128] on span "Отключить от обучения" at bounding box center [705, 128] width 119 height 16
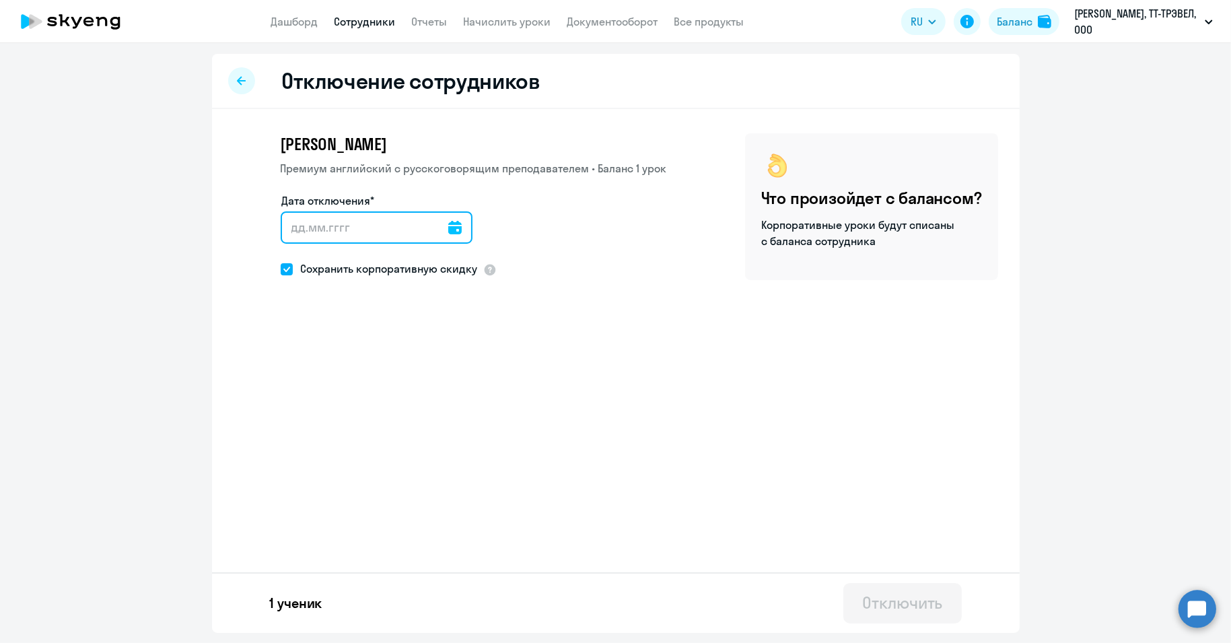
click at [433, 226] on input "Дата отключения*" at bounding box center [377, 227] width 192 height 32
click at [448, 228] on icon at bounding box center [454, 227] width 13 height 13
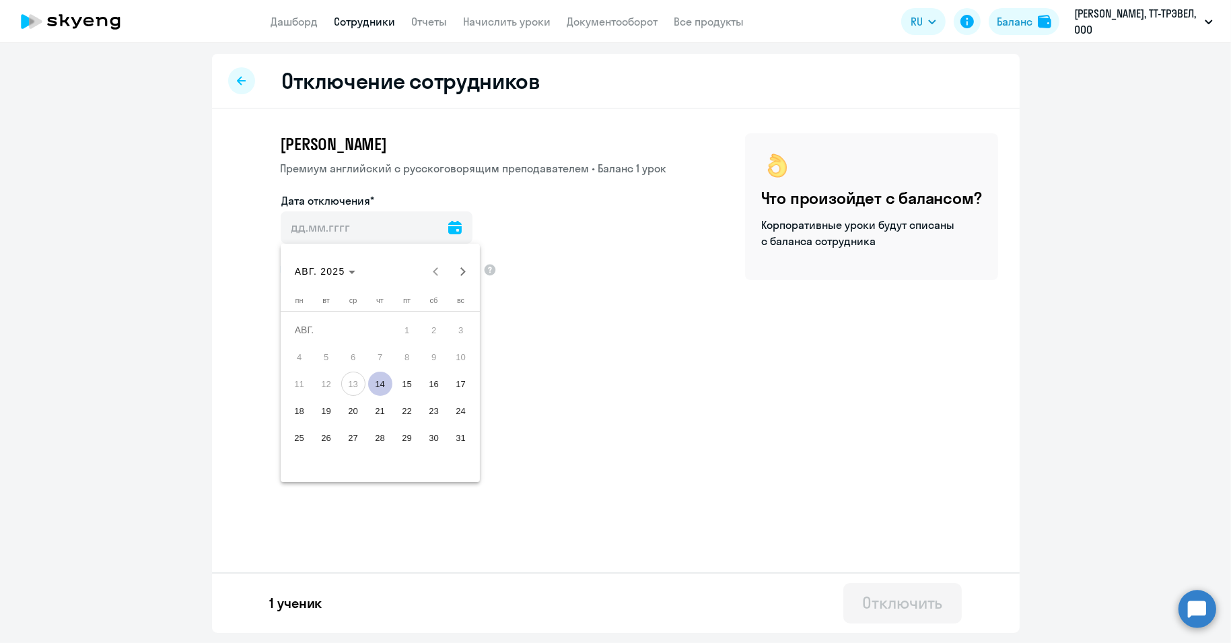
click at [379, 386] on span "14" at bounding box center [380, 384] width 24 height 24
type input "[DATE]"
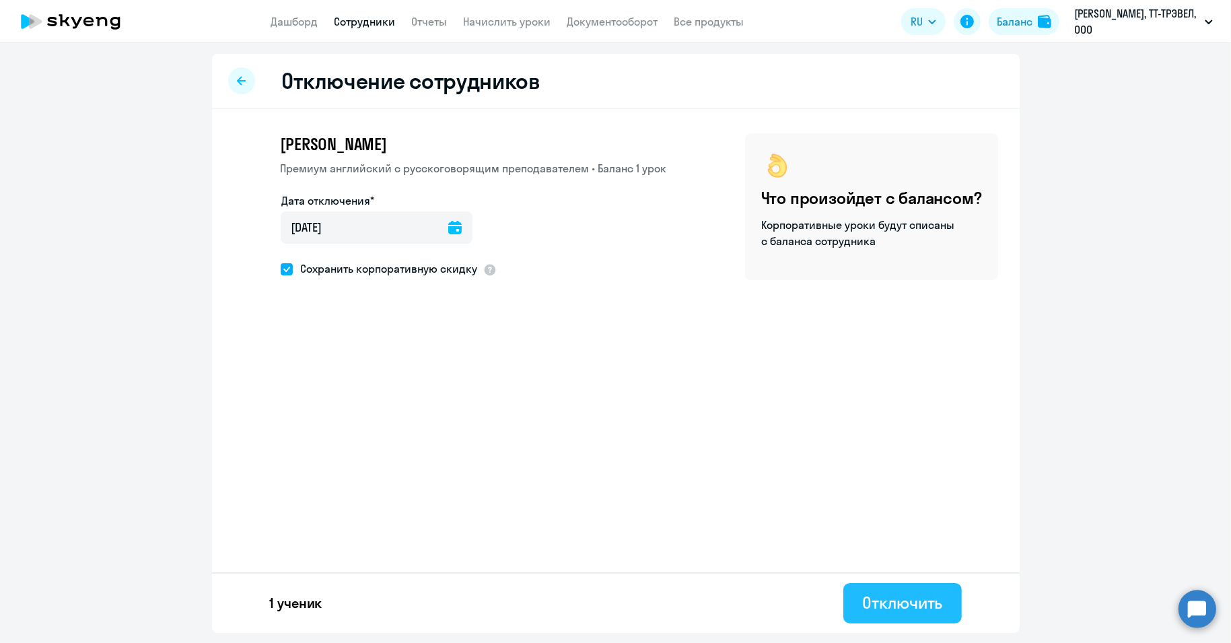
click at [893, 605] on div "Отключить" at bounding box center [902, 603] width 80 height 22
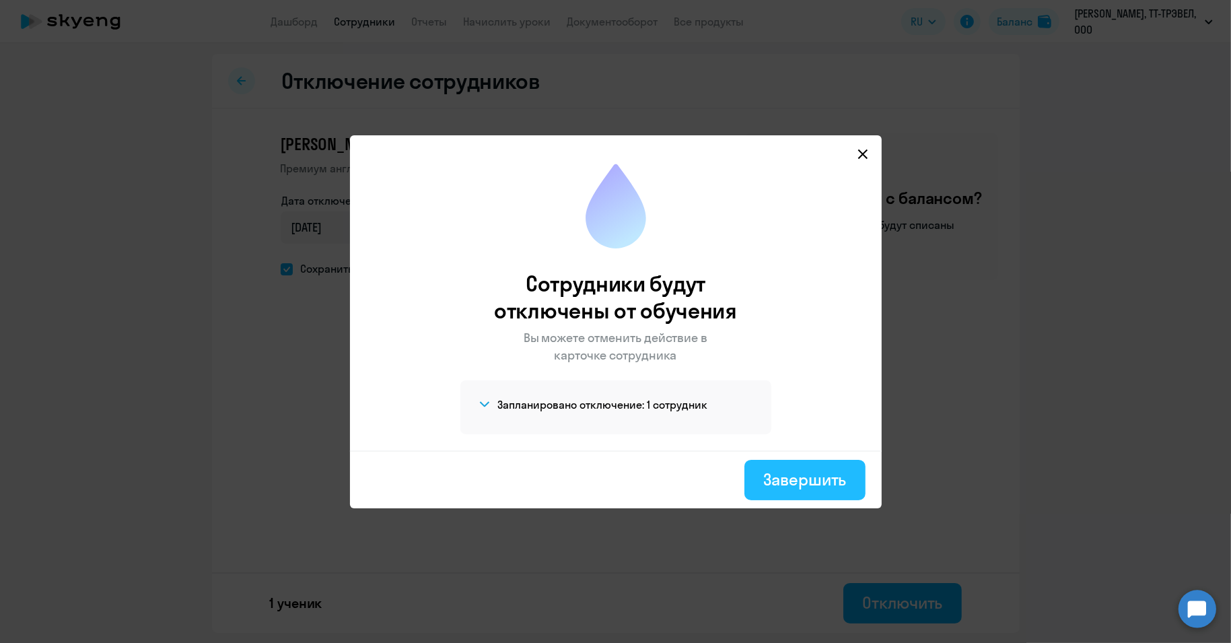
click at [786, 471] on div "Завершить" at bounding box center [805, 480] width 83 height 22
select select "30"
